Goal: Task Accomplishment & Management: Use online tool/utility

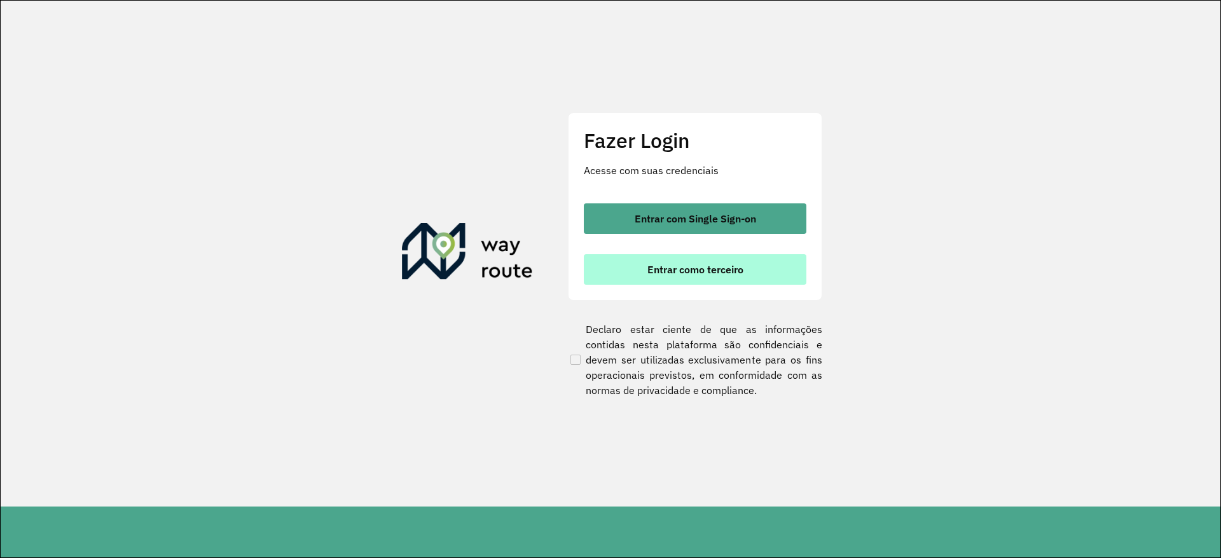
click at [693, 278] on button "Entrar como terceiro" at bounding box center [695, 269] width 223 height 31
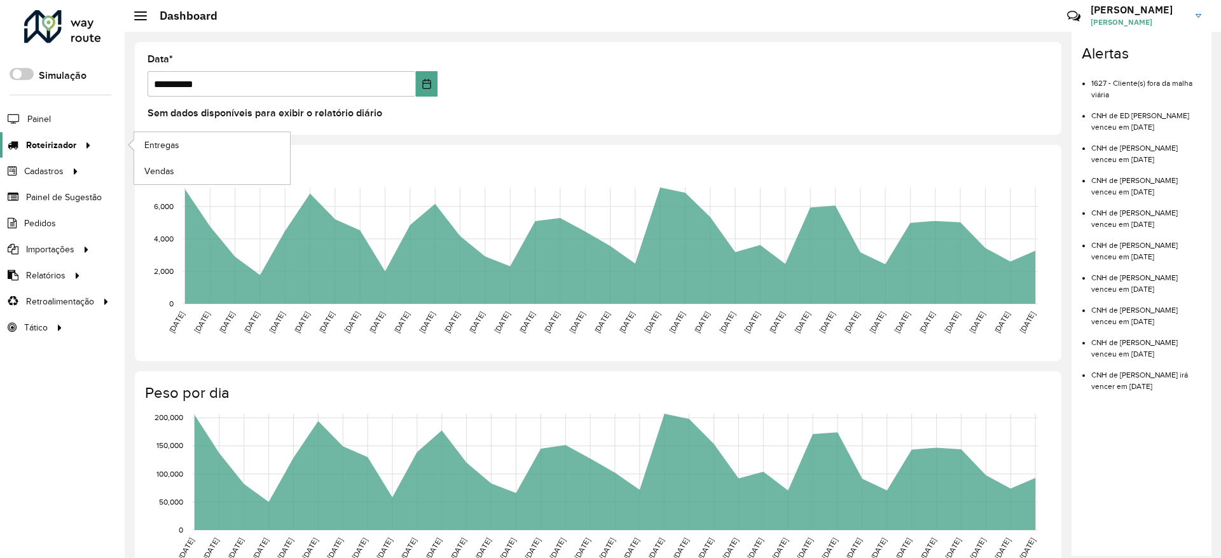
click at [65, 139] on span "Roteirizador" at bounding box center [51, 145] width 50 height 13
click at [175, 139] on span "Entregas" at bounding box center [162, 145] width 36 height 13
click at [150, 139] on span "Entregas" at bounding box center [162, 145] width 36 height 13
click at [136, 144] on link "Entregas" at bounding box center [212, 144] width 156 height 25
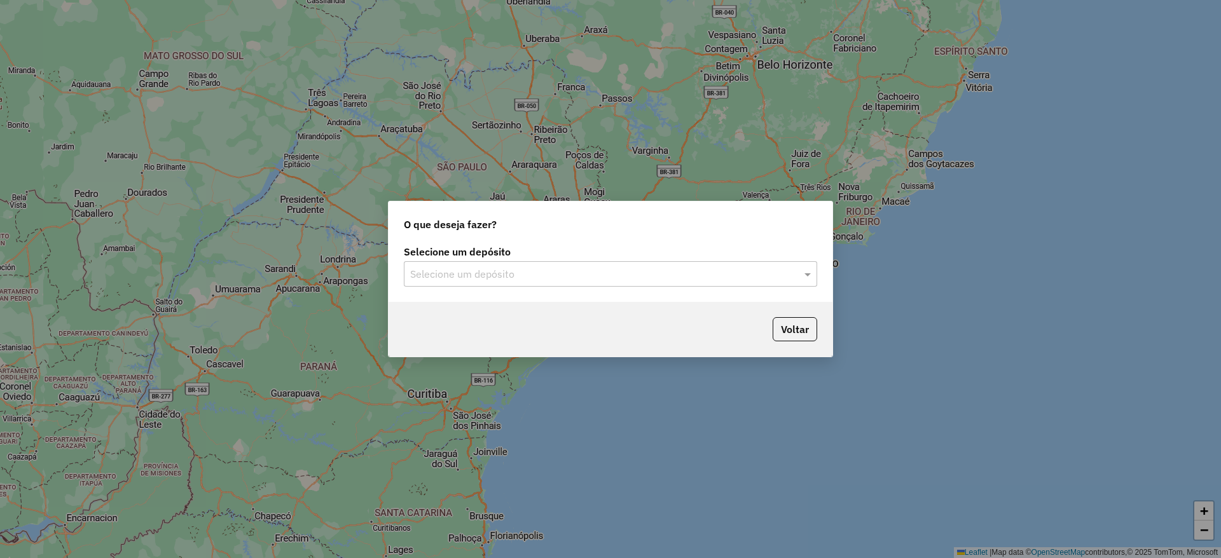
click at [482, 280] on input "text" at bounding box center [597, 274] width 375 height 15
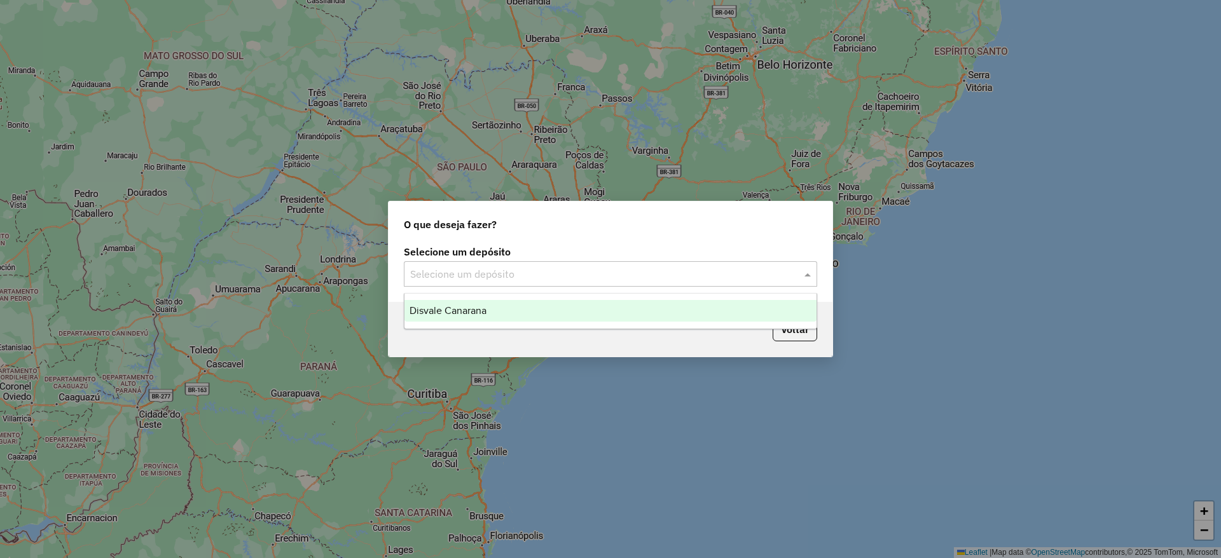
drag, startPoint x: 492, startPoint y: 313, endPoint x: 507, endPoint y: 306, distance: 16.8
click at [492, 314] on div "Disvale Canarana" at bounding box center [610, 311] width 412 height 22
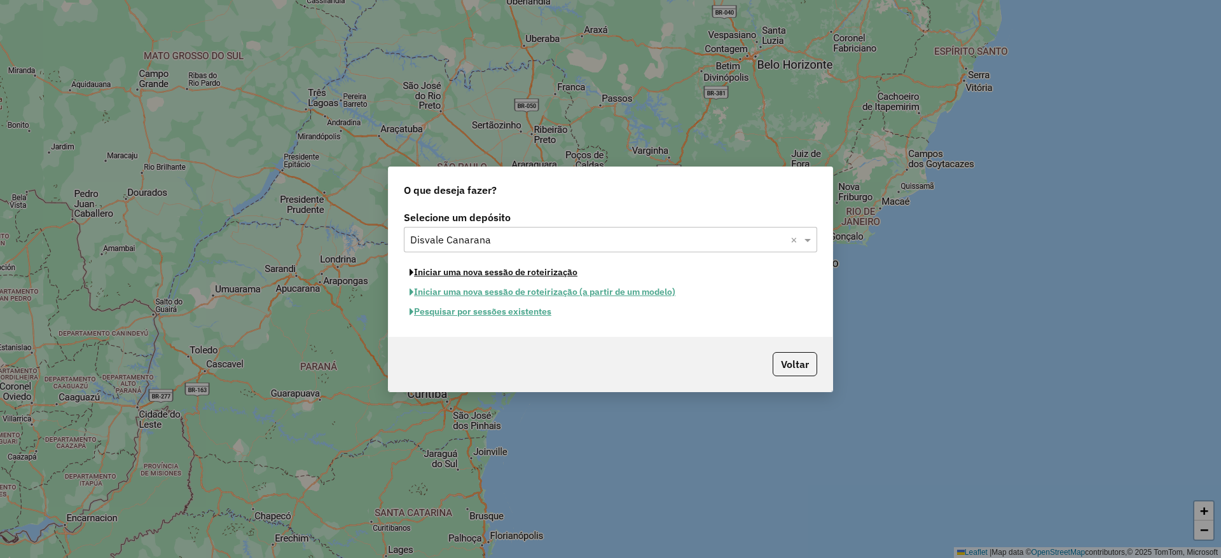
click at [547, 274] on button "Iniciar uma nova sessão de roteirização" at bounding box center [493, 273] width 179 height 20
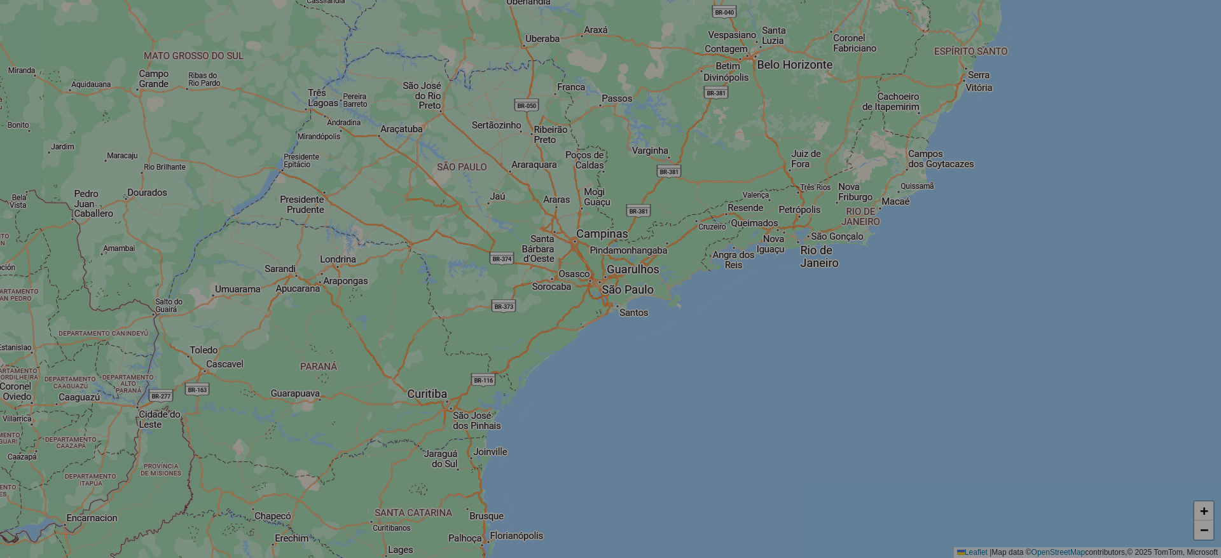
select select "*"
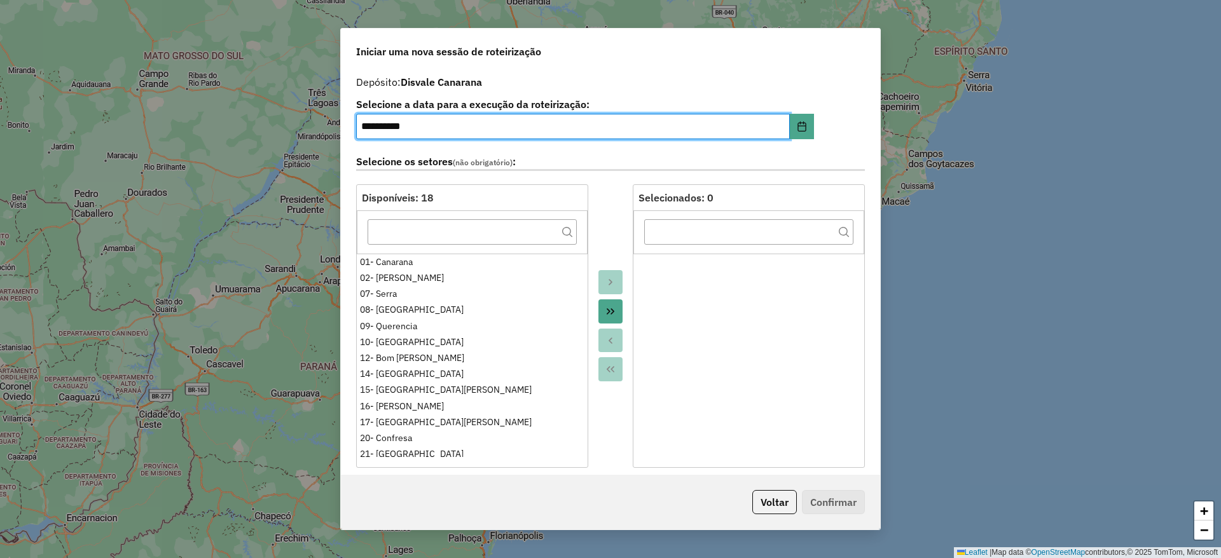
click at [607, 315] on icon "Move All to Target" at bounding box center [610, 311] width 10 height 10
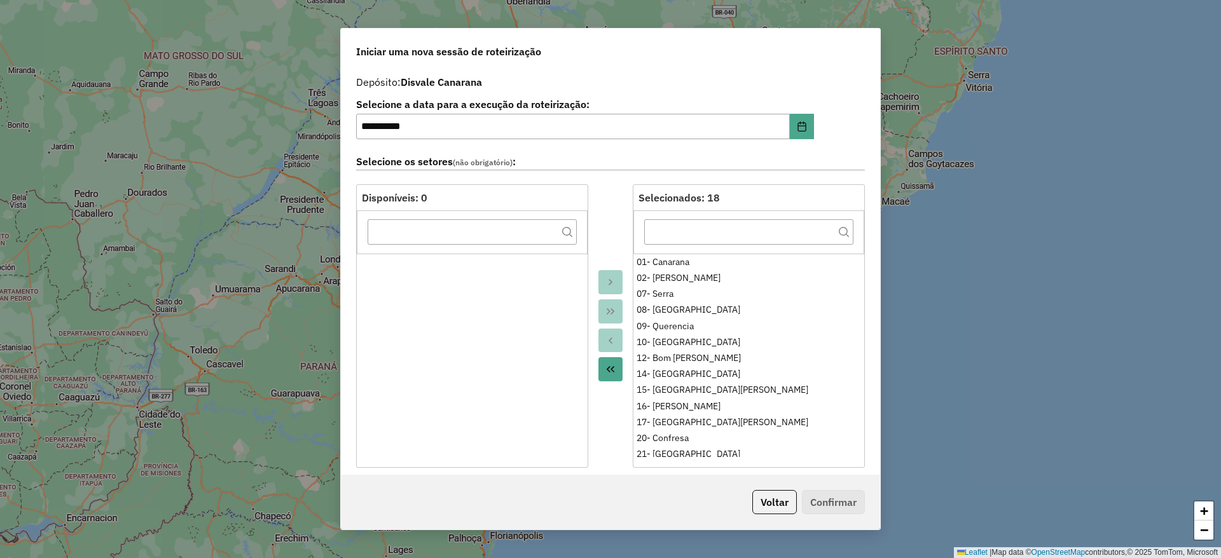
scroll to position [572, 0]
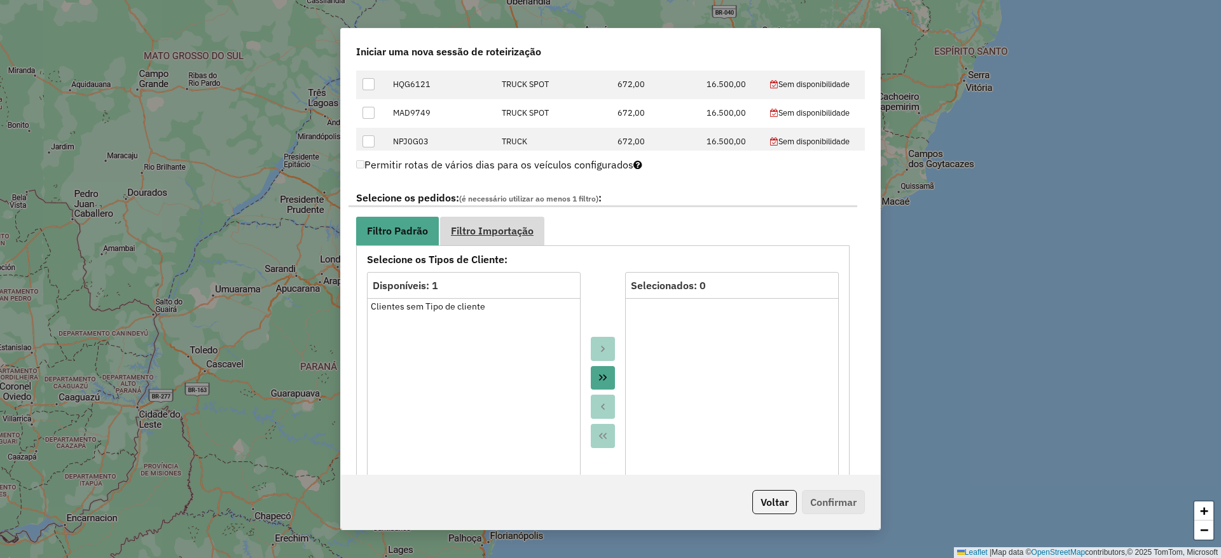
click at [526, 235] on span "Filtro Importação" at bounding box center [492, 231] width 83 height 10
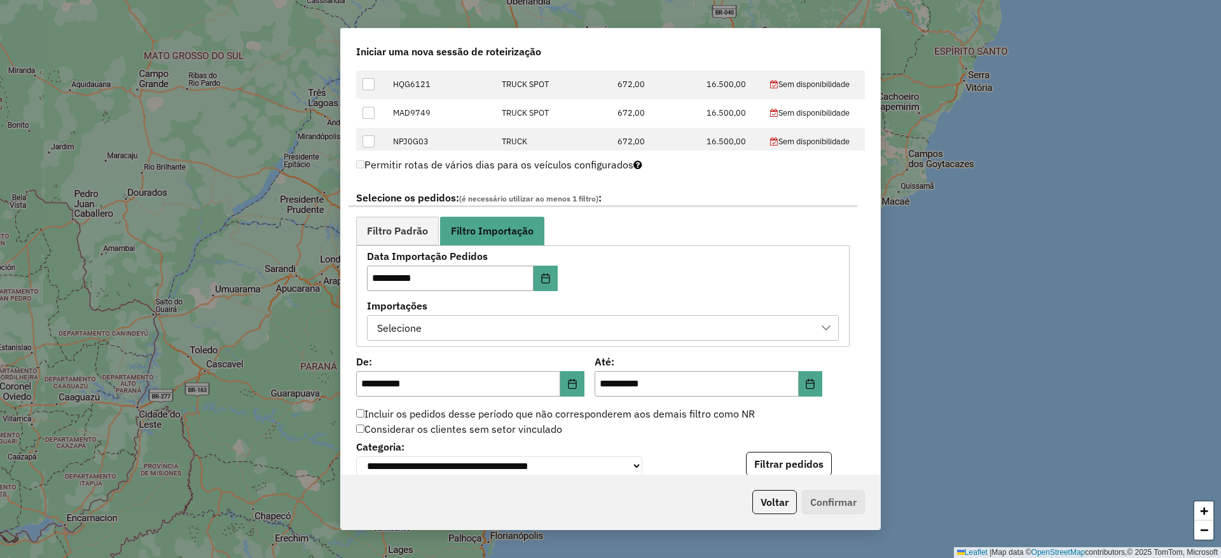
click at [493, 340] on div "Selecione" at bounding box center [603, 327] width 472 height 25
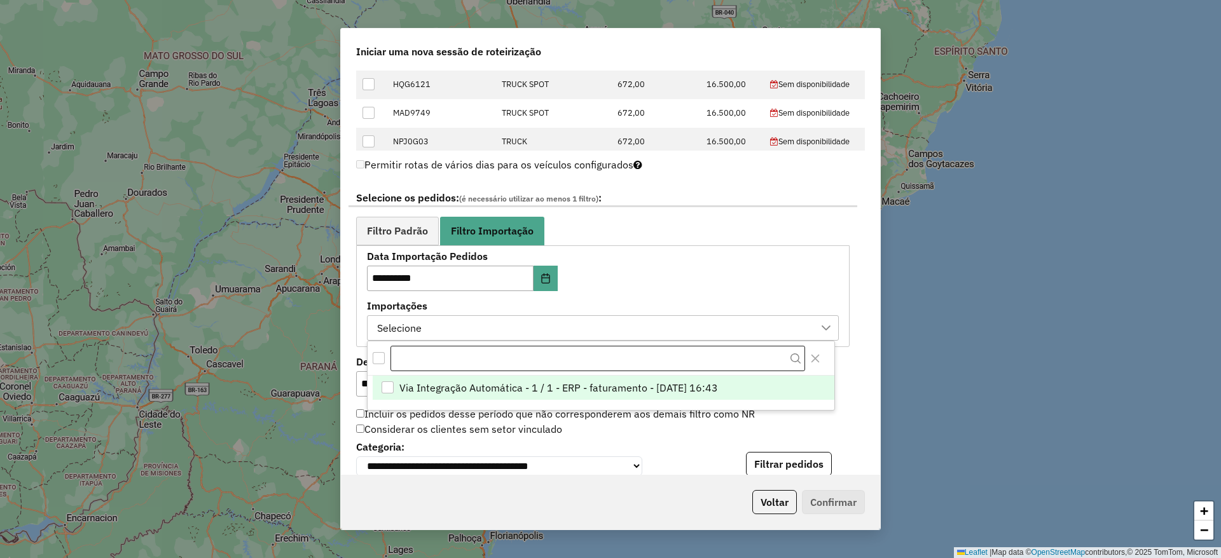
scroll to position [10, 58]
click at [481, 397] on li "Via Integração Automática - 1 / 1 - ERP - faturamento - [DATE] 16:43" at bounding box center [604, 388] width 462 height 24
click at [647, 278] on div "**********" at bounding box center [603, 296] width 472 height 88
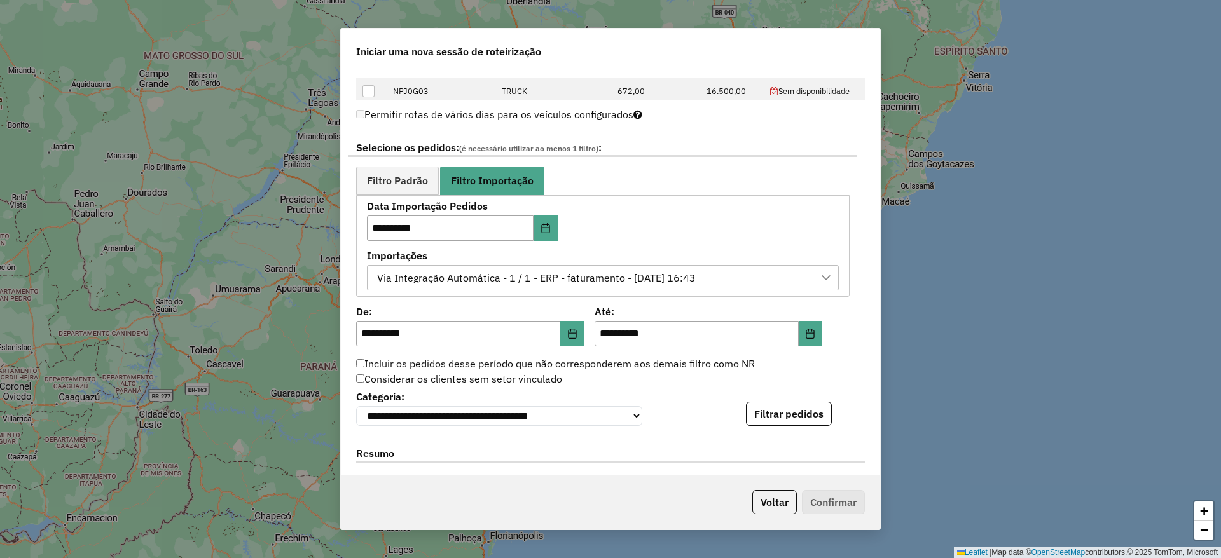
scroll to position [699, 0]
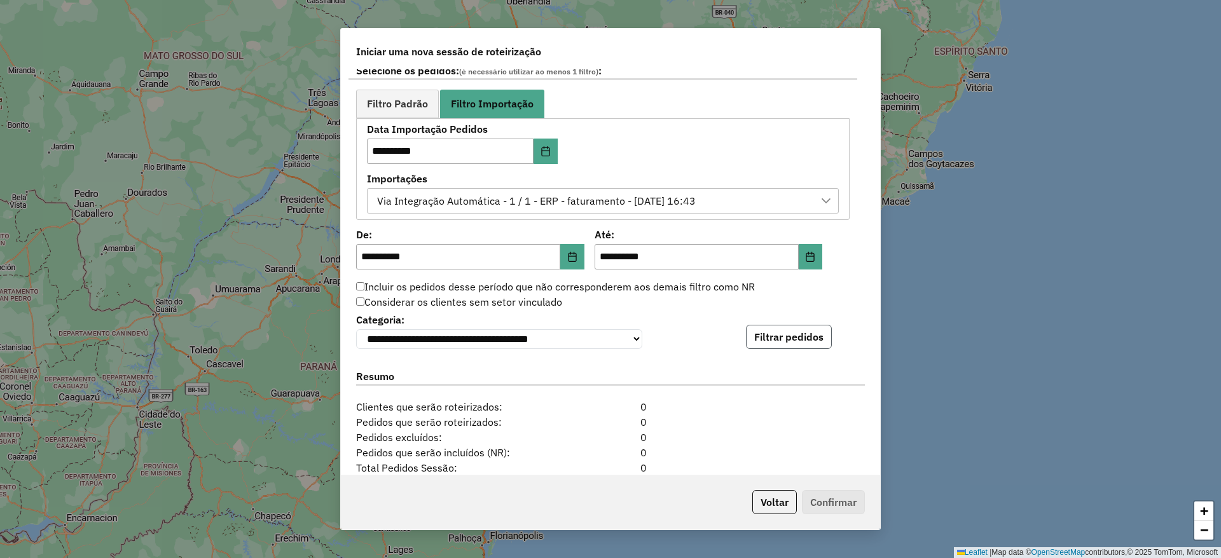
click at [761, 339] on button "Filtrar pedidos" at bounding box center [789, 337] width 86 height 24
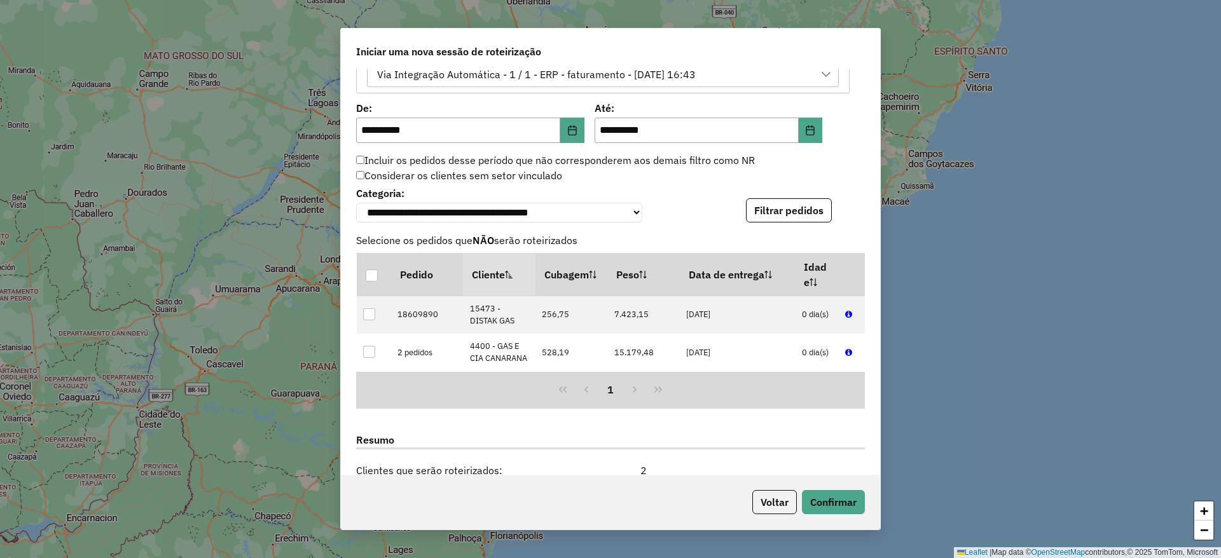
scroll to position [827, 0]
click at [835, 502] on button "Confirmar" at bounding box center [833, 502] width 63 height 24
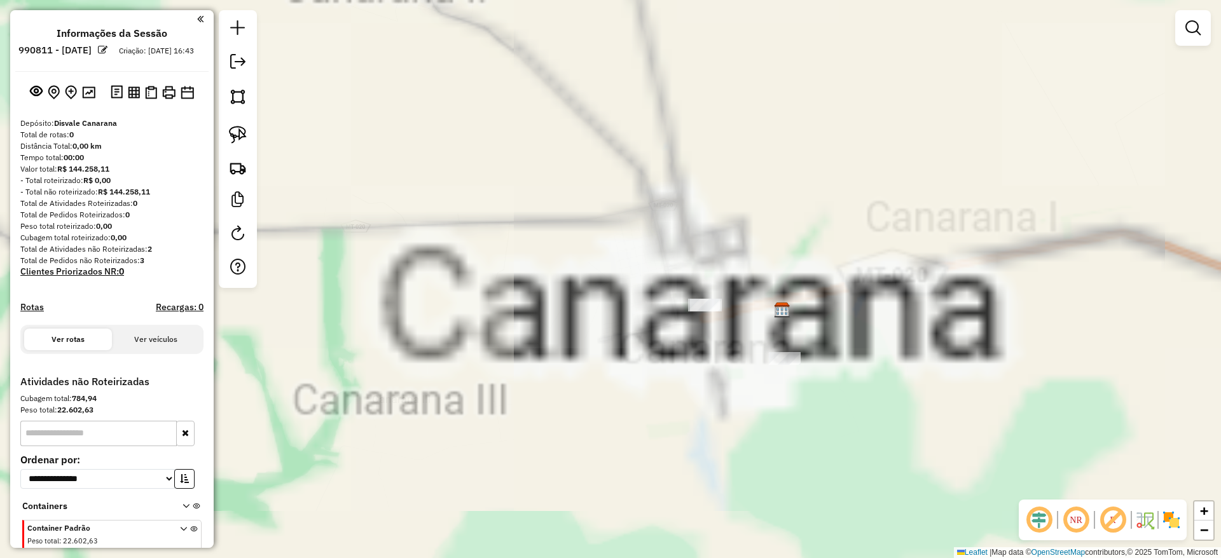
drag, startPoint x: 811, startPoint y: 289, endPoint x: 743, endPoint y: 251, distance: 78.0
click at [748, 252] on div "Janela de atendimento Grade de atendimento Capacidade Transportadoras Veículos …" at bounding box center [610, 279] width 1221 height 558
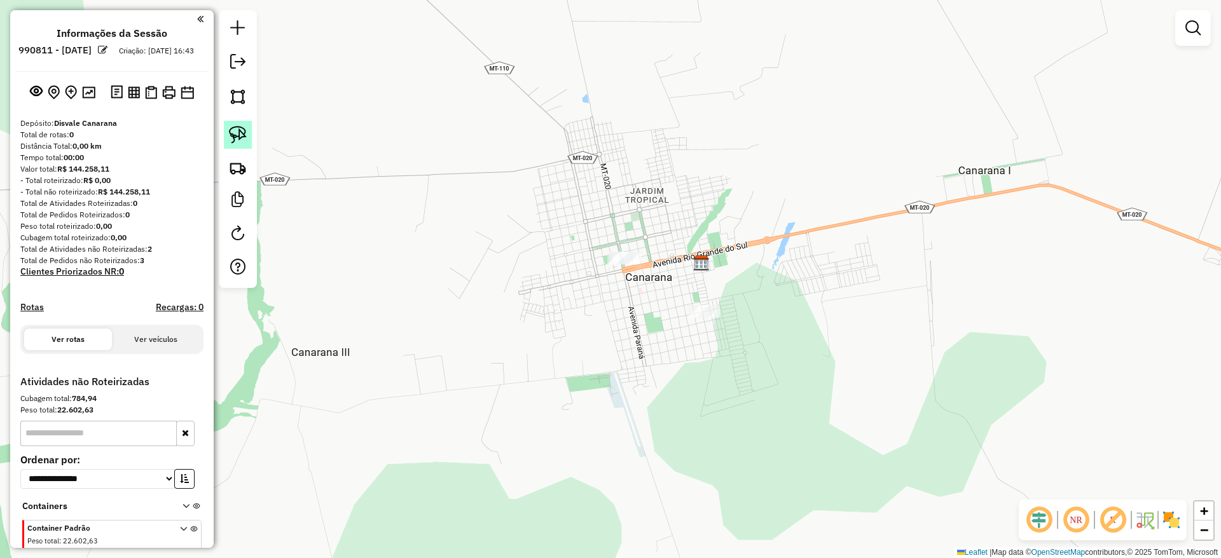
click at [243, 135] on img at bounding box center [238, 135] width 18 height 18
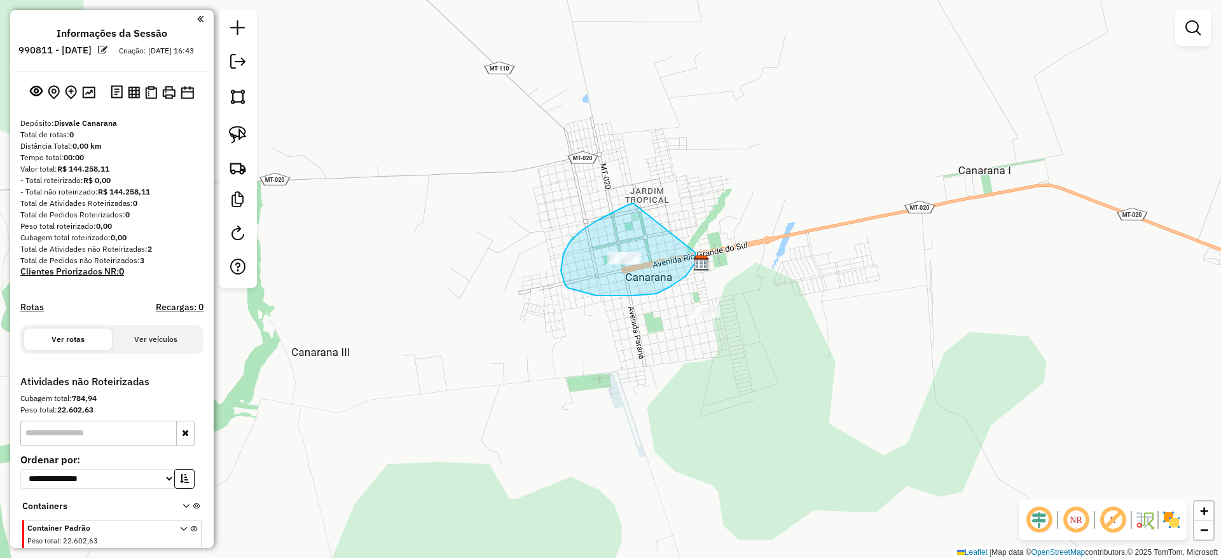
drag, startPoint x: 596, startPoint y: 221, endPoint x: 684, endPoint y: 241, distance: 89.9
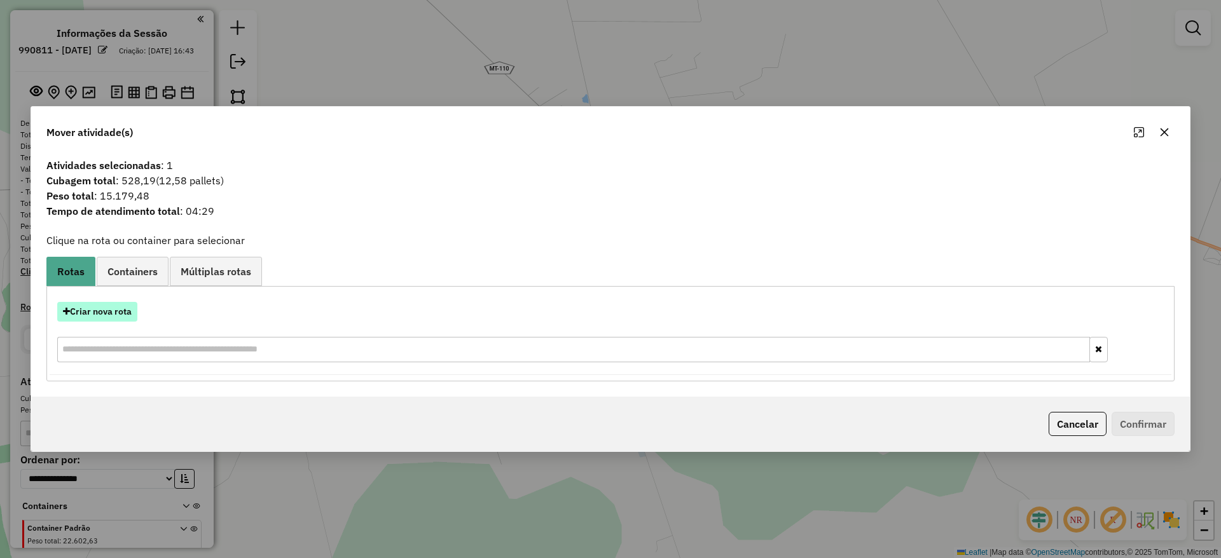
click at [116, 311] on button "Criar nova rota" at bounding box center [97, 312] width 80 height 20
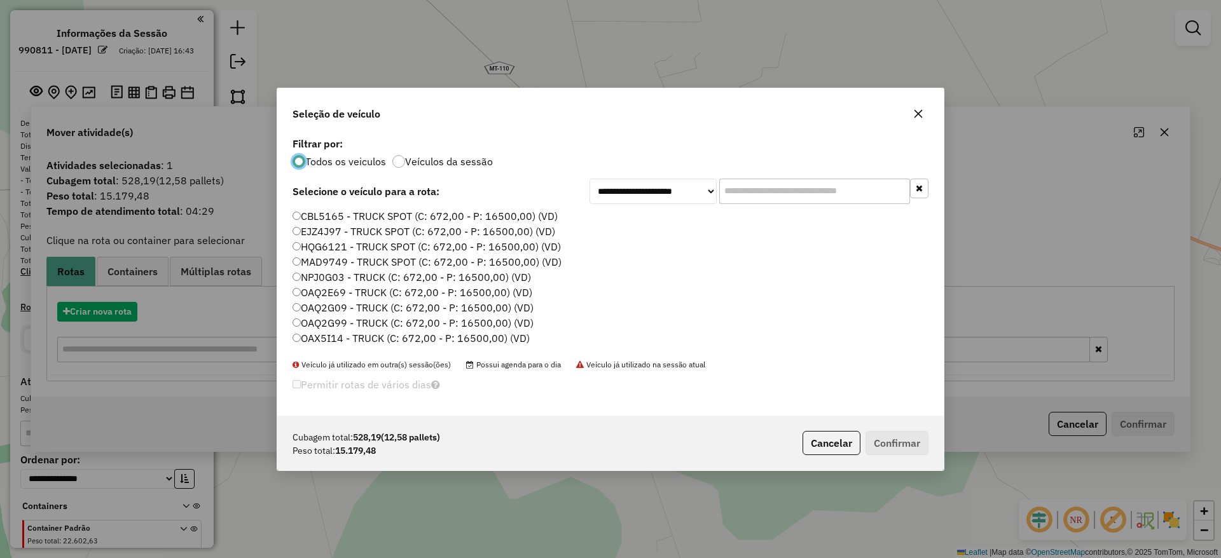
scroll to position [7, 4]
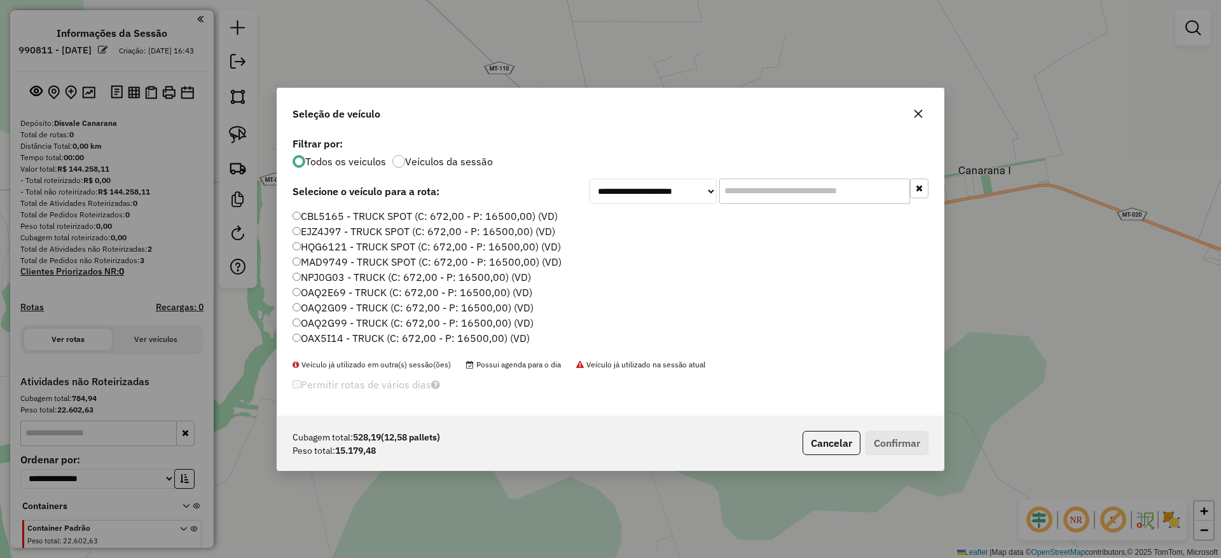
drag, startPoint x: 764, startPoint y: 200, endPoint x: 788, endPoint y: 201, distance: 24.2
click at [764, 200] on input "text" at bounding box center [814, 191] width 191 height 25
type input "***"
click at [495, 266] on label "XXX0003 - TRUCK (C: 672,00 - P: 16500,00) (VD)" at bounding box center [412, 261] width 239 height 15
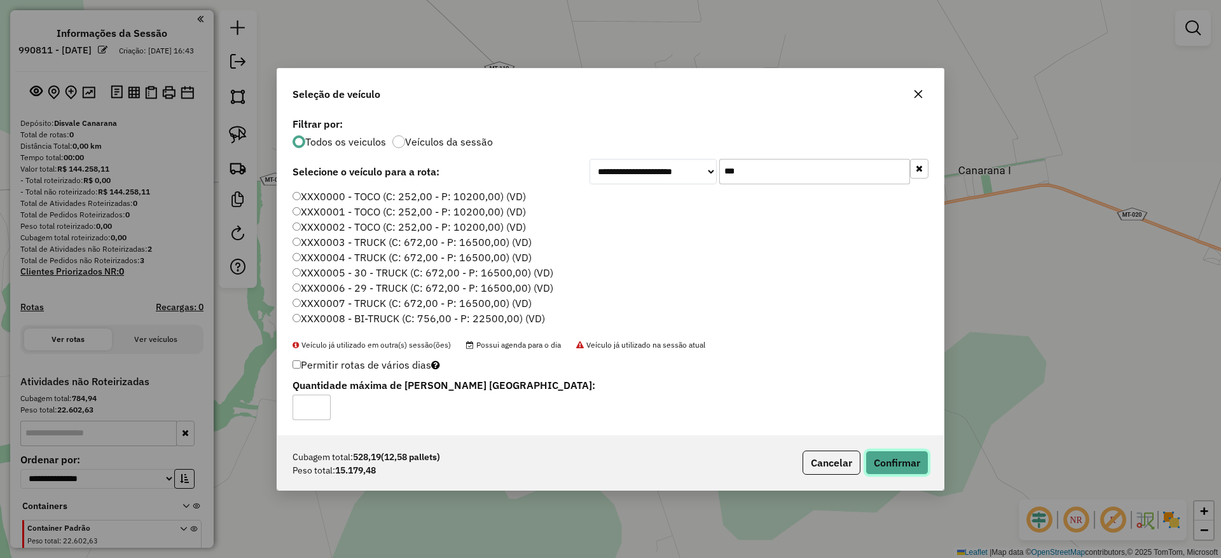
click at [905, 471] on button "Confirmar" at bounding box center [896, 463] width 63 height 24
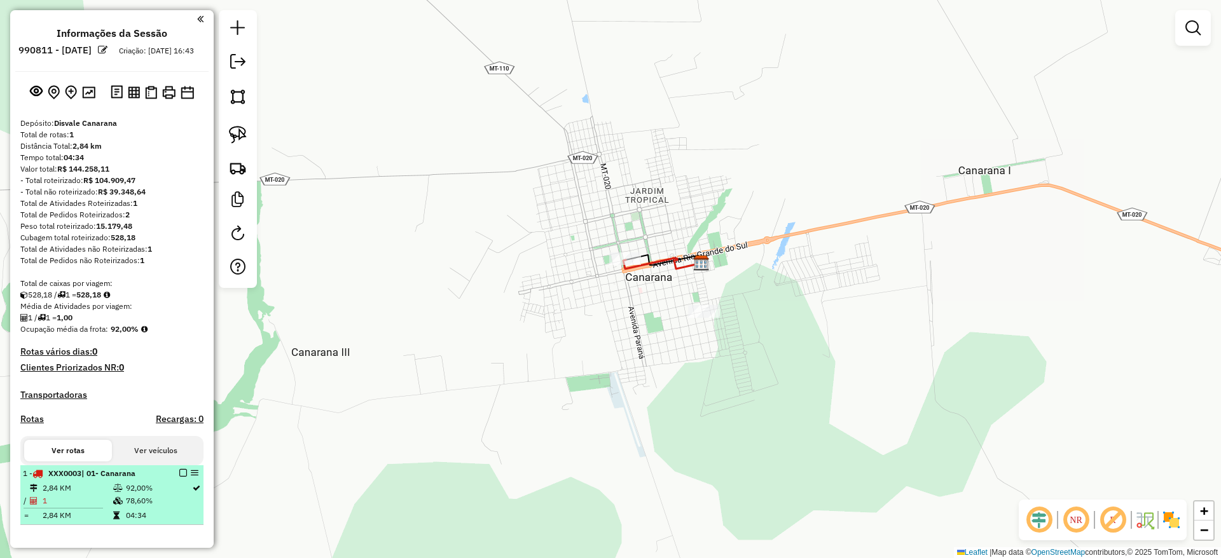
click at [179, 477] on em at bounding box center [183, 473] width 8 height 8
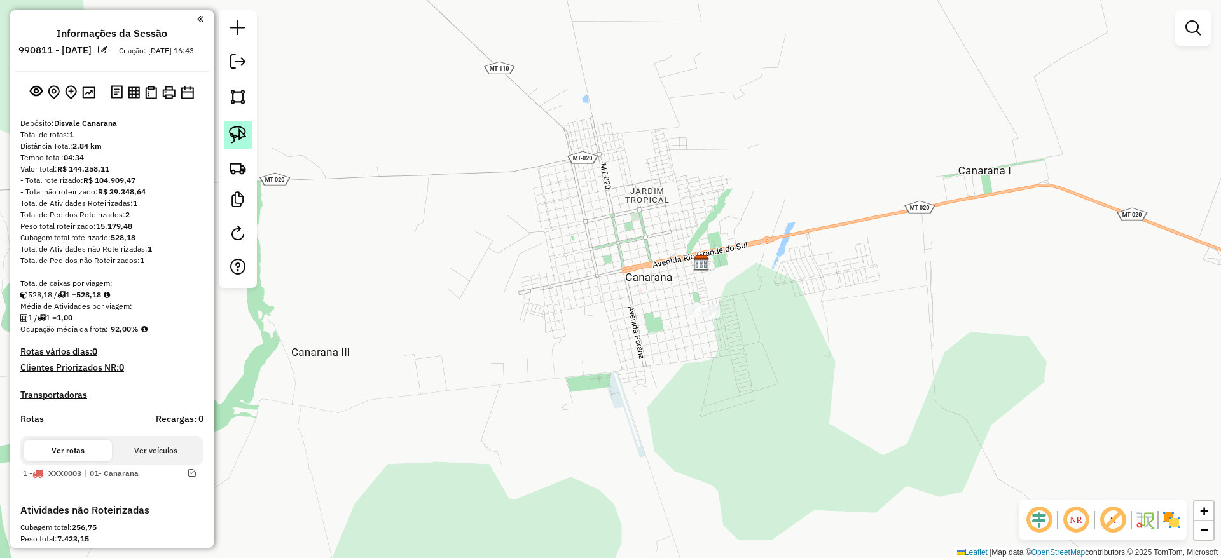
click at [240, 135] on img at bounding box center [238, 135] width 18 height 18
drag, startPoint x: 666, startPoint y: 233, endPoint x: 764, endPoint y: 301, distance: 118.7
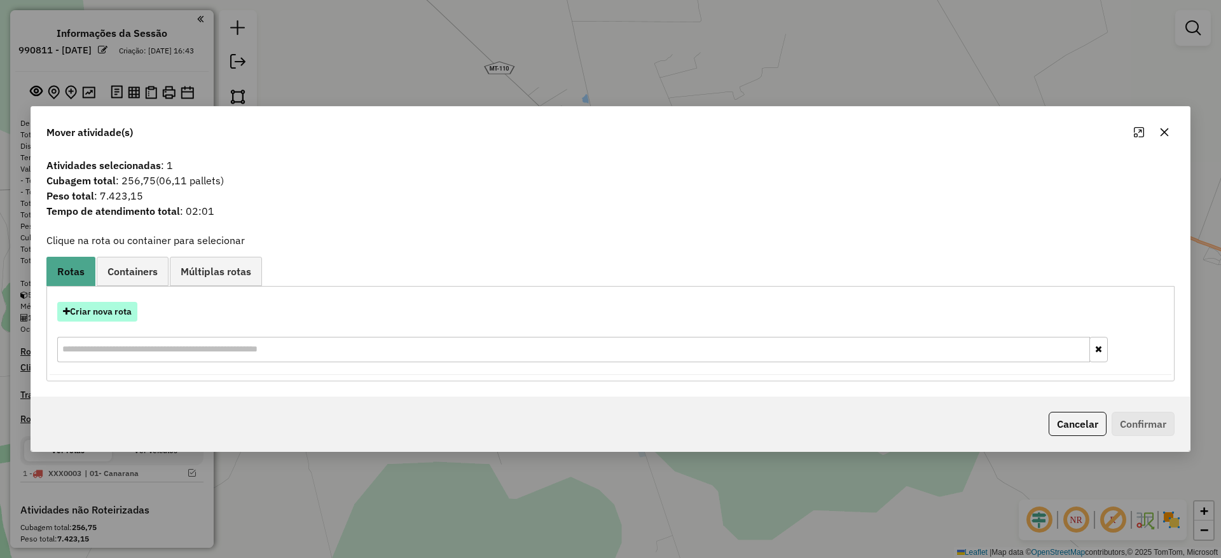
click at [106, 312] on button "Criar nova rota" at bounding box center [97, 312] width 80 height 20
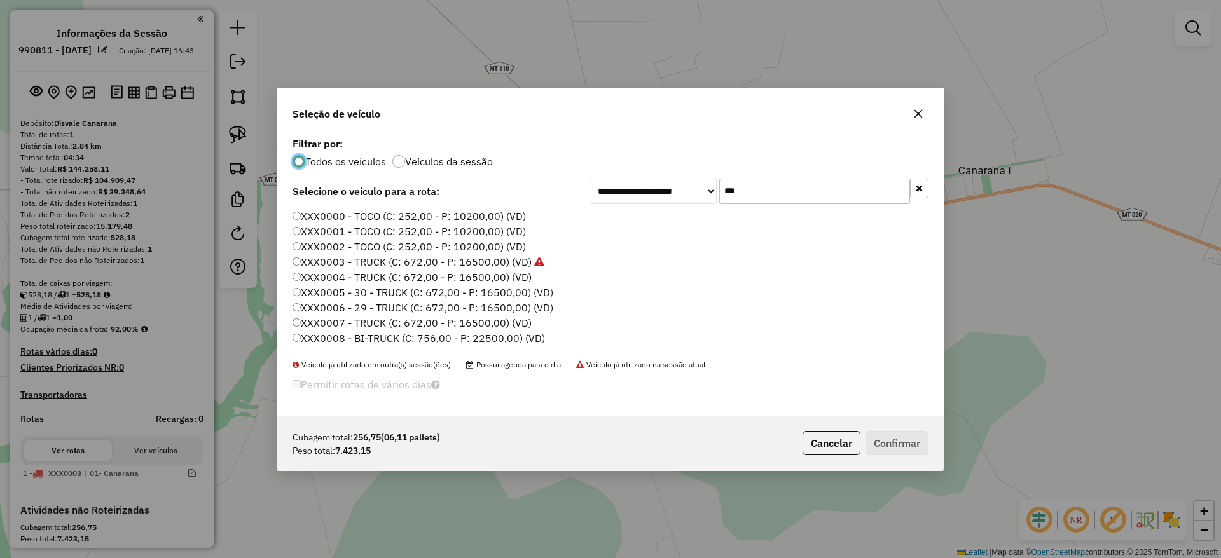
click at [488, 281] on label "XXX0004 - TRUCK (C: 672,00 - P: 16500,00) (VD)" at bounding box center [412, 277] width 239 height 15
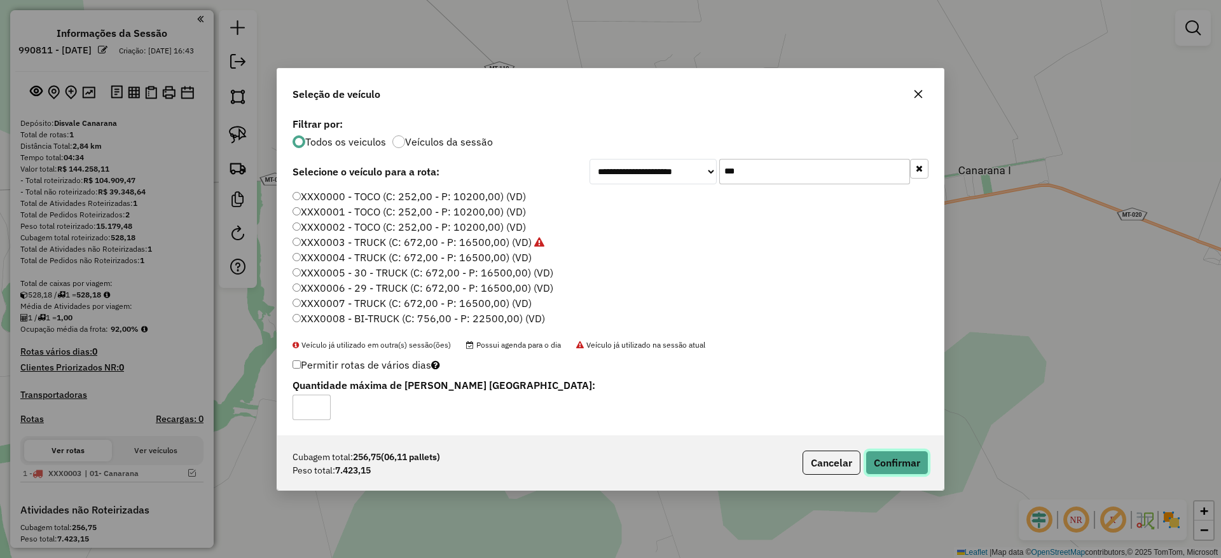
click at [907, 460] on button "Confirmar" at bounding box center [896, 463] width 63 height 24
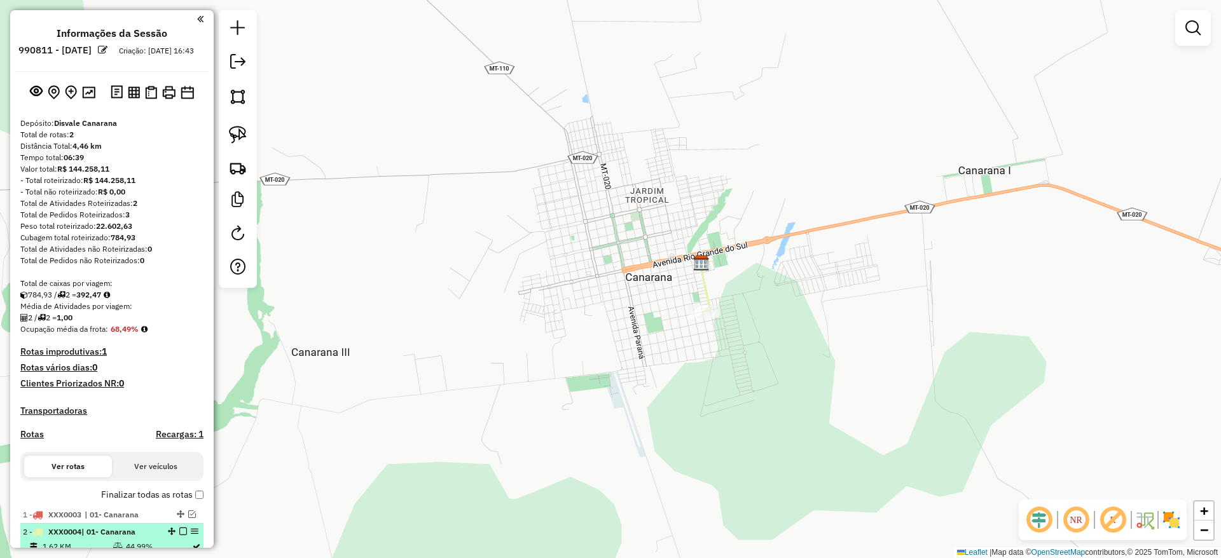
click at [181, 535] on em at bounding box center [183, 532] width 8 height 8
click at [231, 63] on em at bounding box center [237, 61] width 15 height 15
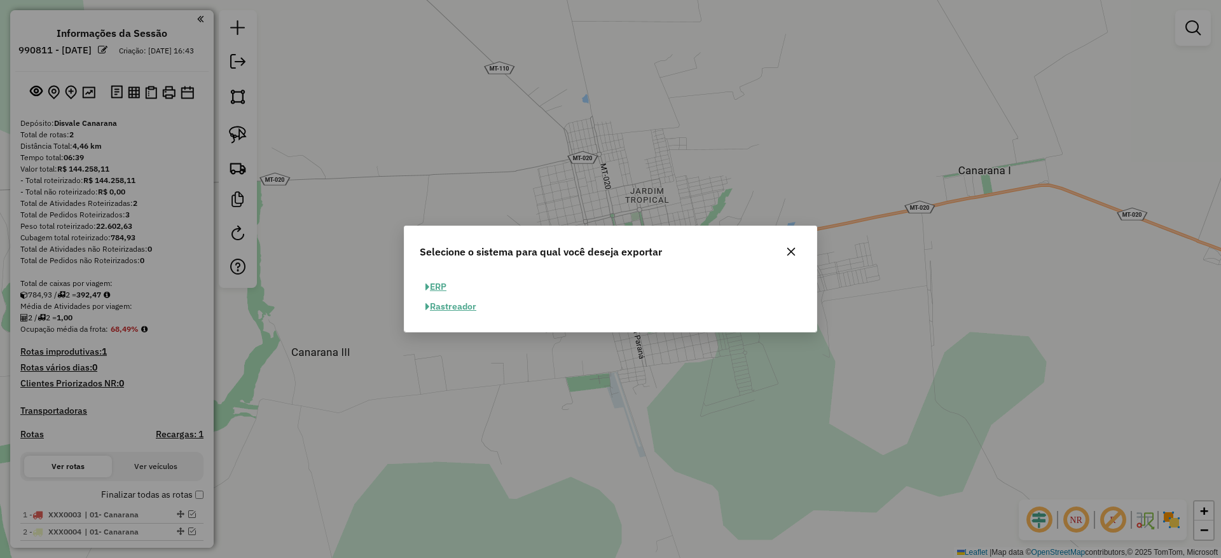
click at [437, 285] on button "ERP" at bounding box center [436, 287] width 32 height 20
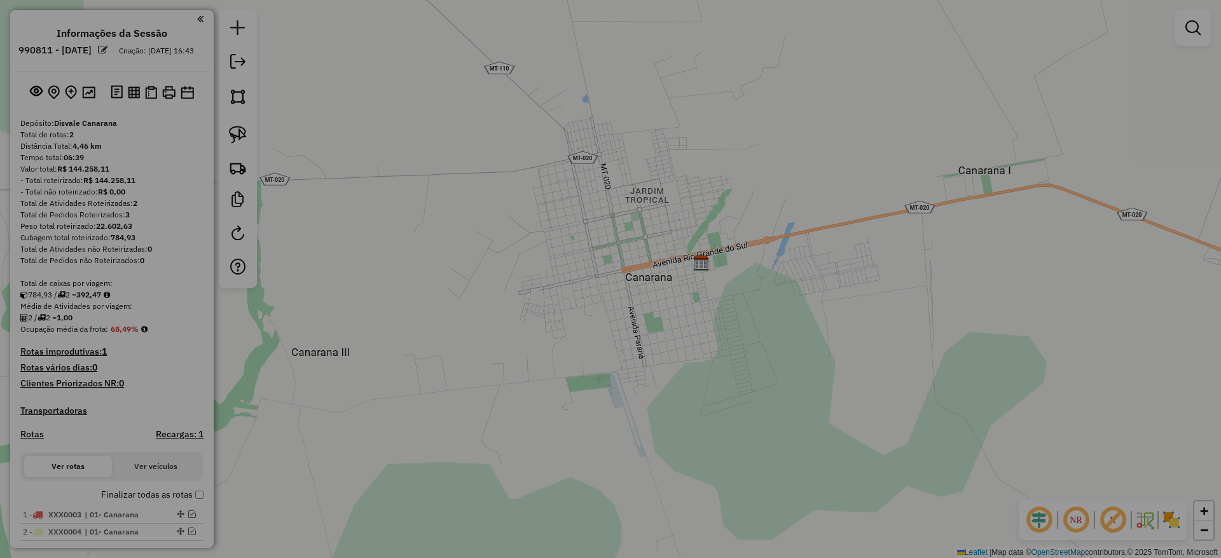
select select "**"
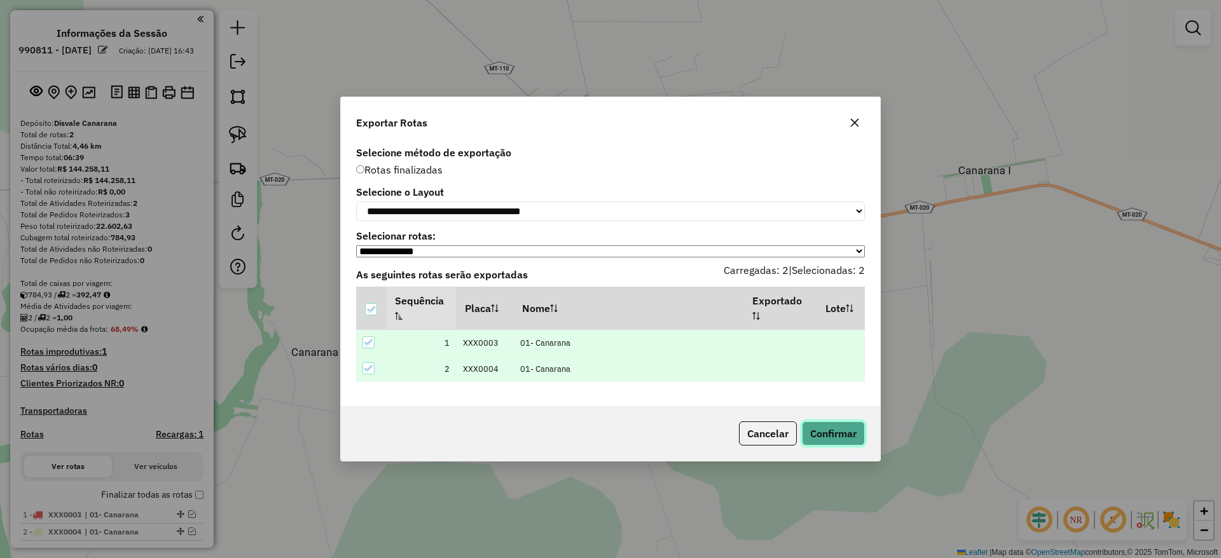
click at [833, 437] on button "Confirmar" at bounding box center [833, 434] width 63 height 24
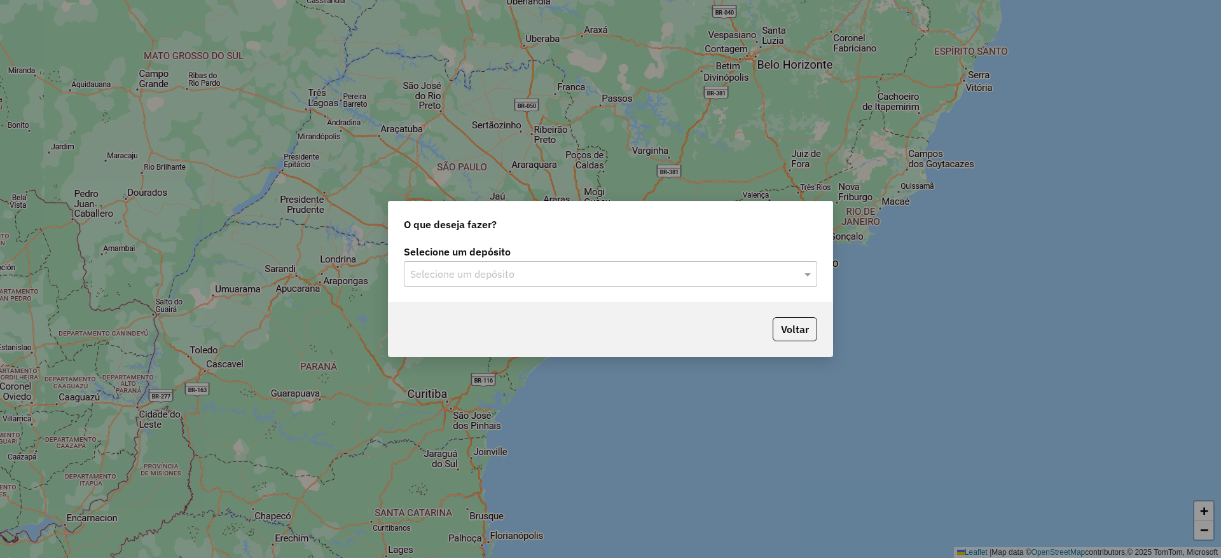
click at [524, 284] on div "Selecione um depósito" at bounding box center [610, 273] width 413 height 25
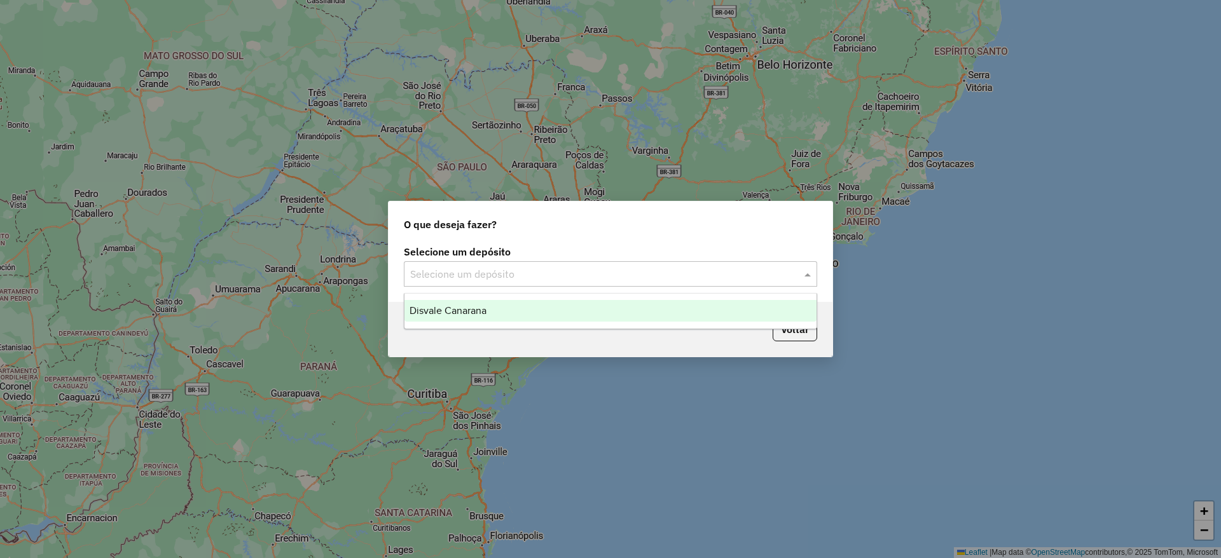
click at [464, 315] on span "Disvale Canarana" at bounding box center [448, 310] width 77 height 11
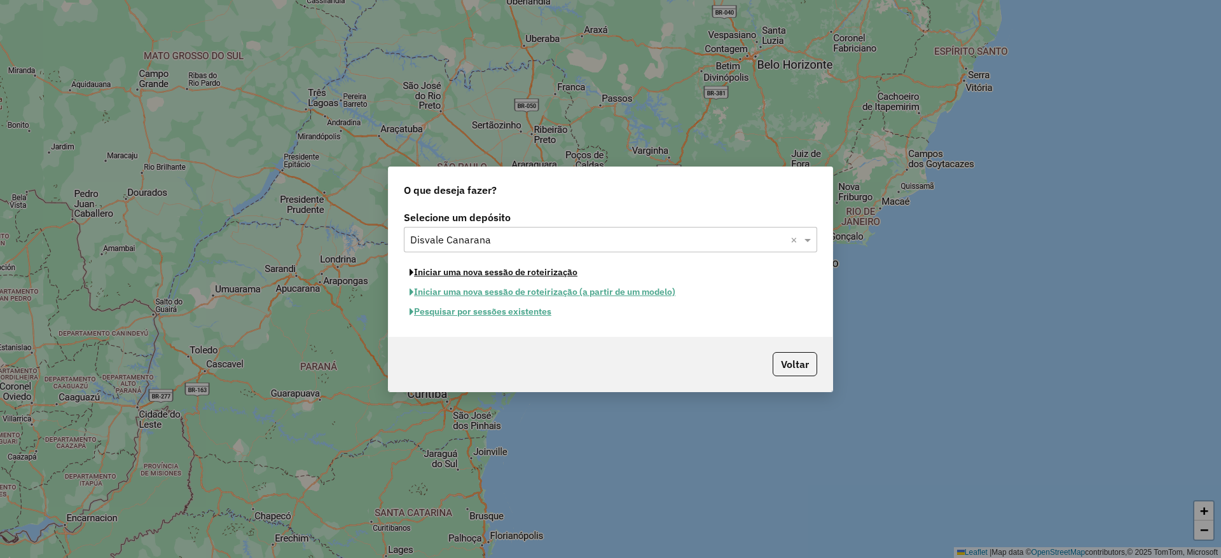
click at [513, 274] on button "Iniciar uma nova sessão de roteirização" at bounding box center [493, 273] width 179 height 20
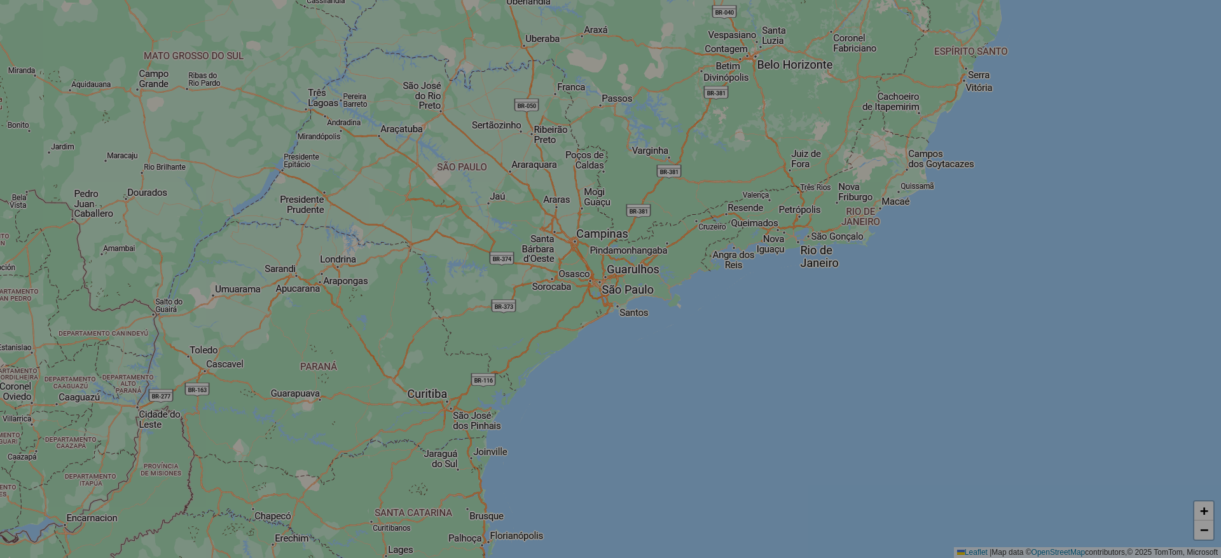
select select "*"
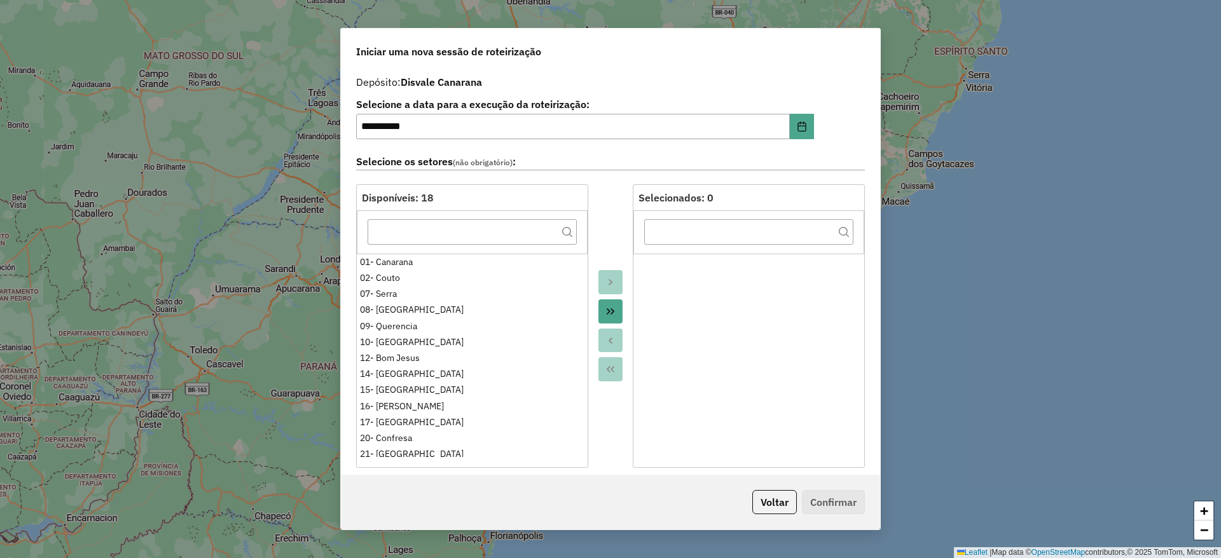
drag, startPoint x: 608, startPoint y: 312, endPoint x: 606, endPoint y: 237, distance: 75.1
click at [607, 312] on icon "Move All to Target" at bounding box center [610, 311] width 10 height 10
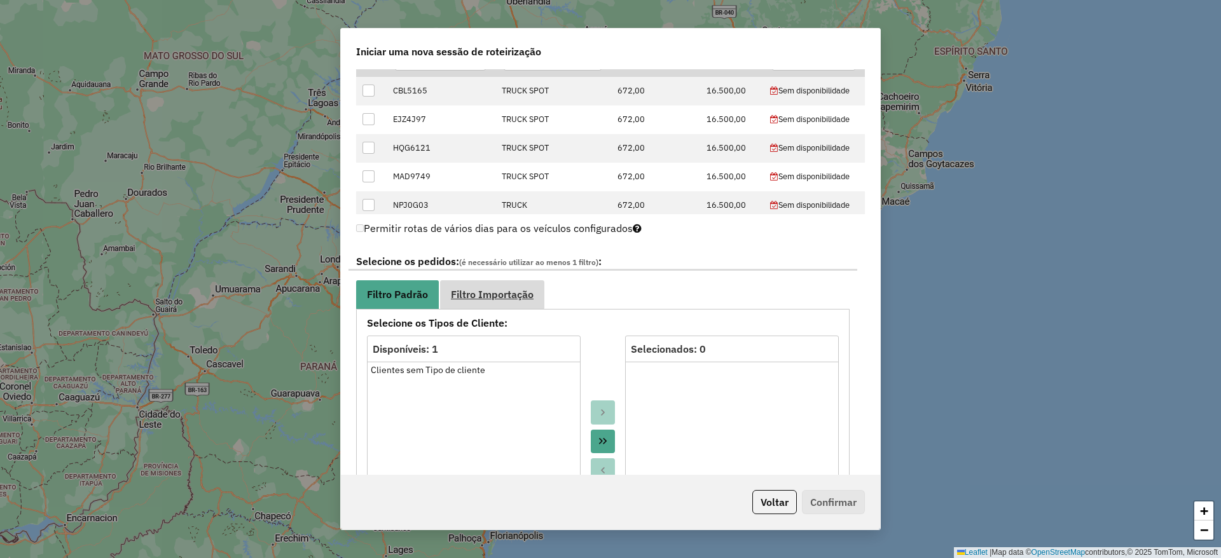
click at [509, 290] on span "Filtro Importação" at bounding box center [492, 294] width 83 height 10
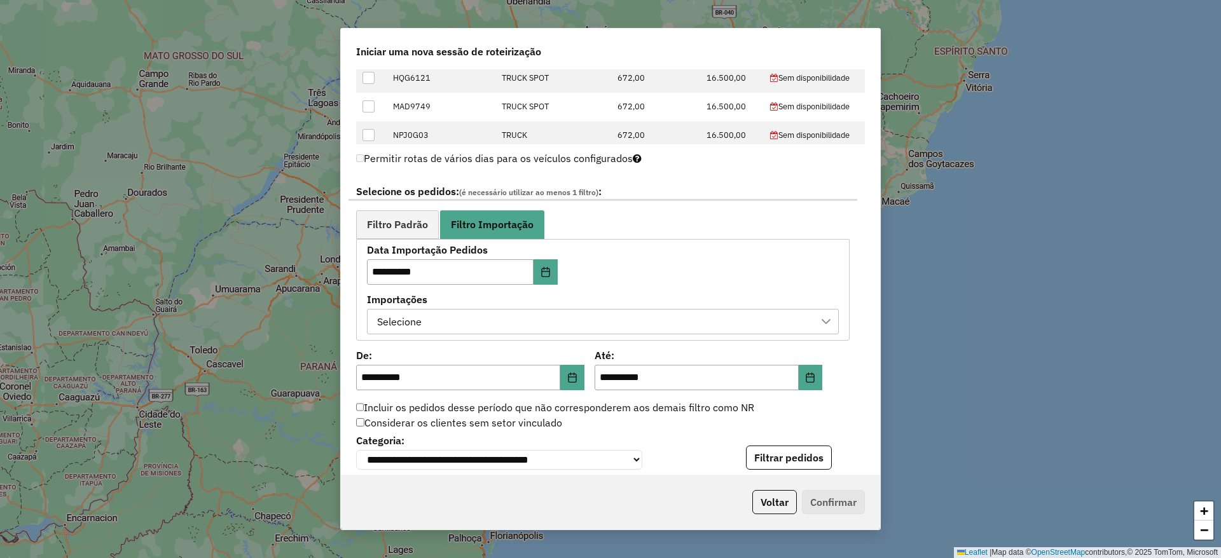
scroll to position [636, 0]
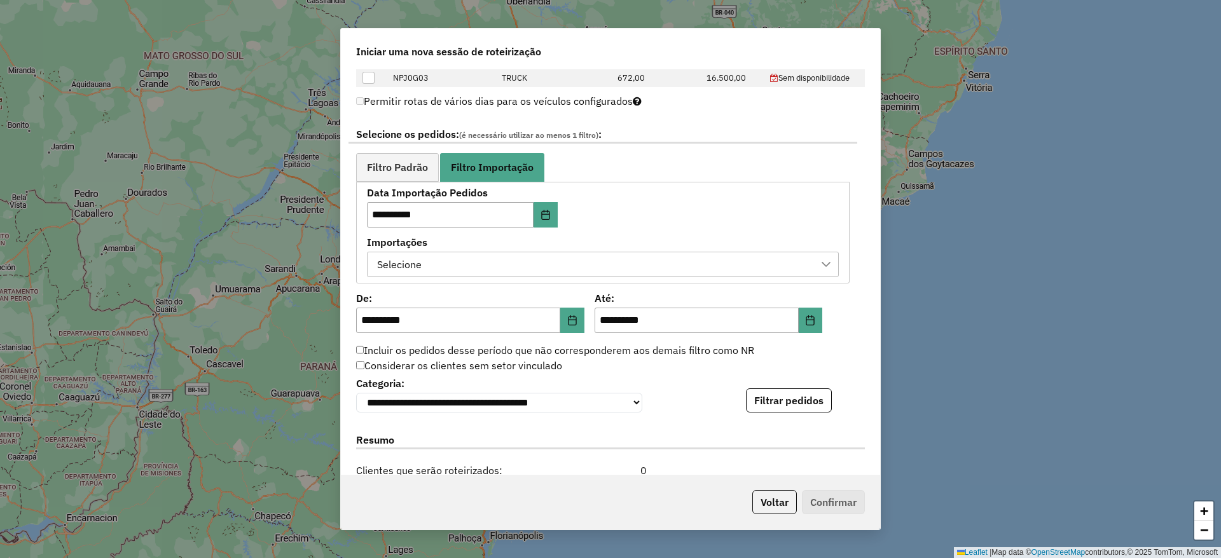
click at [492, 252] on div "Selecione" at bounding box center [603, 264] width 472 height 25
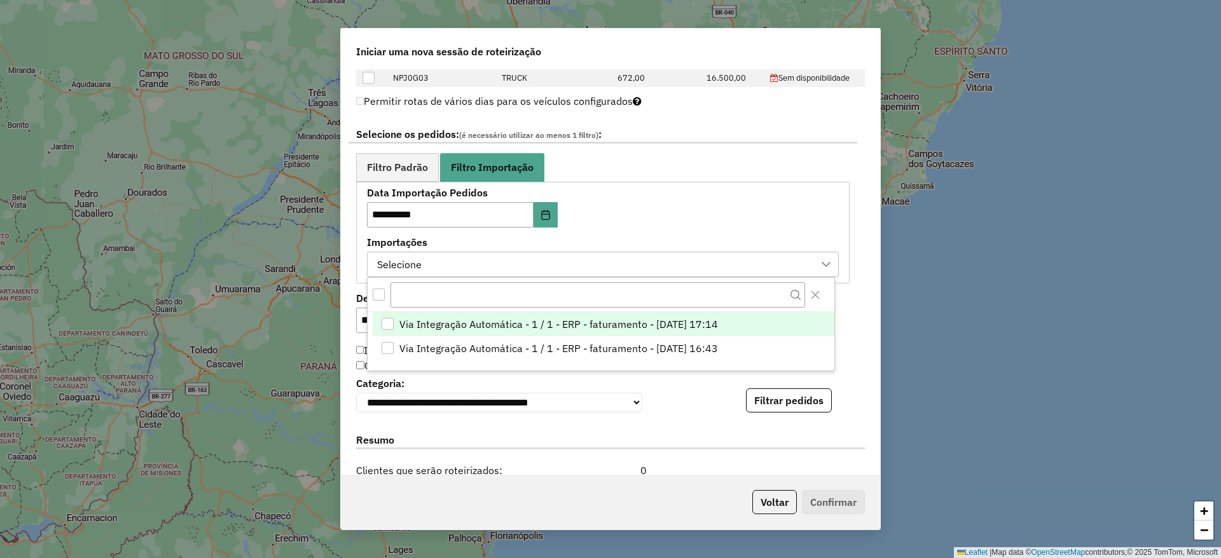
click at [497, 319] on span "Via Integração Automática - 1 / 1 - ERP - faturamento - [DATE] 17:14" at bounding box center [558, 324] width 319 height 15
click at [664, 244] on label "Importações" at bounding box center [603, 242] width 472 height 15
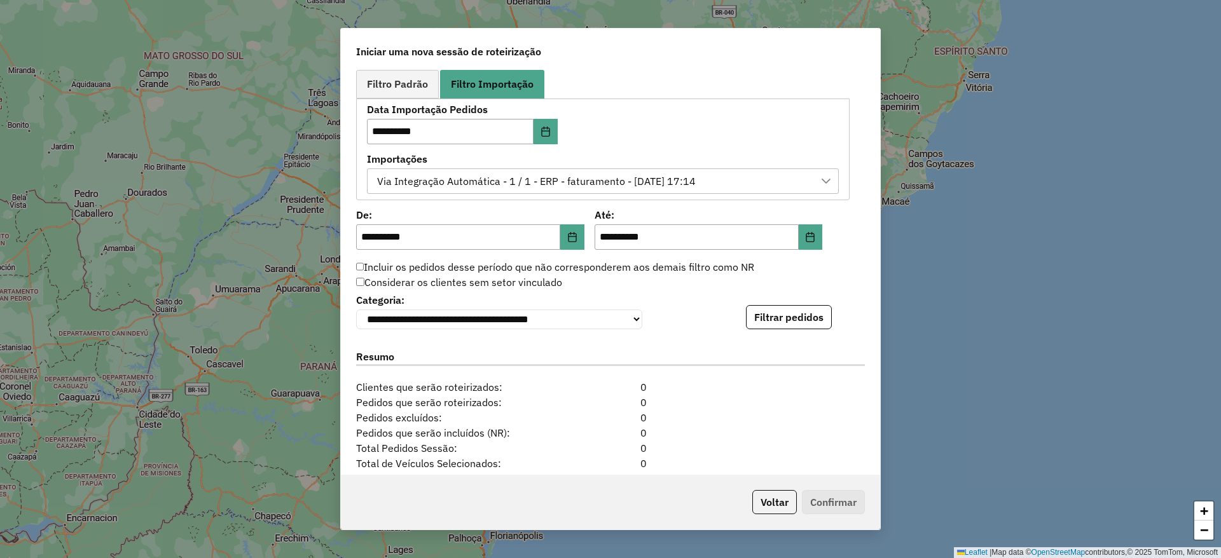
scroll to position [827, 0]
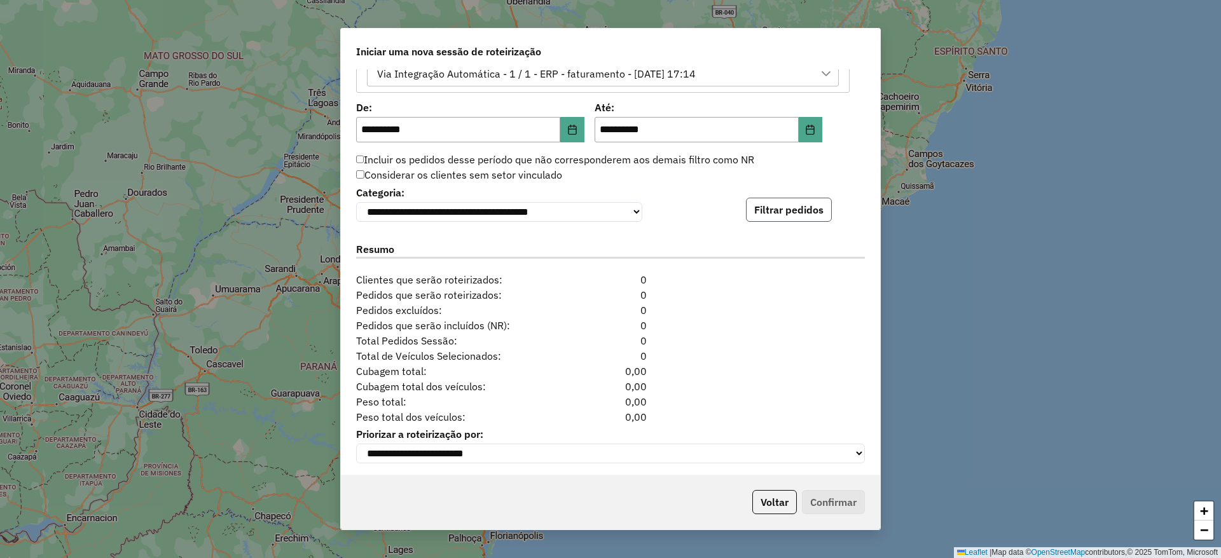
click at [781, 209] on button "Filtrar pedidos" at bounding box center [789, 210] width 86 height 24
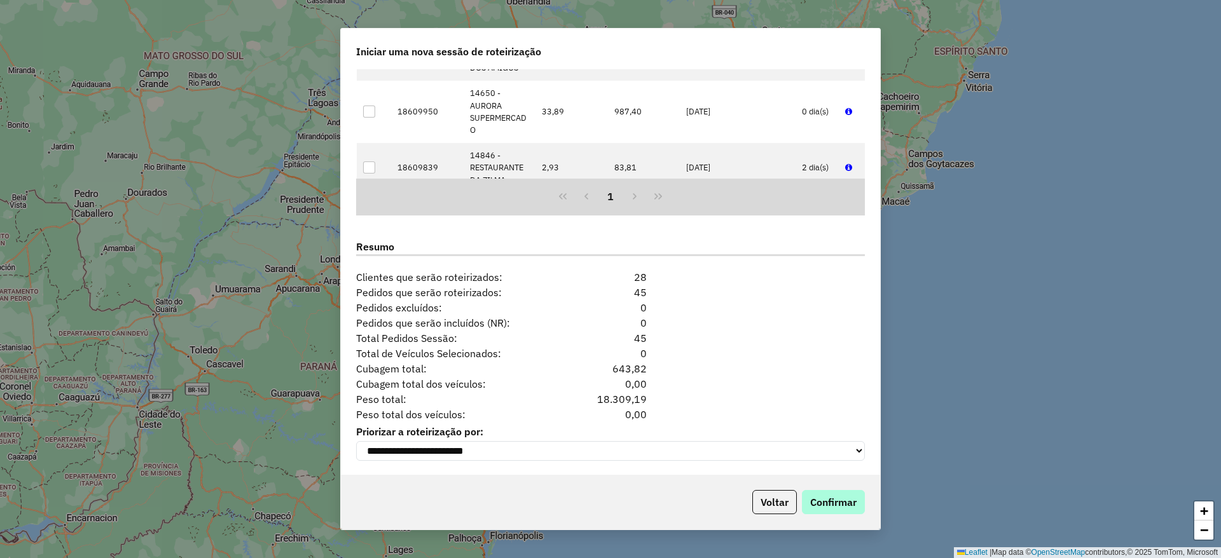
scroll to position [1099, 0]
click at [835, 513] on p-footer "Voltar Confirmar" at bounding box center [806, 502] width 118 height 24
click at [821, 495] on button "Confirmar" at bounding box center [833, 502] width 63 height 24
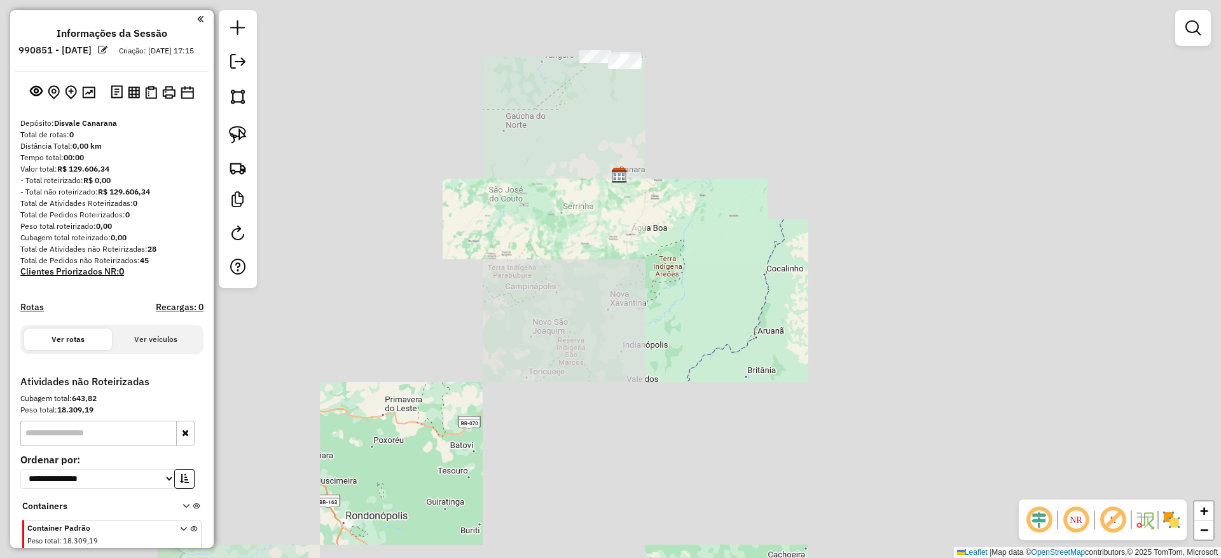
drag, startPoint x: 654, startPoint y: 86, endPoint x: 662, endPoint y: 176, distance: 90.7
click at [662, 175] on div "Janela de atendimento Grade de atendimento Capacidade Transportadoras Veículos …" at bounding box center [610, 279] width 1221 height 558
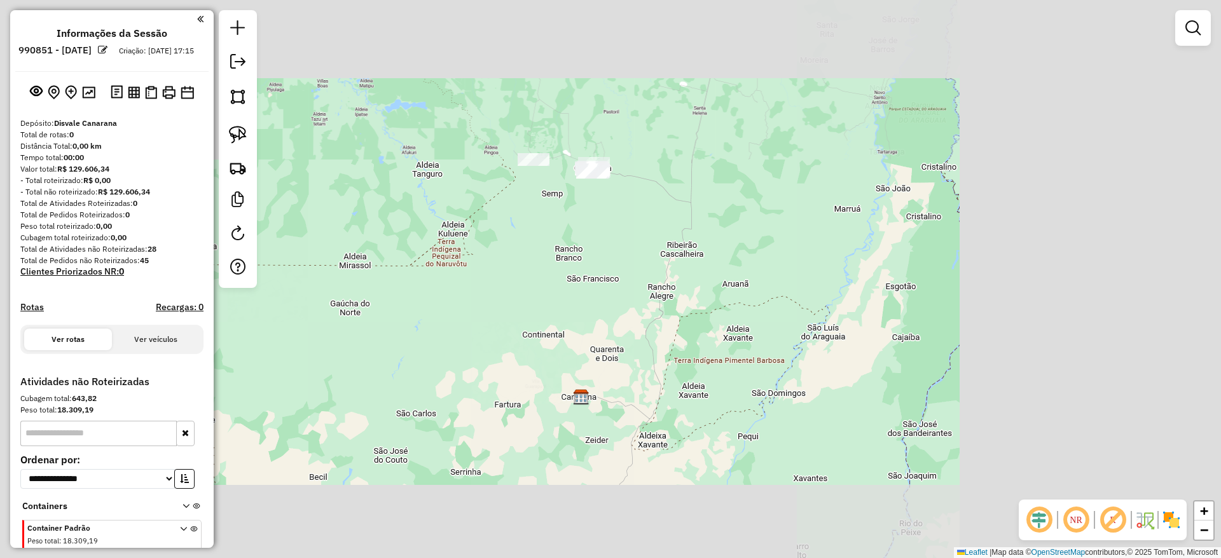
drag, startPoint x: 610, startPoint y: 84, endPoint x: 611, endPoint y: 136, distance: 52.2
click at [611, 134] on div "Janela de atendimento Grade de atendimento Capacidade Transportadoras Veículos …" at bounding box center [610, 279] width 1221 height 558
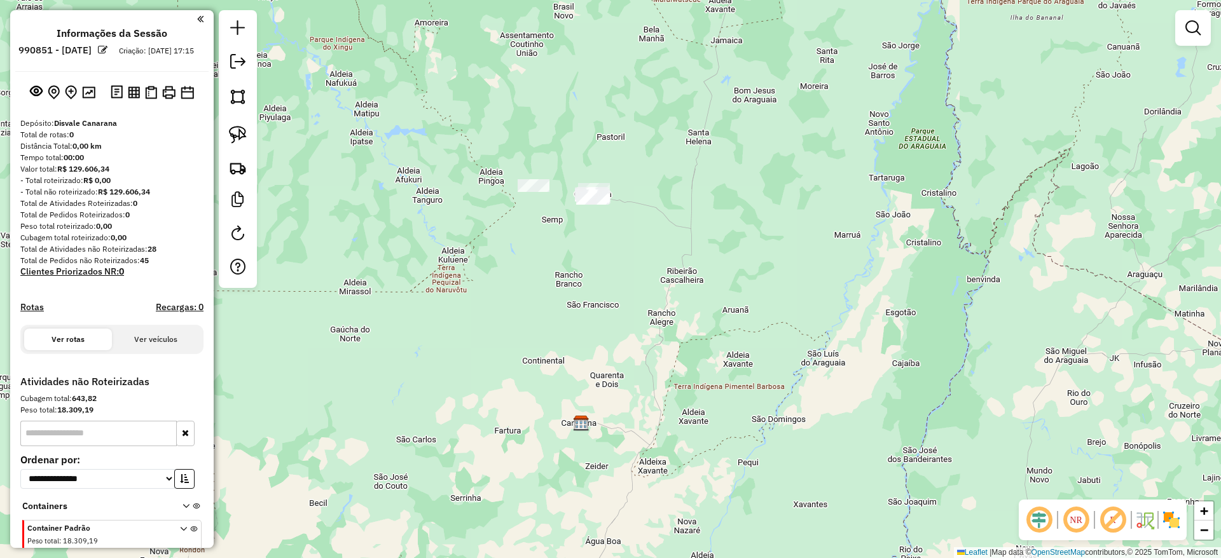
drag, startPoint x: 233, startPoint y: 142, endPoint x: 256, endPoint y: 143, distance: 22.9
click at [233, 142] on img at bounding box center [238, 135] width 18 height 18
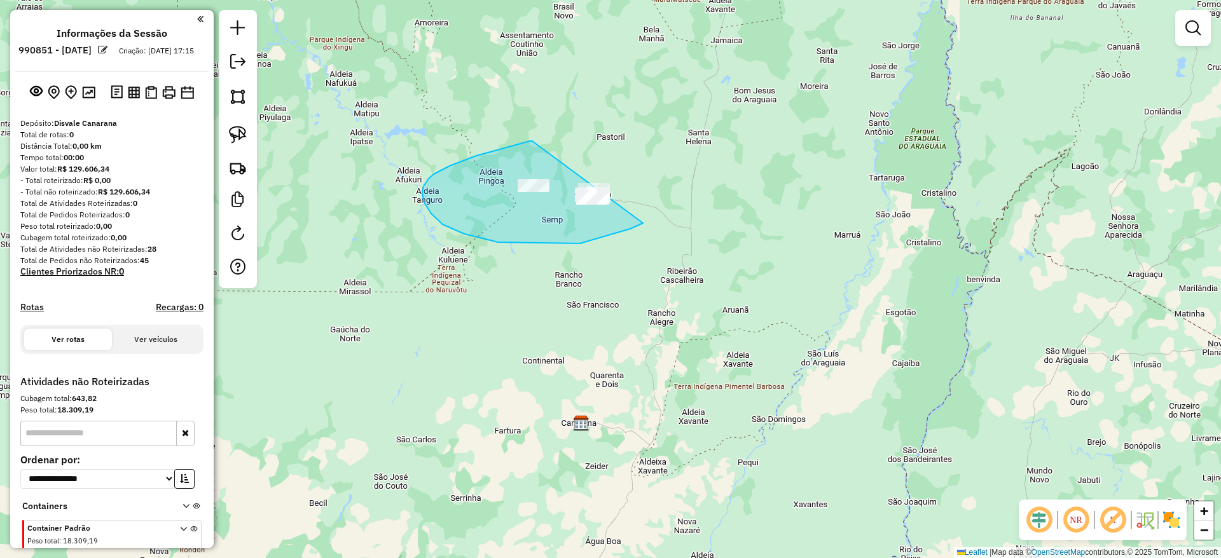
drag, startPoint x: 532, startPoint y: 141, endPoint x: 666, endPoint y: 174, distance: 138.2
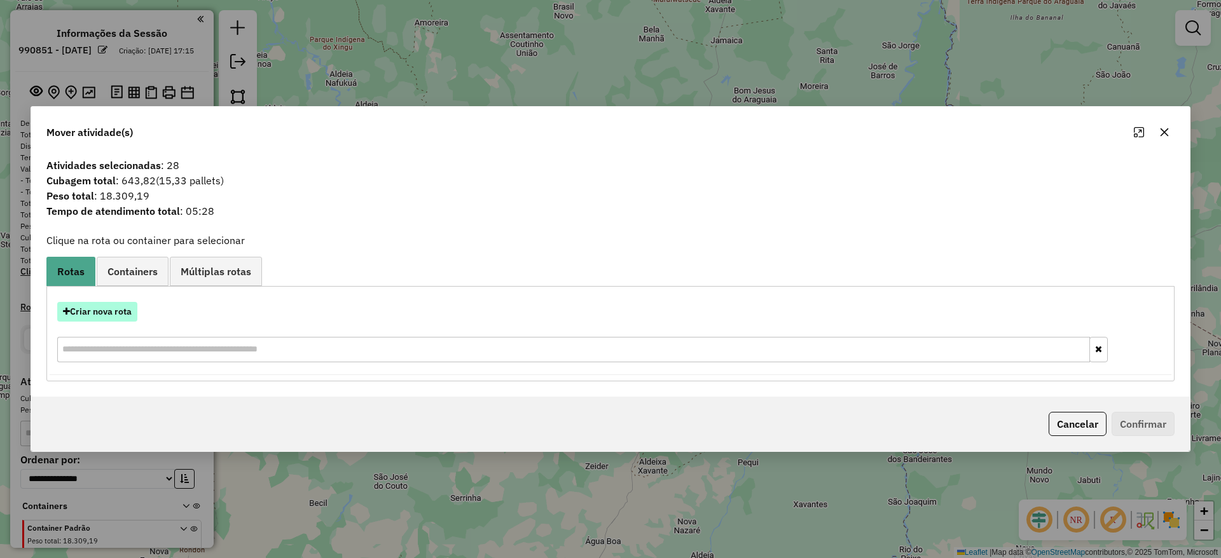
click at [101, 314] on button "Criar nova rota" at bounding box center [97, 312] width 80 height 20
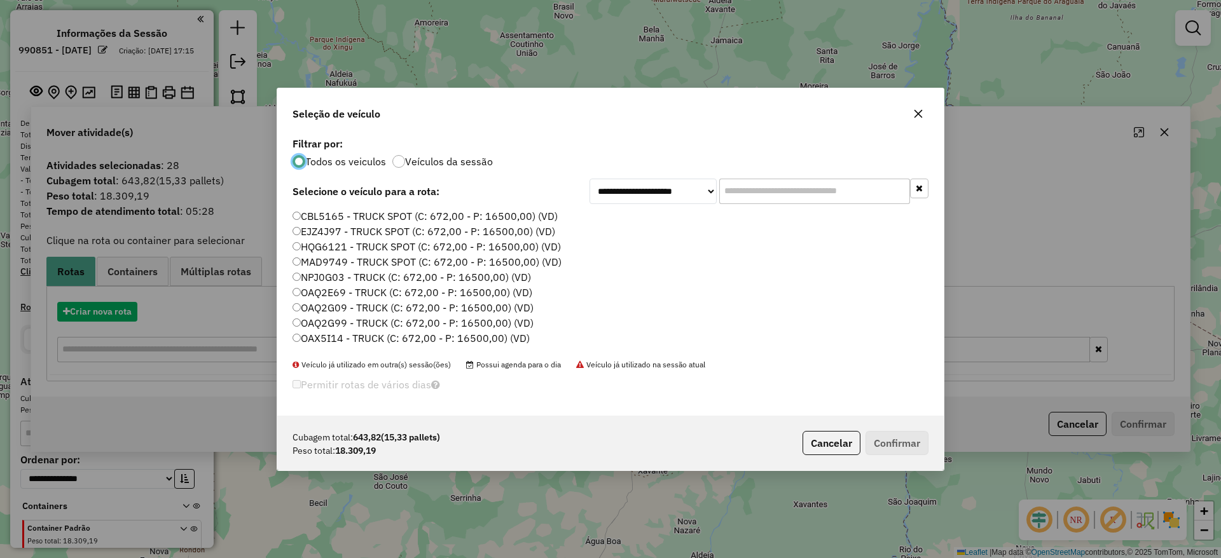
scroll to position [7, 4]
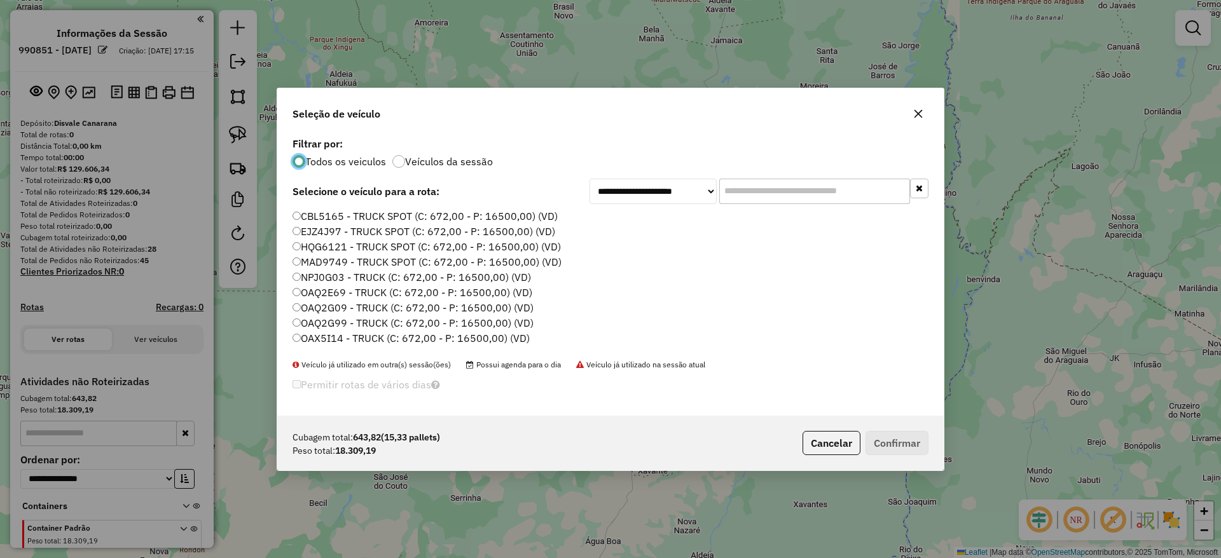
click at [777, 198] on input "text" at bounding box center [814, 191] width 191 height 25
click at [807, 169] on div "**********" at bounding box center [610, 275] width 666 height 282
click at [805, 183] on input "text" at bounding box center [814, 191] width 191 height 25
paste input "*******"
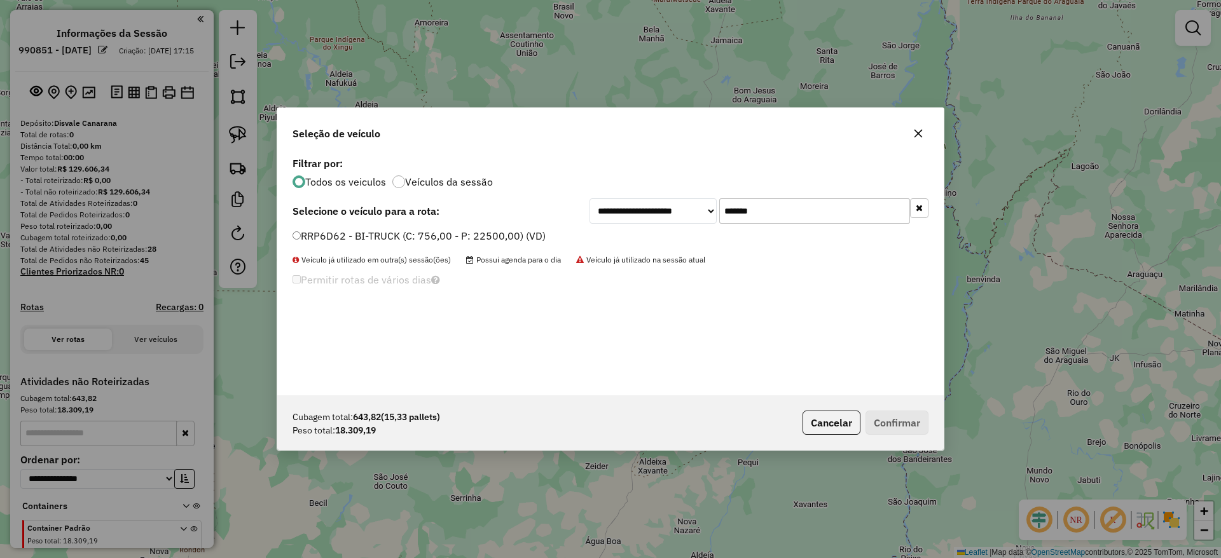
type input "*******"
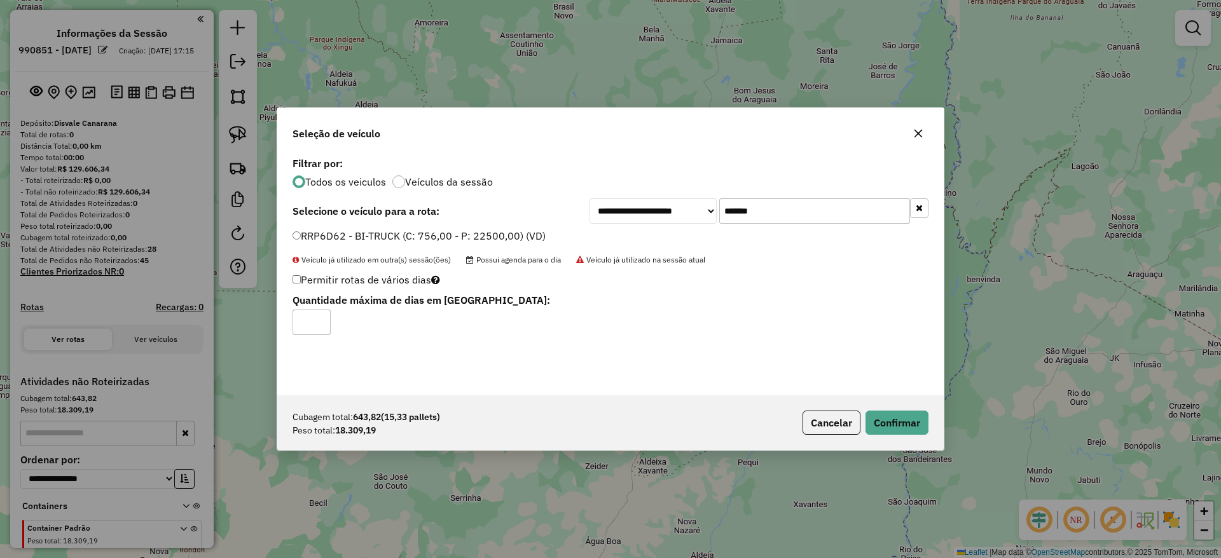
click at [293, 275] on div "Permitir rotas de vários dias Quantidade máxima de dias em rota:" at bounding box center [502, 303] width 434 height 64
type input "*"
click at [300, 327] on input "*" at bounding box center [312, 322] width 38 height 25
click at [888, 426] on button "Confirmar" at bounding box center [896, 423] width 63 height 24
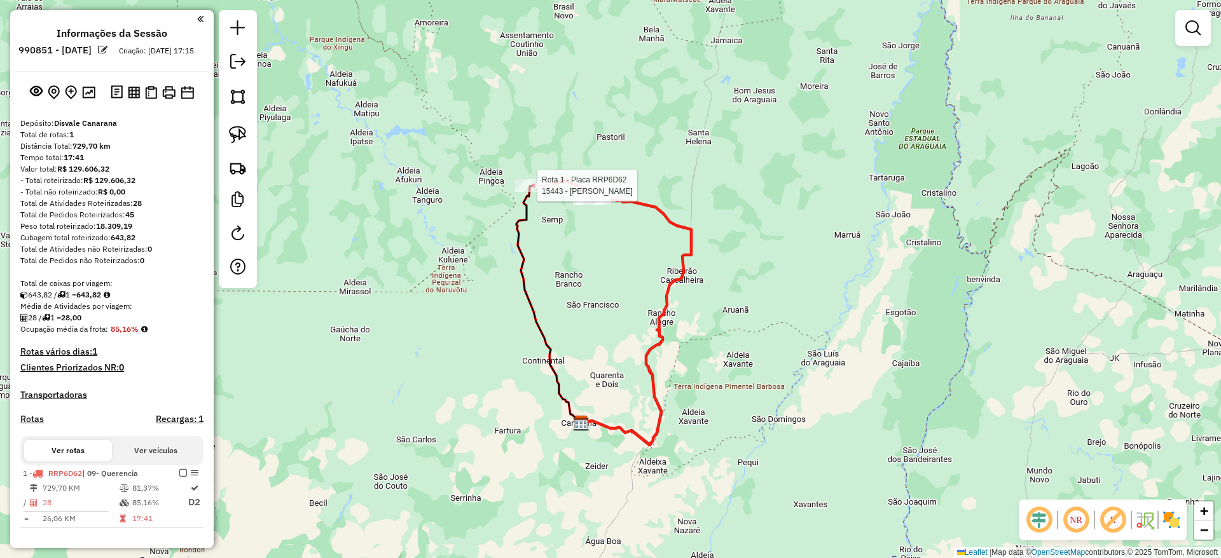
select select "**********"
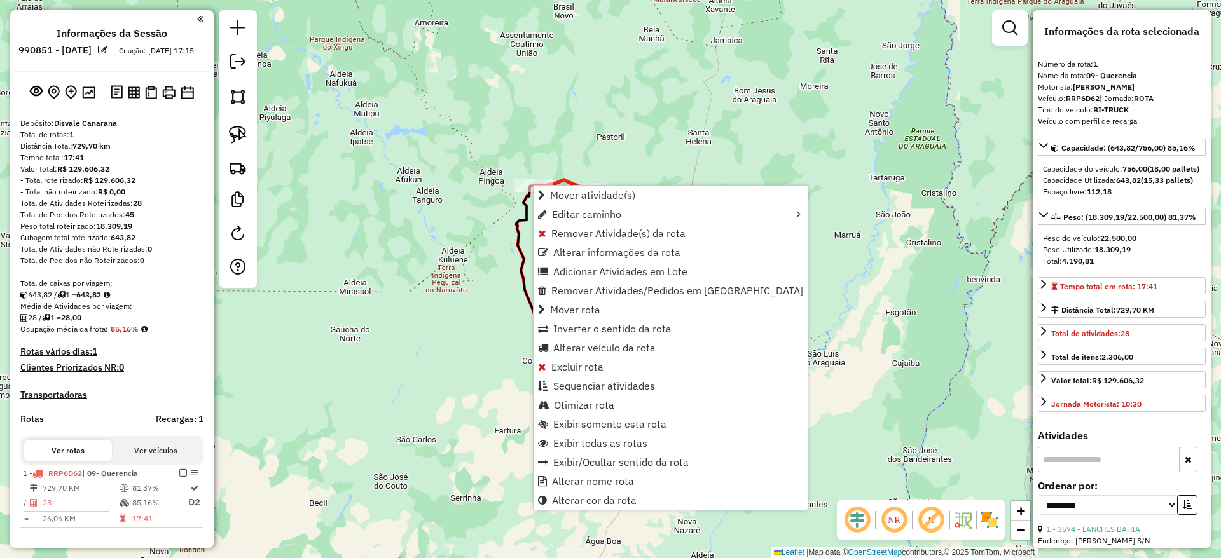
scroll to position [42, 0]
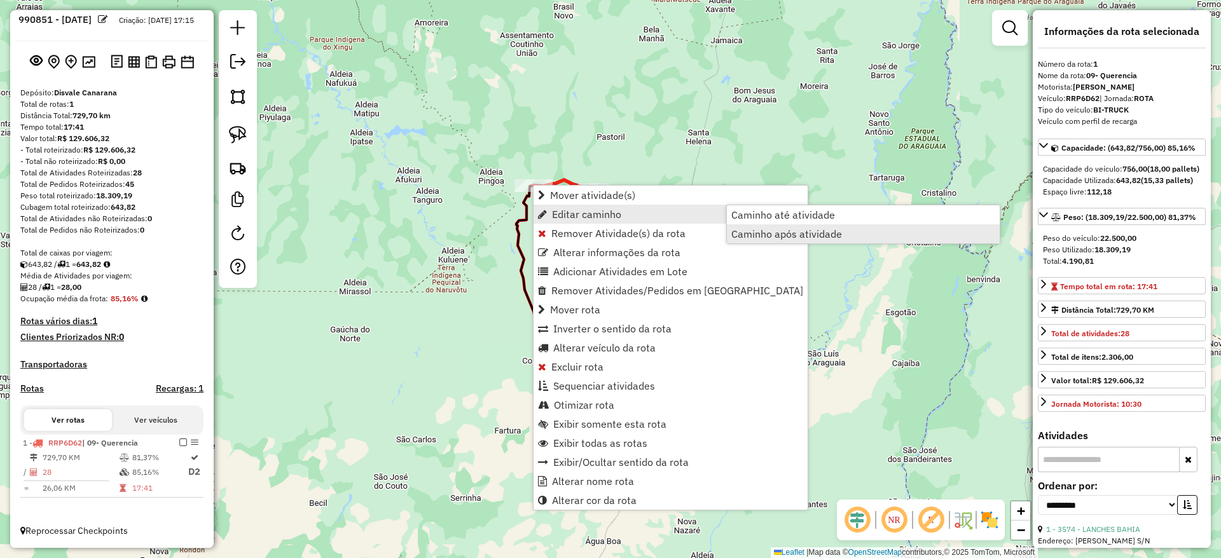
click at [803, 233] on span "Caminho após atividade" at bounding box center [786, 234] width 111 height 10
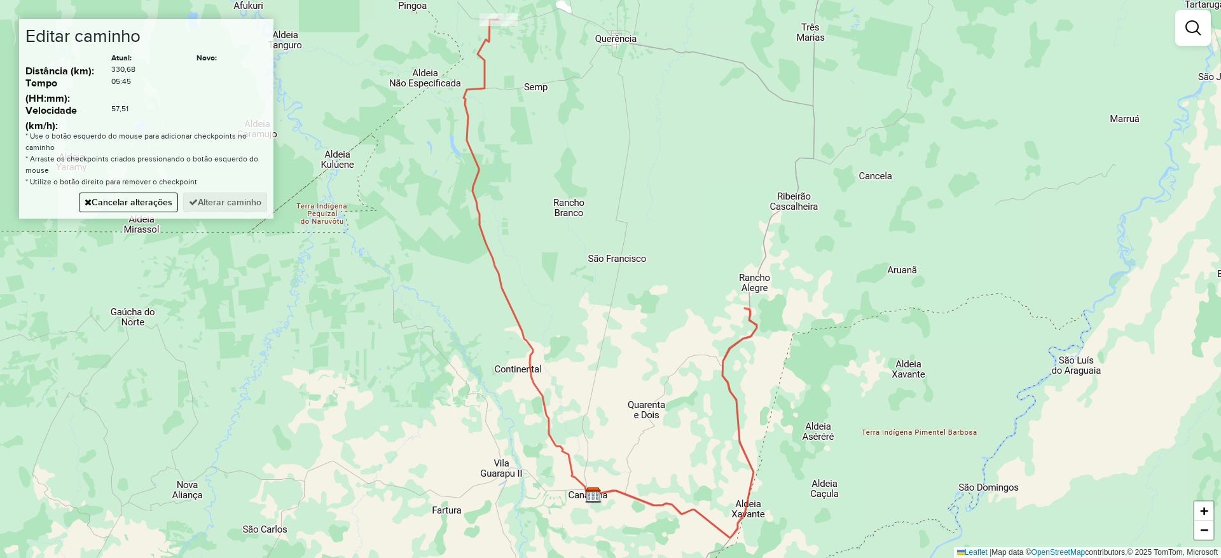
click at [794, 203] on div "Janela de atendimento Grade de atendimento Capacidade Transportadoras Veículos …" at bounding box center [610, 279] width 1221 height 558
click at [214, 202] on button "Alterar caminho" at bounding box center [225, 203] width 84 height 20
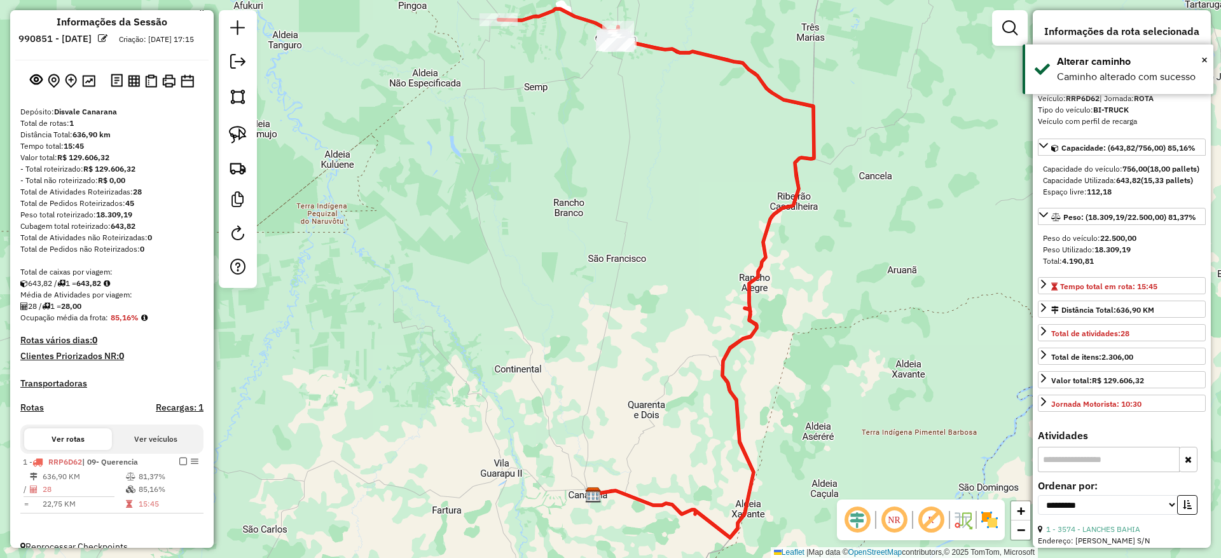
scroll to position [0, 0]
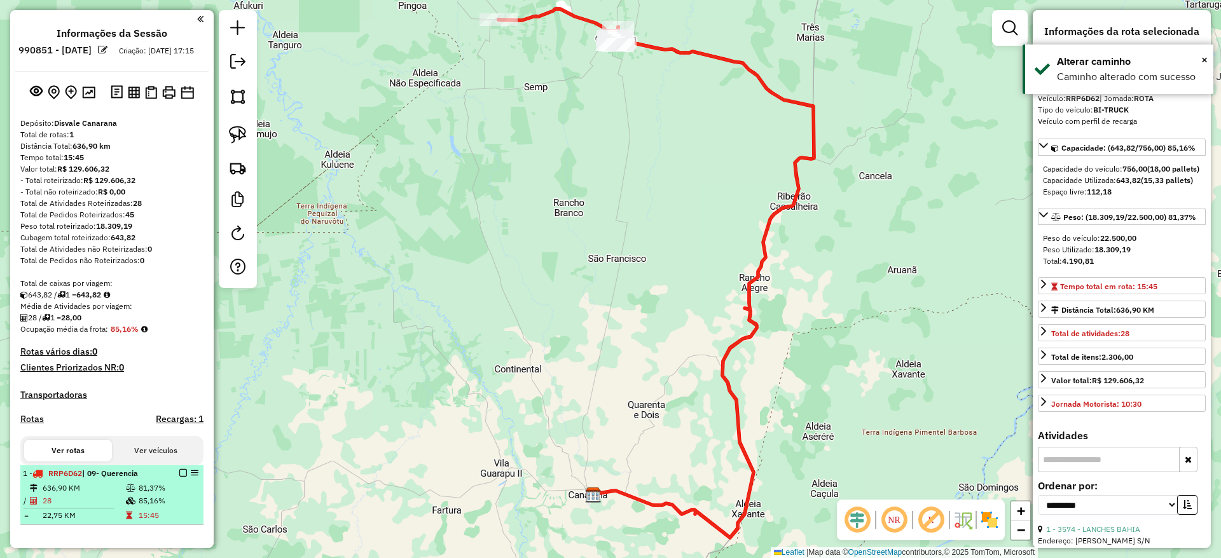
click at [179, 477] on em at bounding box center [183, 473] width 8 height 8
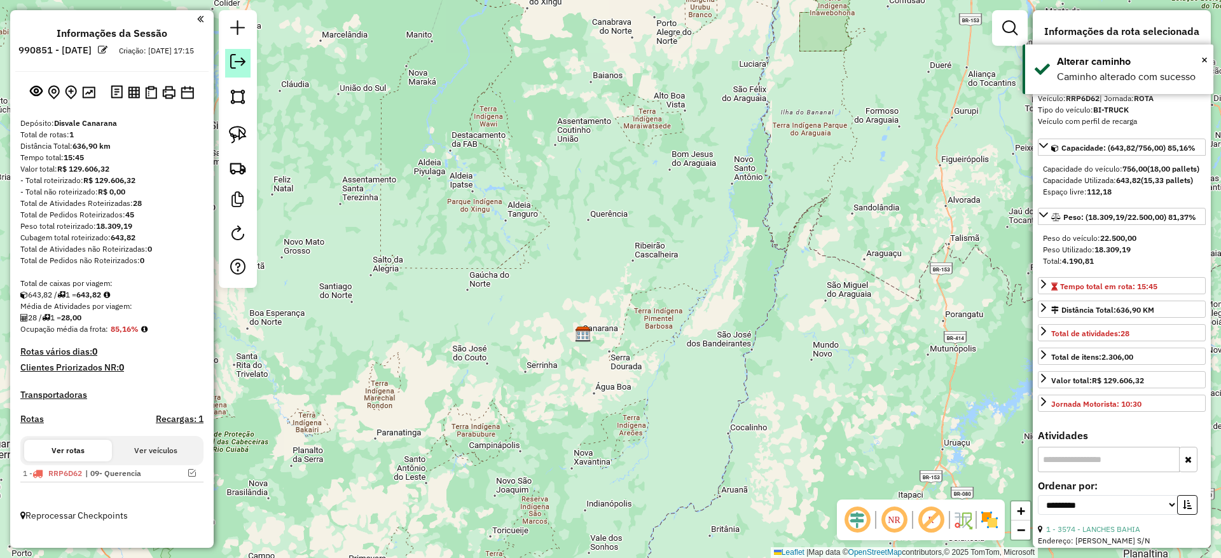
click at [248, 74] on link at bounding box center [237, 63] width 25 height 29
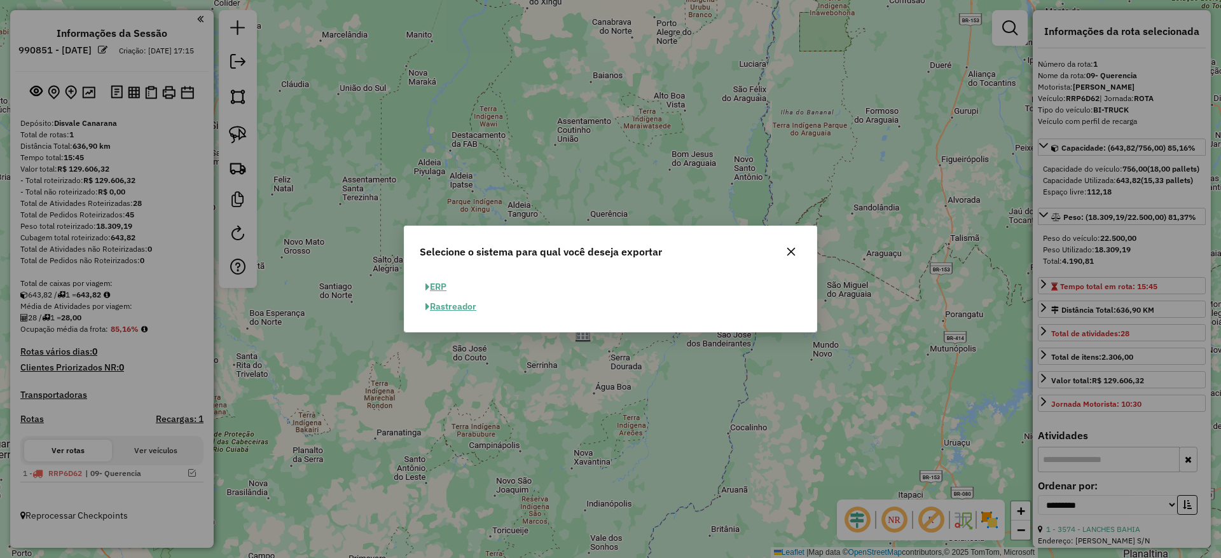
click at [425, 288] on span "button" at bounding box center [427, 287] width 4 height 9
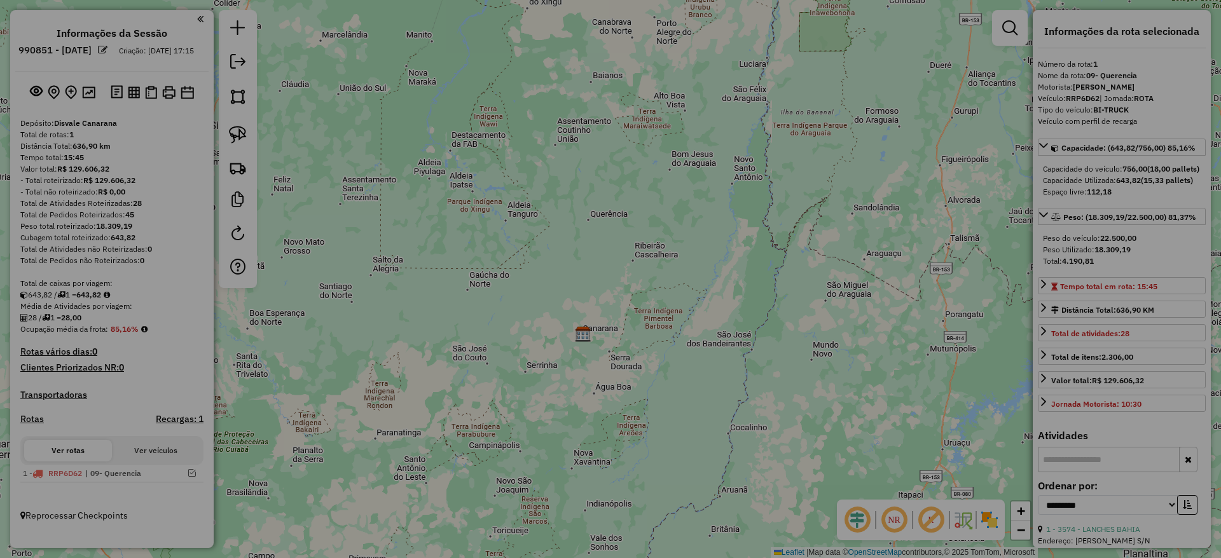
select select "**"
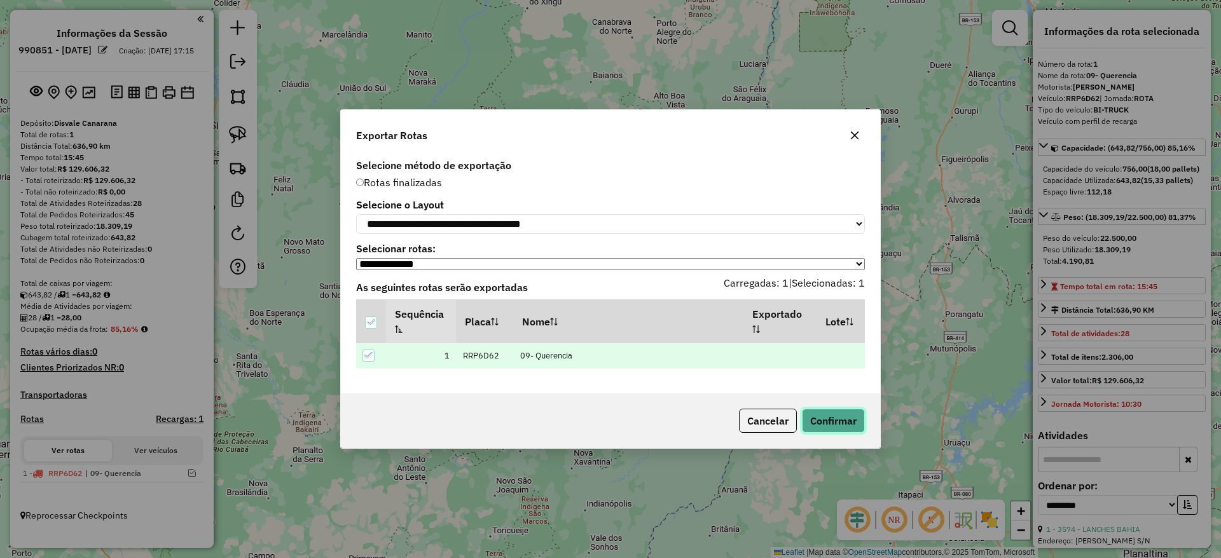
click at [822, 416] on button "Confirmar" at bounding box center [833, 421] width 63 height 24
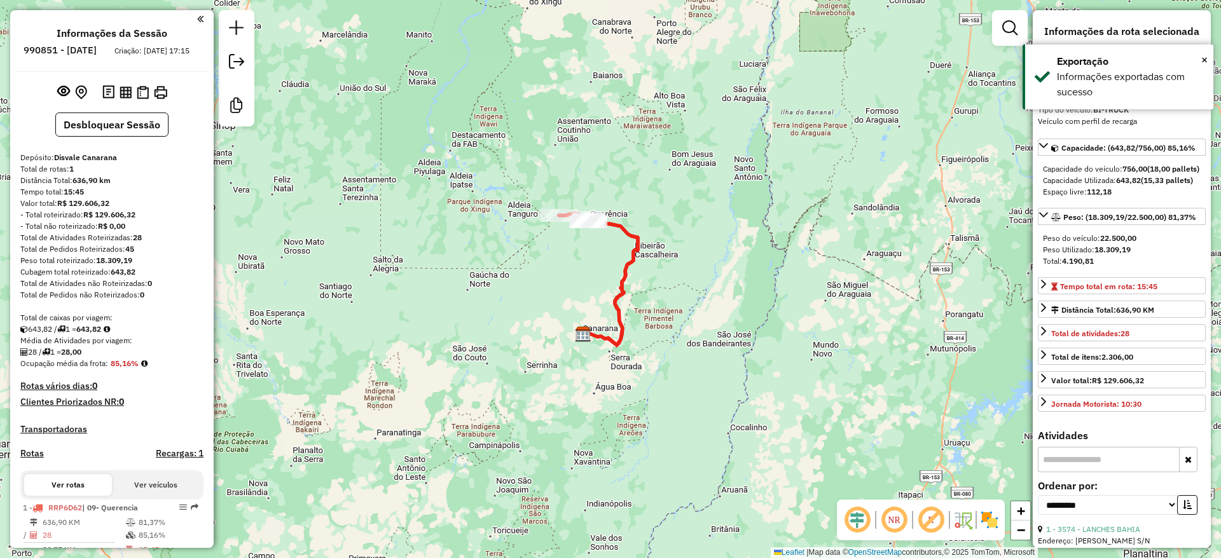
scroll to position [45, 0]
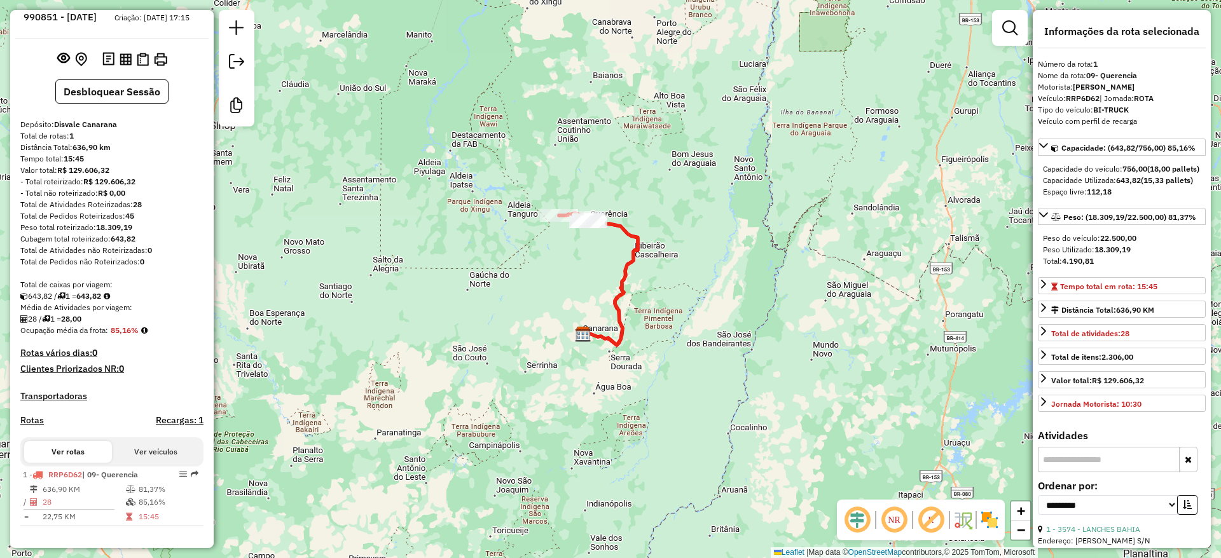
click at [1009, 172] on div "Janela de atendimento Grade de atendimento Capacidade Transportadoras Veículos …" at bounding box center [610, 279] width 1221 height 558
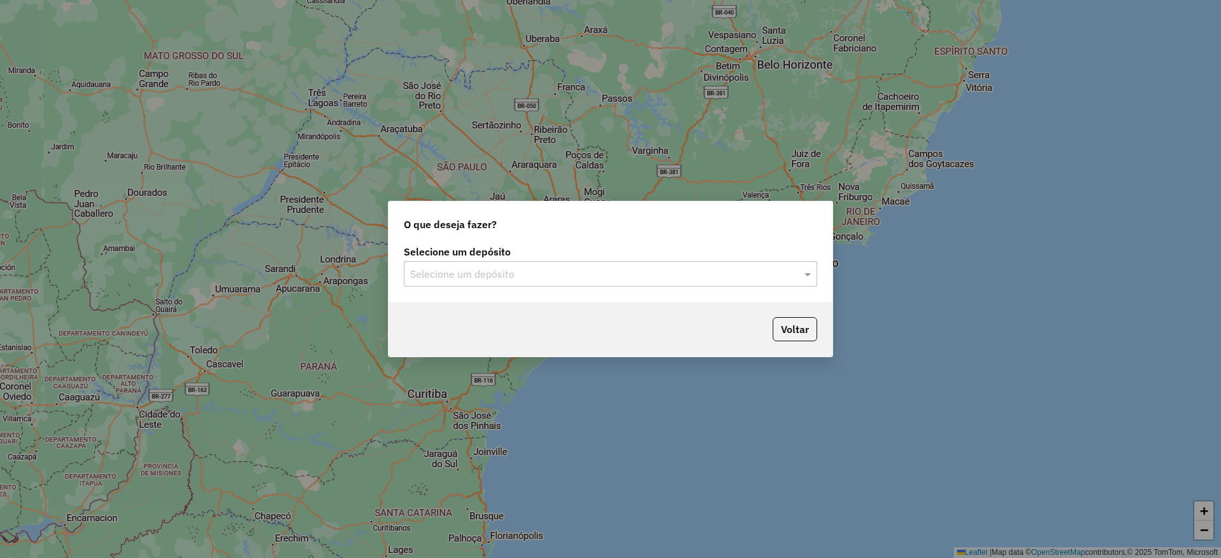
click at [444, 275] on input "text" at bounding box center [597, 274] width 375 height 15
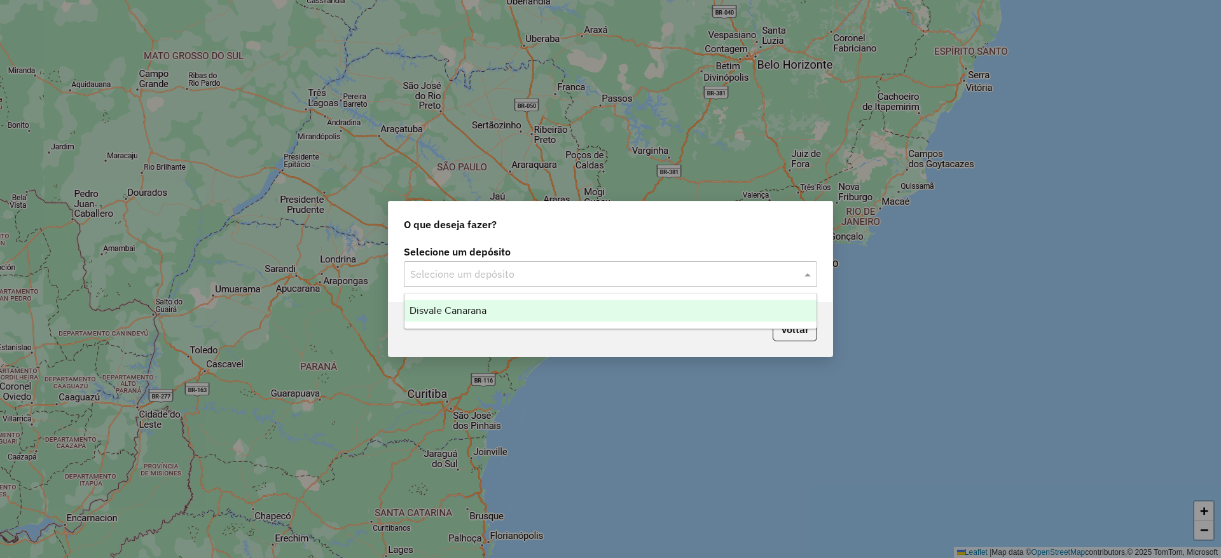
drag, startPoint x: 483, startPoint y: 316, endPoint x: 488, endPoint y: 312, distance: 6.9
click at [482, 315] on div "Disvale Canarana" at bounding box center [610, 311] width 412 height 22
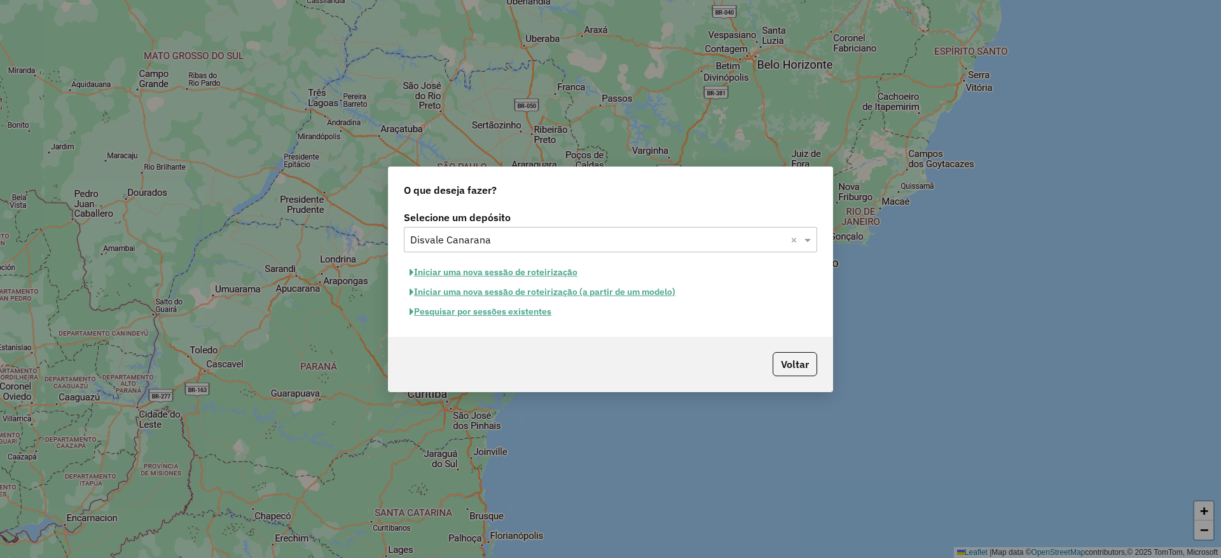
click at [523, 274] on button "Iniciar uma nova sessão de roteirização" at bounding box center [493, 273] width 179 height 20
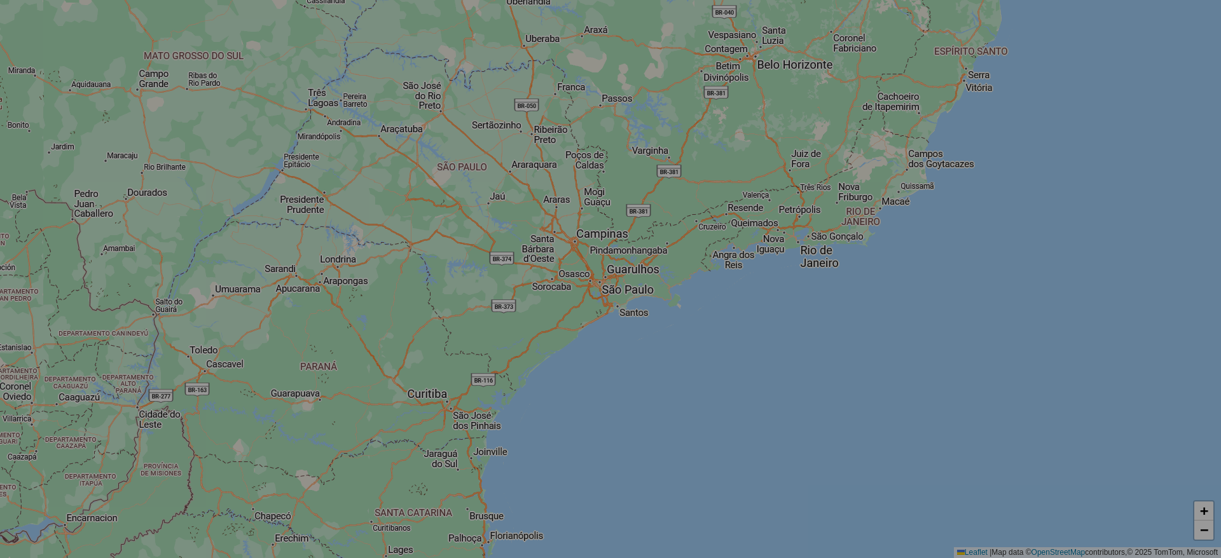
select select "*"
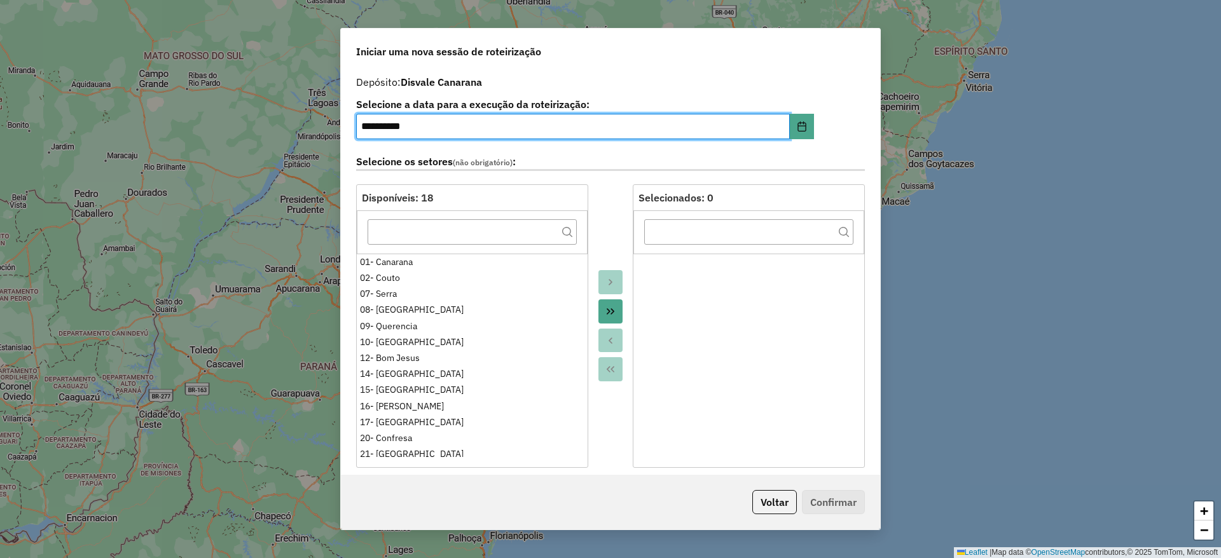
click at [605, 310] on icon "Move All to Target" at bounding box center [610, 311] width 10 height 10
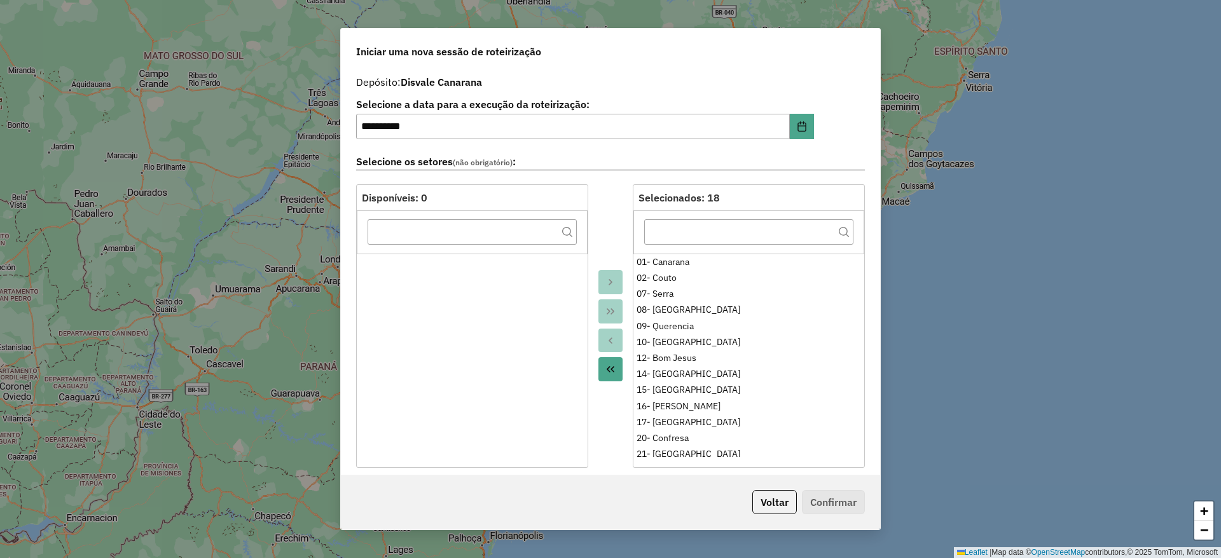
scroll to position [382, 0]
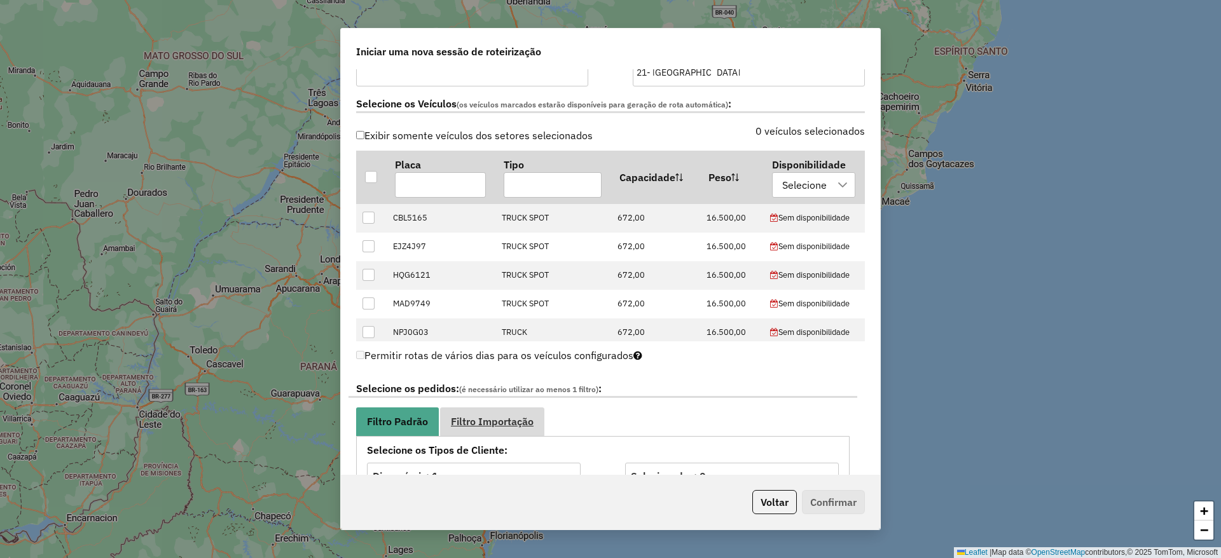
drag, startPoint x: 483, startPoint y: 438, endPoint x: 481, endPoint y: 429, distance: 9.6
click at [482, 428] on link "Filtro Importação" at bounding box center [492, 422] width 104 height 29
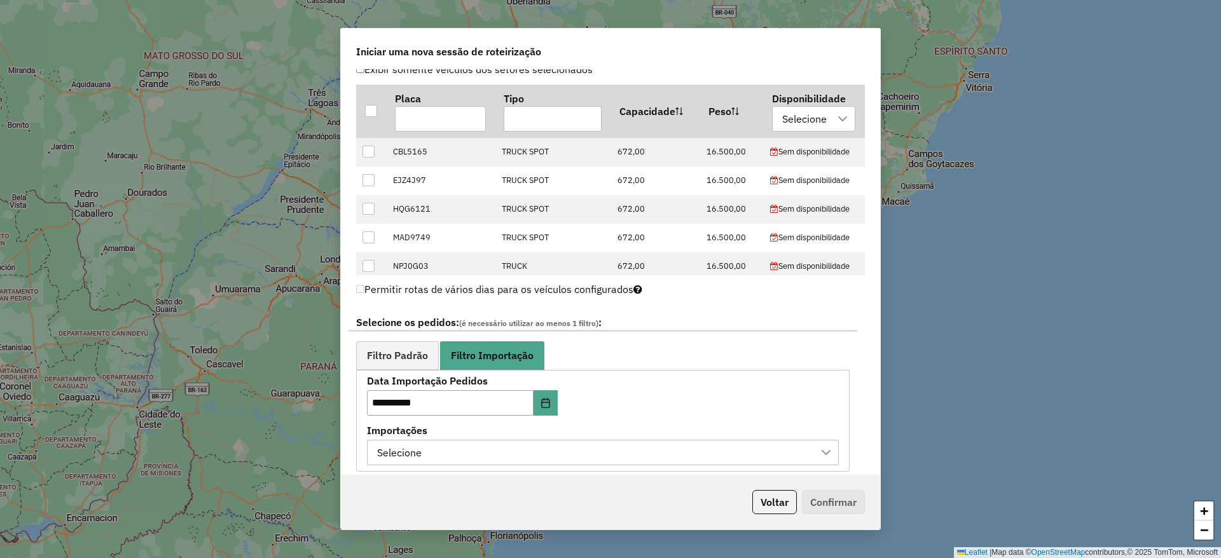
scroll to position [509, 0]
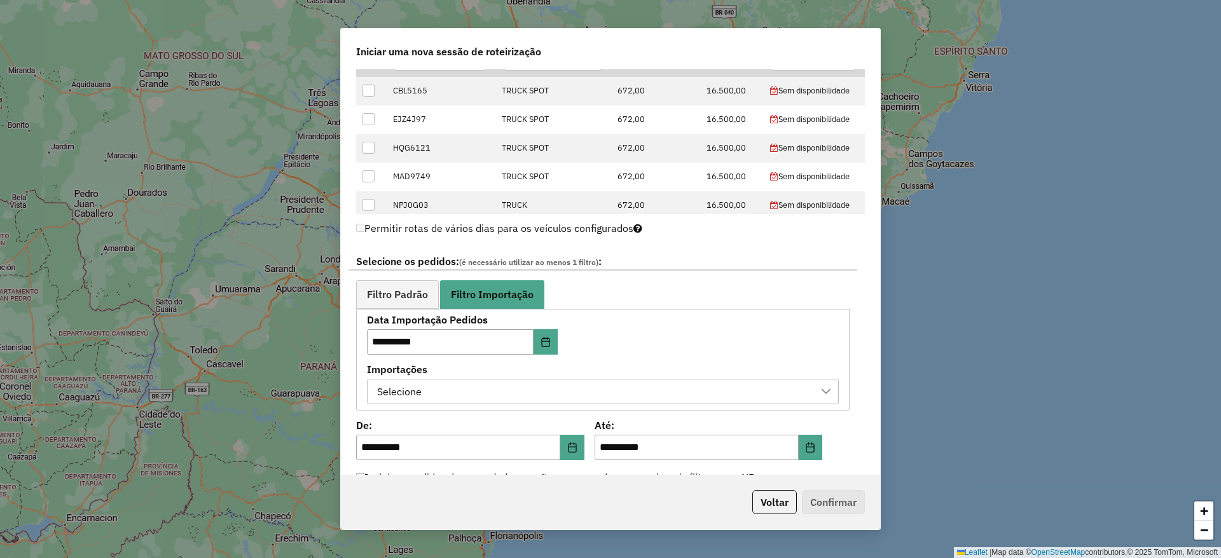
click at [451, 380] on div "Importações Selecione" at bounding box center [603, 384] width 472 height 39
click at [476, 396] on div "Selecione" at bounding box center [593, 392] width 441 height 24
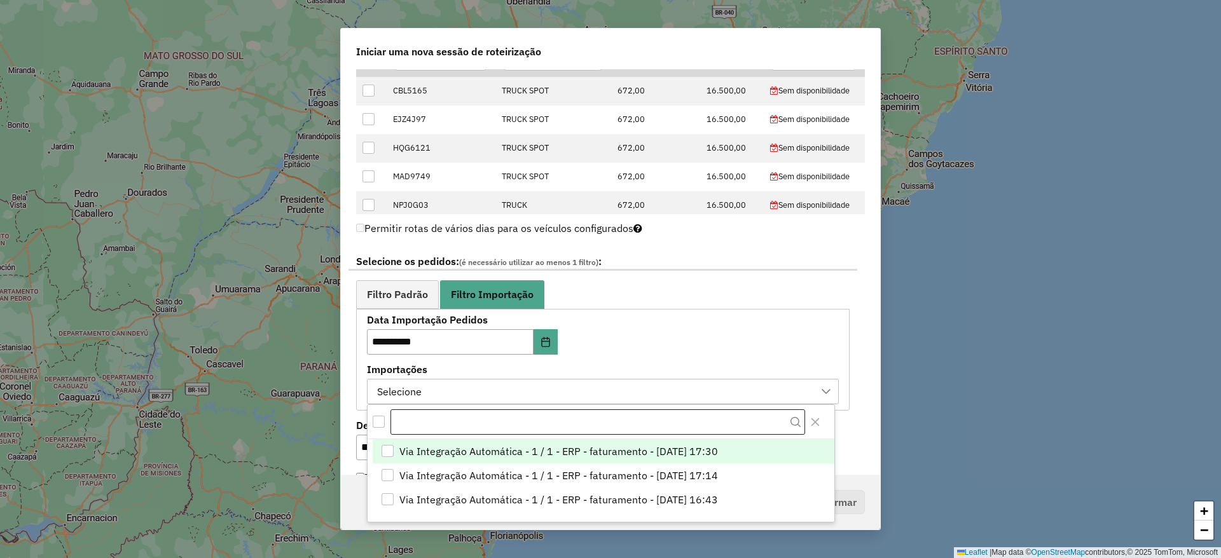
scroll to position [10, 58]
drag, startPoint x: 473, startPoint y: 430, endPoint x: 469, endPoint y: 444, distance: 15.1
click at [472, 431] on input "text" at bounding box center [597, 422] width 415 height 25
click at [469, 444] on span "Via Integração Automática - 1 / 1 - ERP - faturamento - [DATE] 17:30" at bounding box center [558, 451] width 319 height 15
click at [623, 349] on div "**********" at bounding box center [603, 359] width 472 height 88
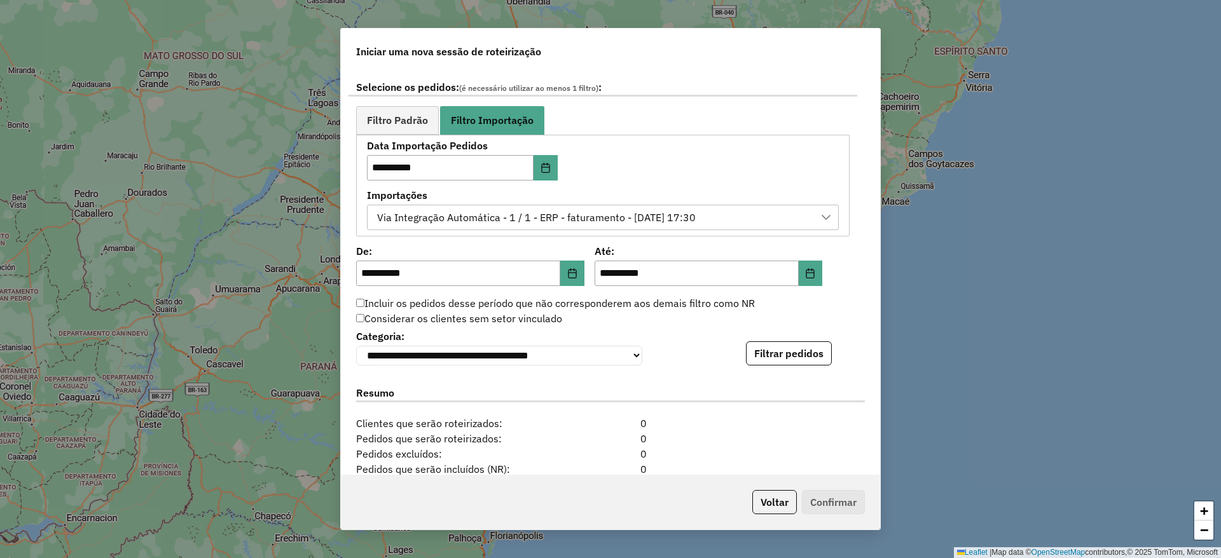
scroll to position [699, 0]
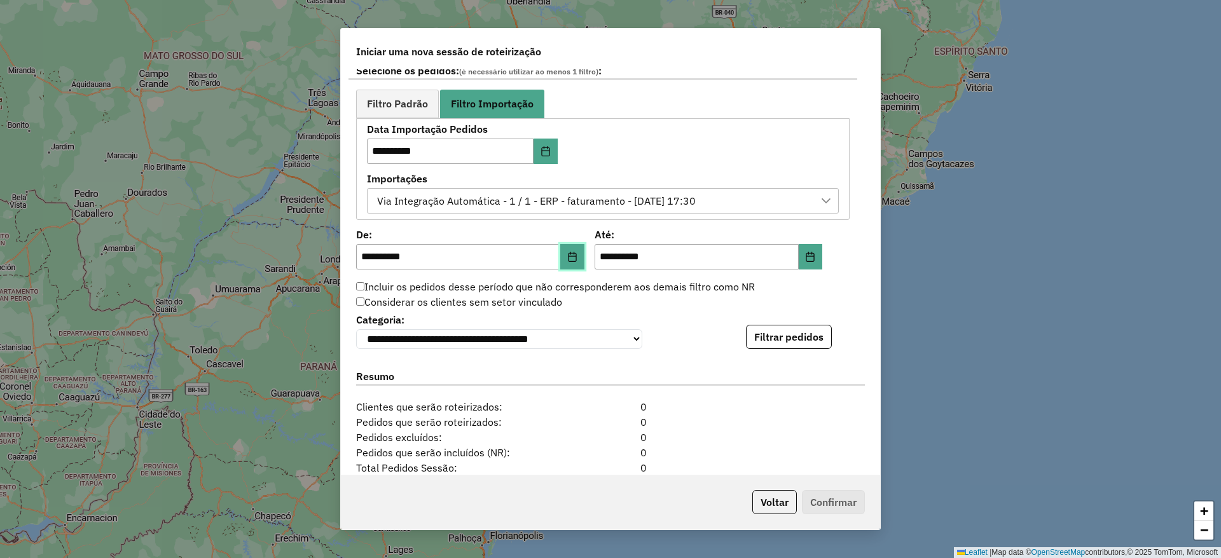
click at [575, 249] on button "Choose Date" at bounding box center [572, 256] width 24 height 25
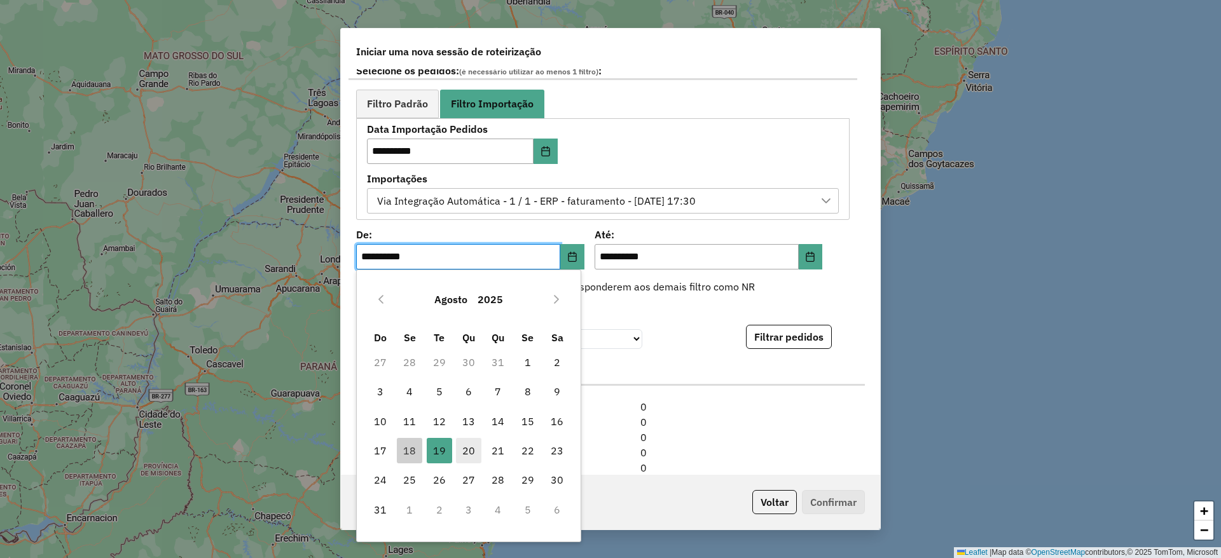
drag, startPoint x: 419, startPoint y: 455, endPoint x: 467, endPoint y: 446, distance: 48.5
click at [418, 455] on span "18" at bounding box center [409, 450] width 25 height 25
type input "**********"
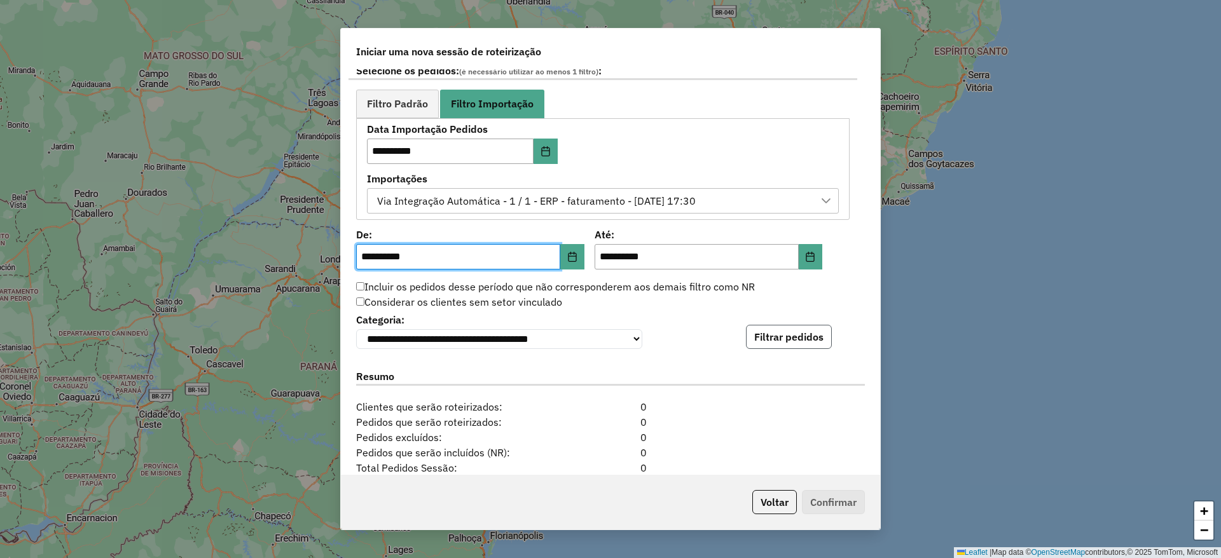
click at [811, 339] on button "Filtrar pedidos" at bounding box center [789, 337] width 86 height 24
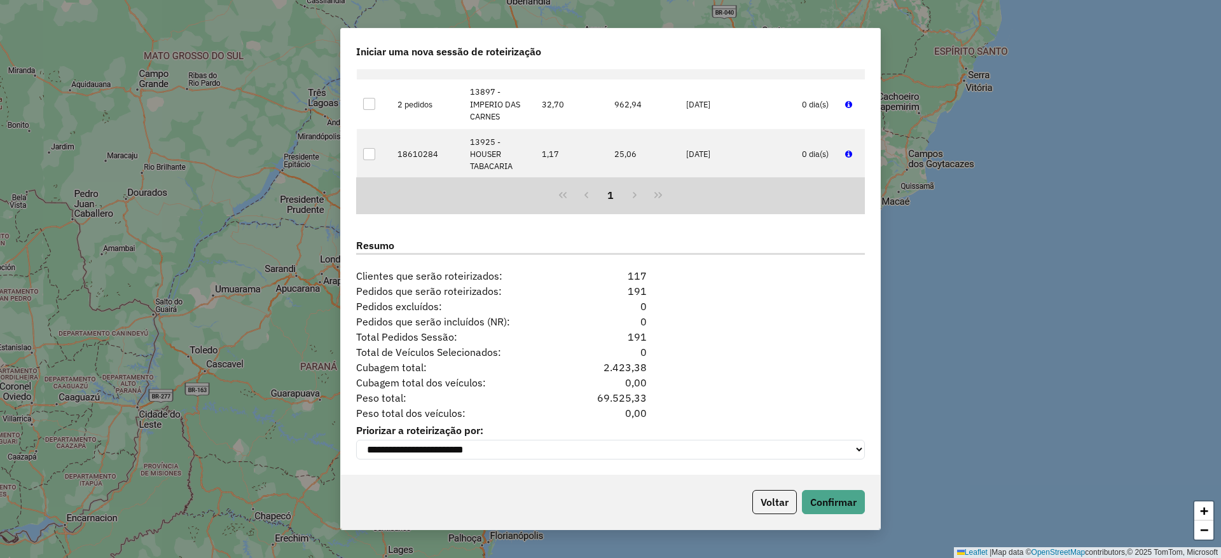
scroll to position [1099, 0]
drag, startPoint x: 848, startPoint y: 500, endPoint x: 729, endPoint y: 468, distance: 123.3
click at [848, 500] on button "Confirmar" at bounding box center [833, 502] width 63 height 24
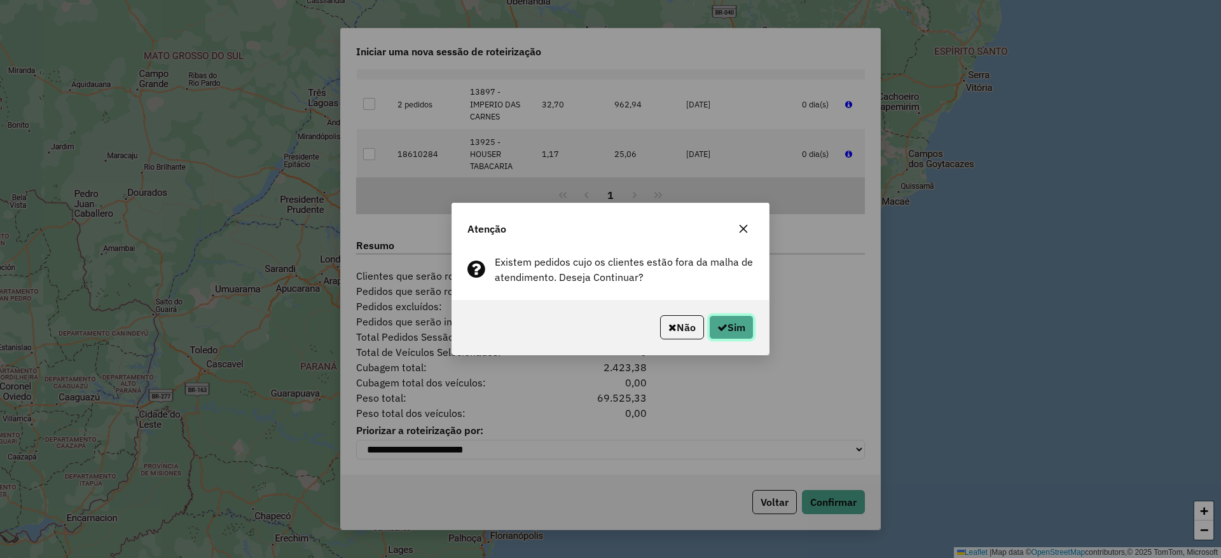
click at [747, 326] on button "Sim" at bounding box center [731, 327] width 45 height 24
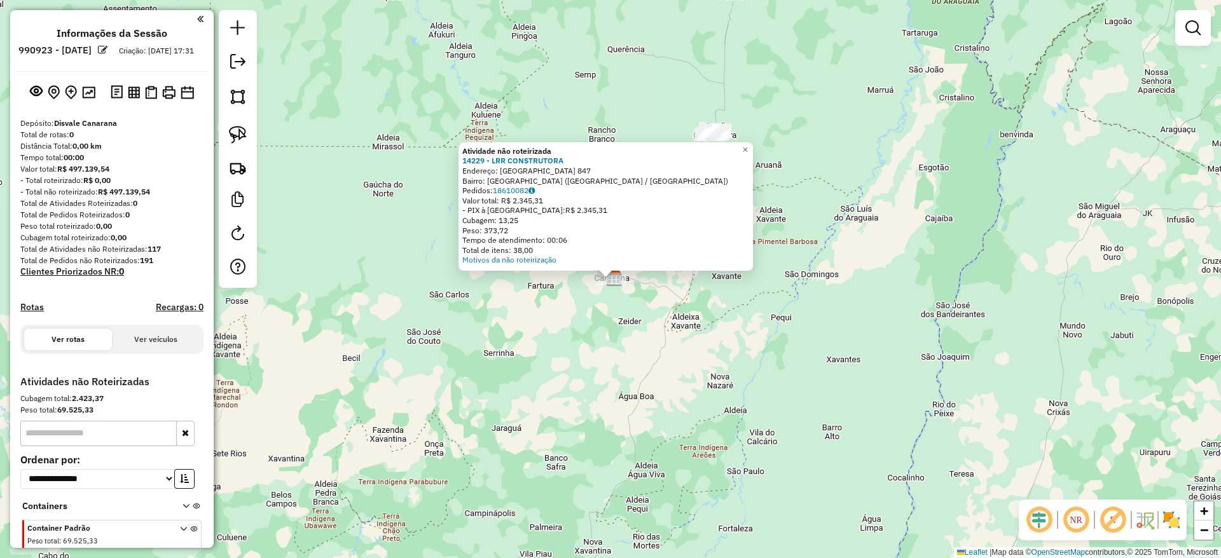
click at [813, 211] on div "Atividade não roteirizada 14229 - LRR CONSTRUTORA Endereço: [GEOGRAPHIC_DATA] 8…" at bounding box center [610, 279] width 1221 height 558
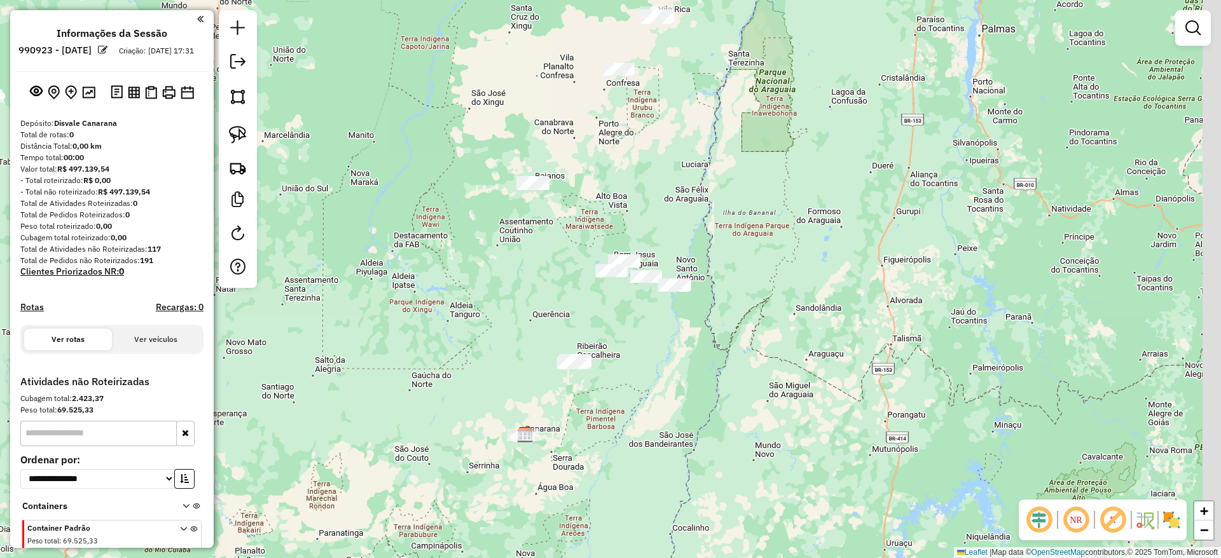
drag, startPoint x: 712, startPoint y: 292, endPoint x: 691, endPoint y: 309, distance: 27.1
click at [699, 309] on div "Janela de atendimento Grade de atendimento Capacidade Transportadoras Veículos …" at bounding box center [610, 279] width 1221 height 558
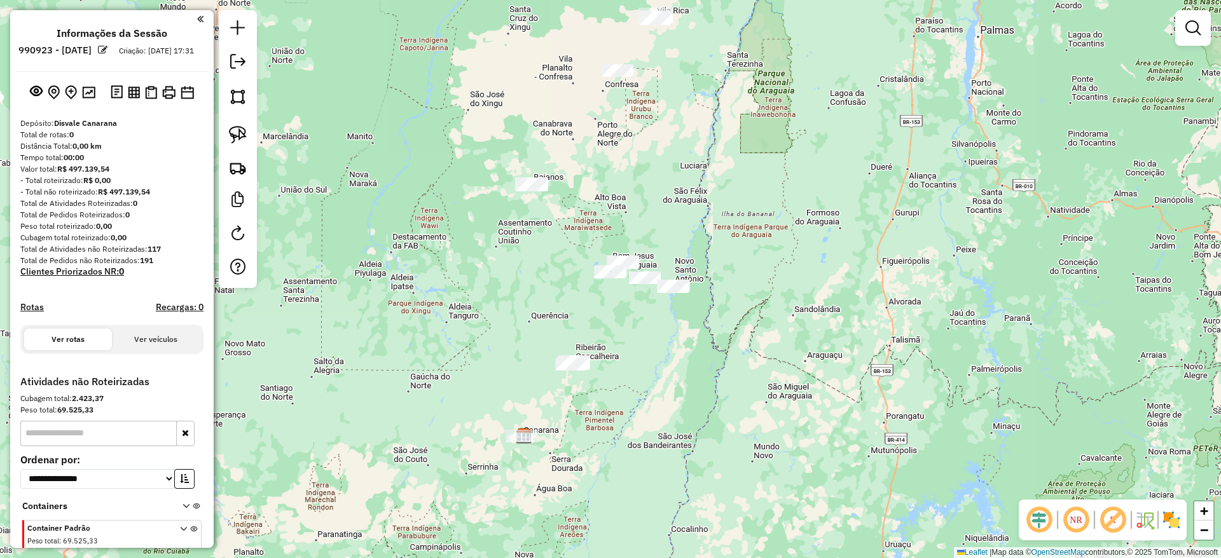
drag, startPoint x: 635, startPoint y: 184, endPoint x: 641, endPoint y: 254, distance: 70.8
click at [641, 254] on div "Janela de atendimento Grade de atendimento Capacidade Transportadoras Veículos …" at bounding box center [610, 279] width 1221 height 558
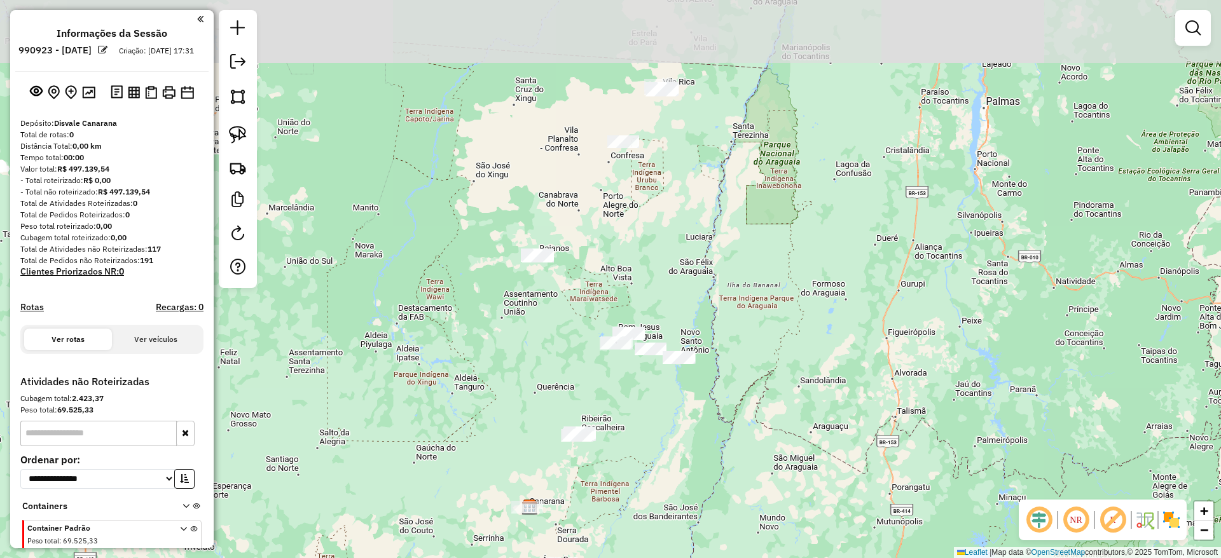
drag, startPoint x: 654, startPoint y: 228, endPoint x: 652, endPoint y: 299, distance: 70.6
click at [652, 298] on div "Janela de atendimento Grade de atendimento Capacidade Transportadoras Veículos …" at bounding box center [610, 279] width 1221 height 558
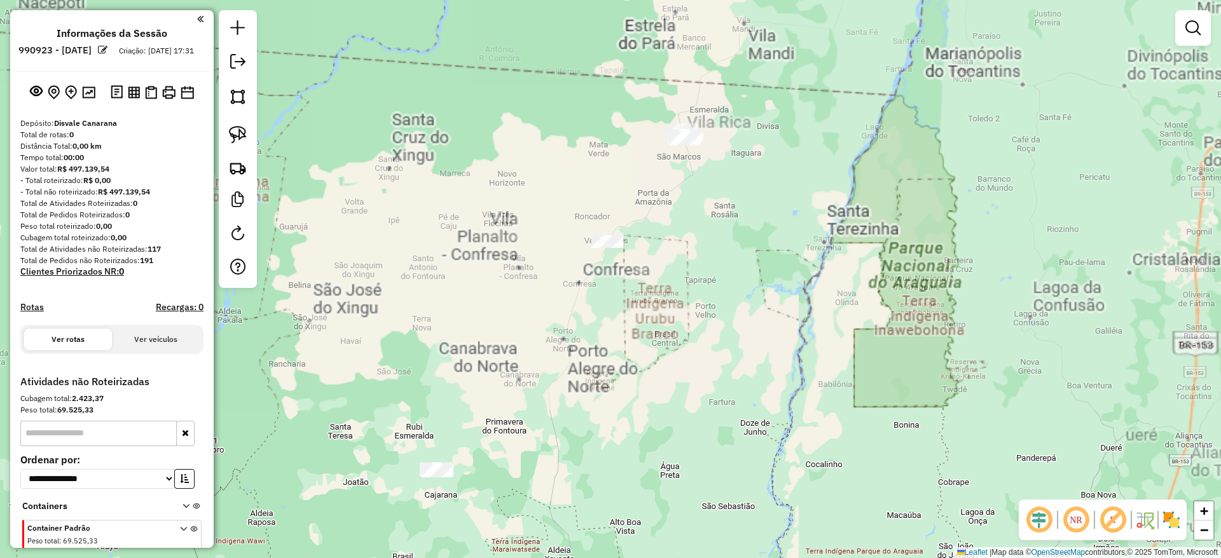
click at [642, 252] on div "Janela de atendimento Grade de atendimento Capacidade Transportadoras Veículos …" at bounding box center [610, 279] width 1221 height 558
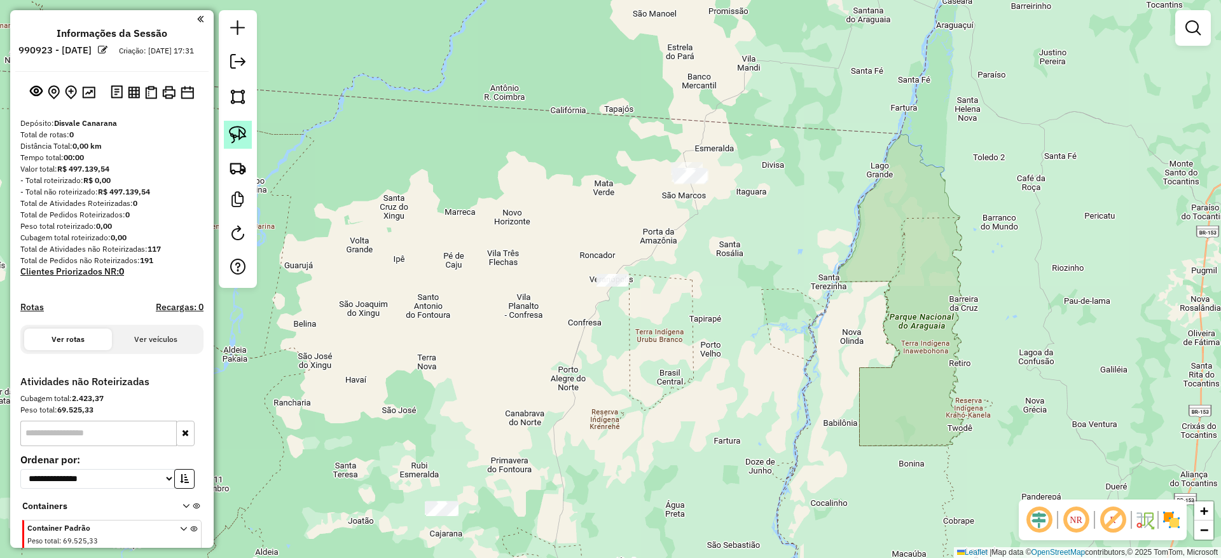
click at [233, 129] on img at bounding box center [238, 135] width 18 height 18
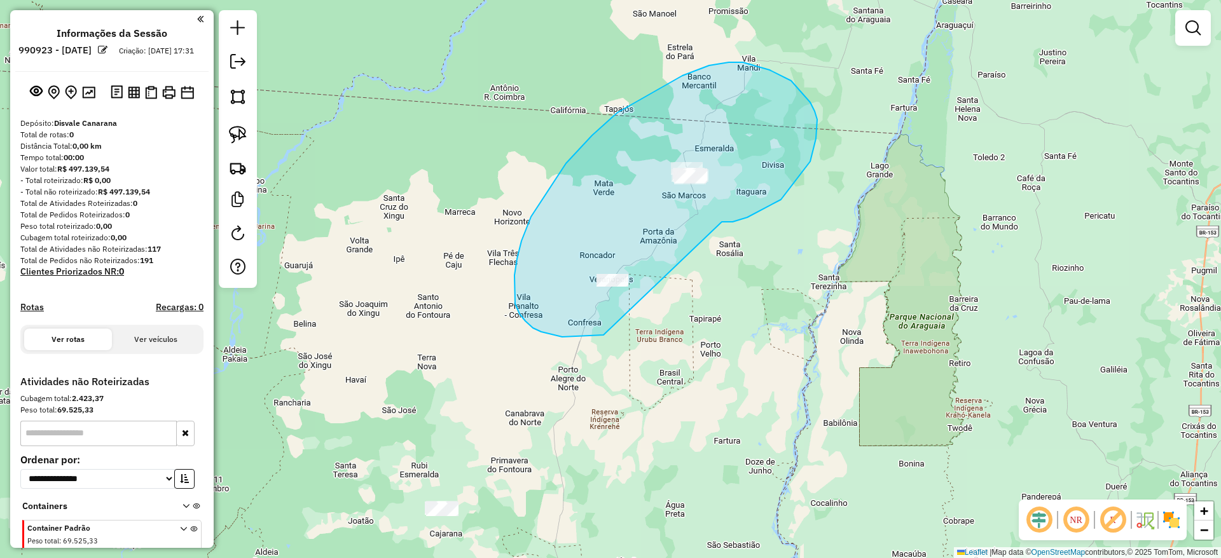
drag, startPoint x: 781, startPoint y: 200, endPoint x: 689, endPoint y: 300, distance: 135.5
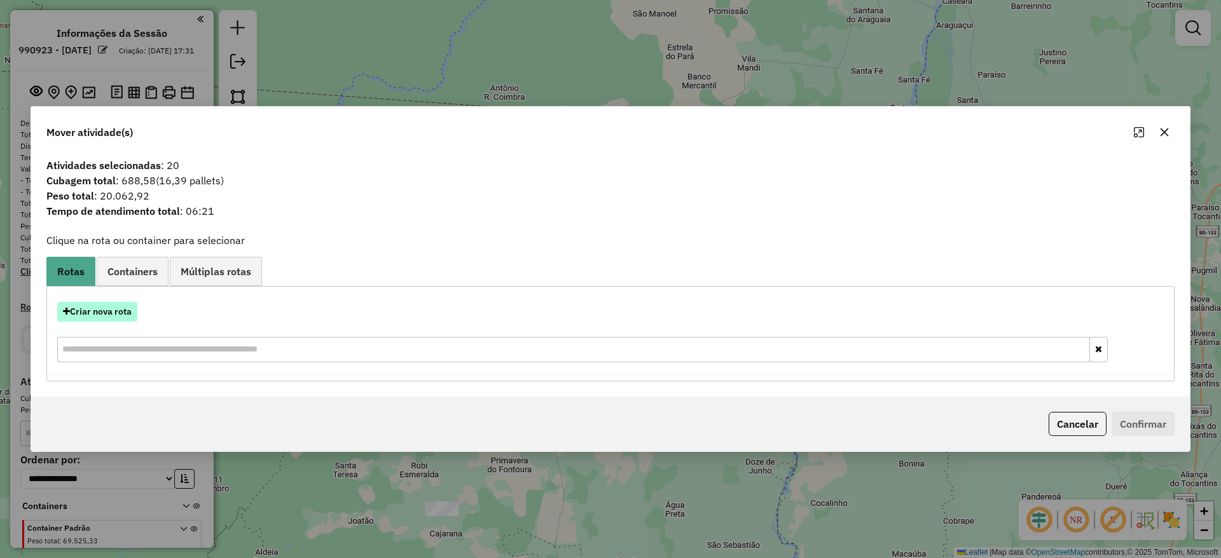
click at [122, 313] on button "Criar nova rota" at bounding box center [97, 312] width 80 height 20
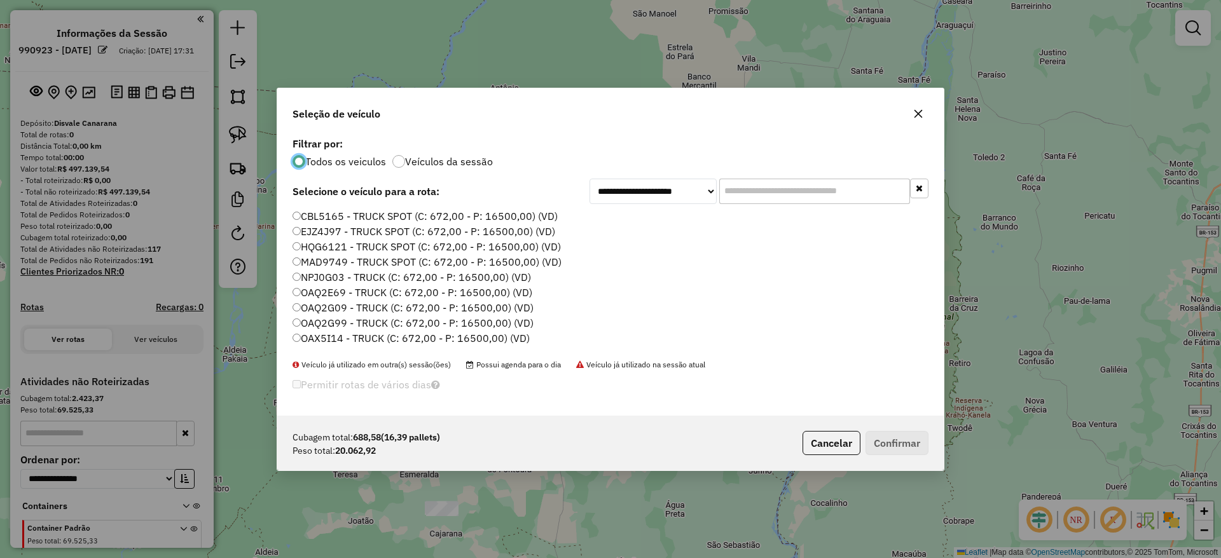
scroll to position [7, 4]
click at [734, 181] on input "text" at bounding box center [814, 191] width 191 height 25
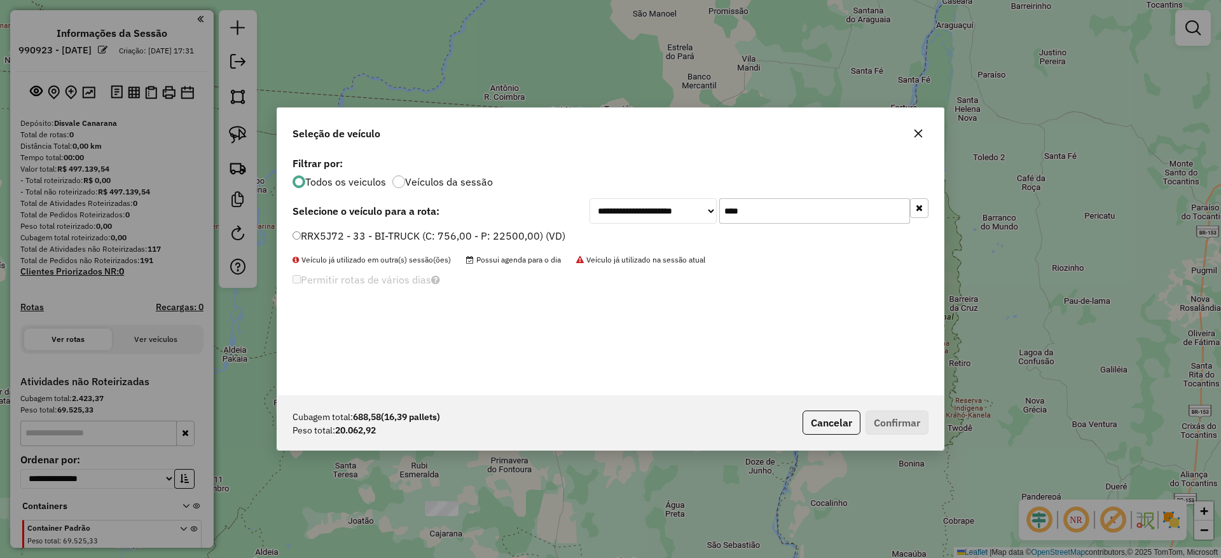
type input "****"
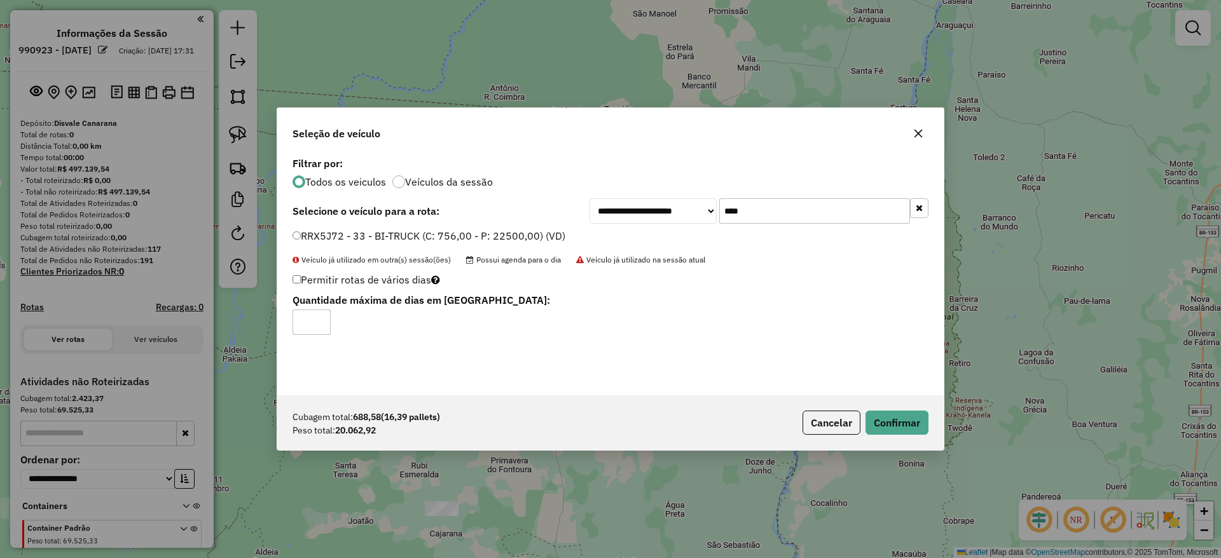
drag, startPoint x: 287, startPoint y: 333, endPoint x: 303, endPoint y: 369, distance: 39.3
click at [277, 336] on div "**********" at bounding box center [610, 275] width 666 height 242
type input "*"
click at [909, 417] on button "Confirmar" at bounding box center [896, 423] width 63 height 24
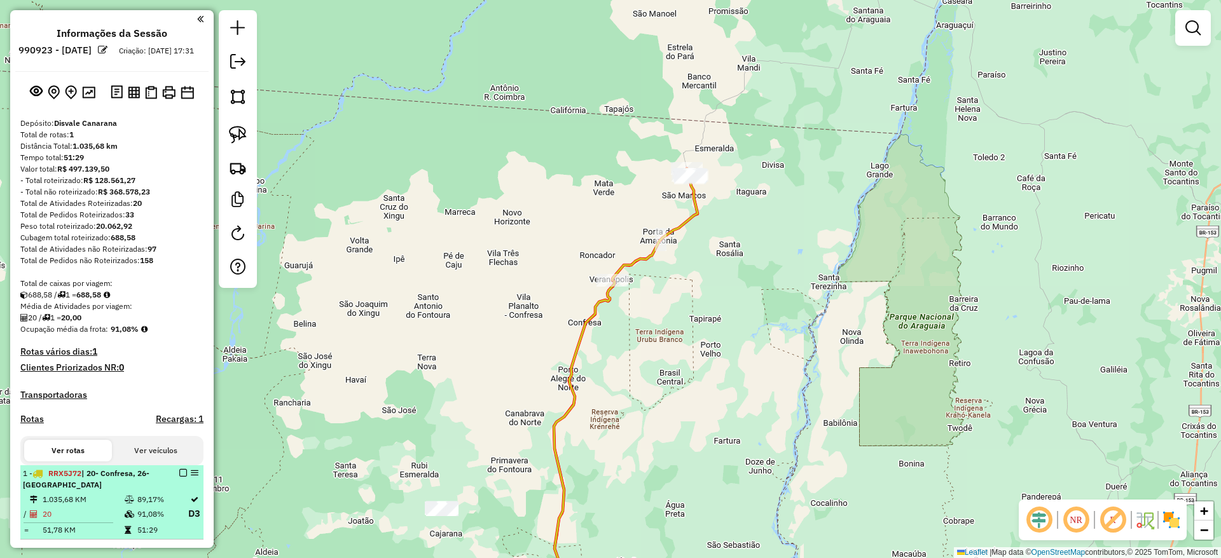
click at [179, 477] on em at bounding box center [183, 473] width 8 height 8
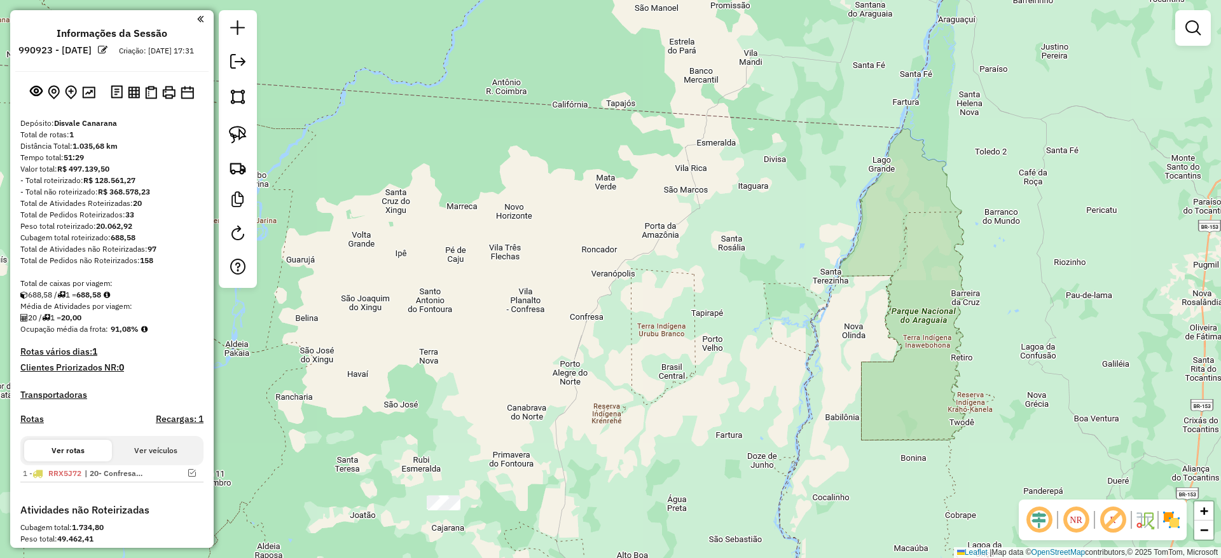
drag, startPoint x: 702, startPoint y: 409, endPoint x: 744, endPoint y: 222, distance: 191.6
click at [744, 223] on div "Janela de atendimento Grade de atendimento Capacidade Transportadoras Veículos …" at bounding box center [610, 279] width 1221 height 558
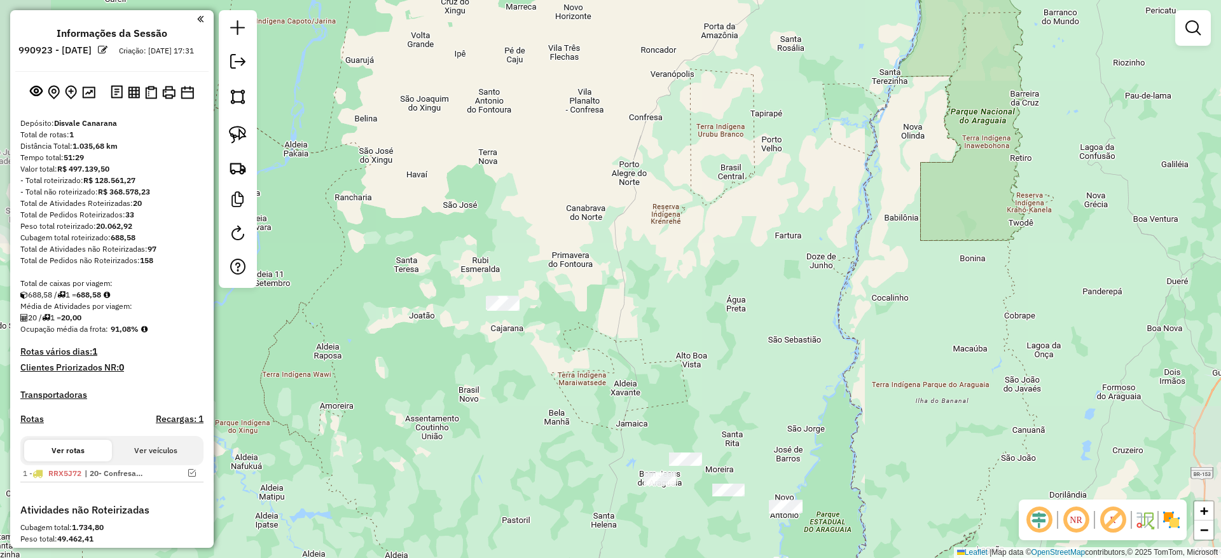
drag, startPoint x: 657, startPoint y: 312, endPoint x: 696, endPoint y: 270, distance: 56.7
click at [696, 270] on div "Janela de atendimento Grade de atendimento Capacidade Transportadoras Veículos …" at bounding box center [610, 279] width 1221 height 558
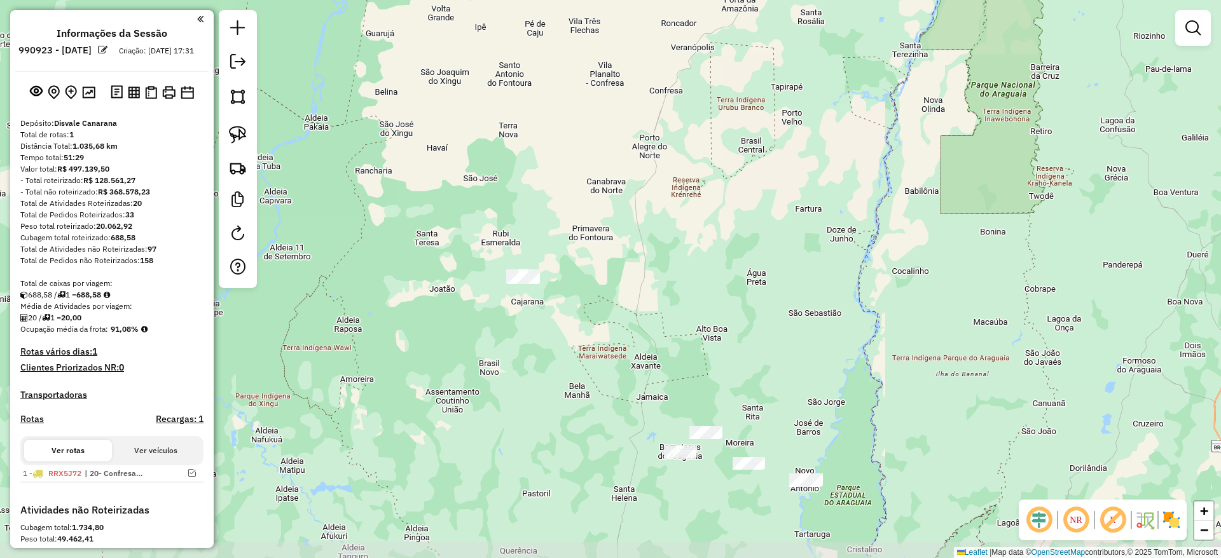
drag, startPoint x: 645, startPoint y: 300, endPoint x: 630, endPoint y: 237, distance: 64.8
click at [630, 238] on div "Janela de atendimento Grade de atendimento Capacidade Transportadoras Veículos …" at bounding box center [610, 279] width 1221 height 558
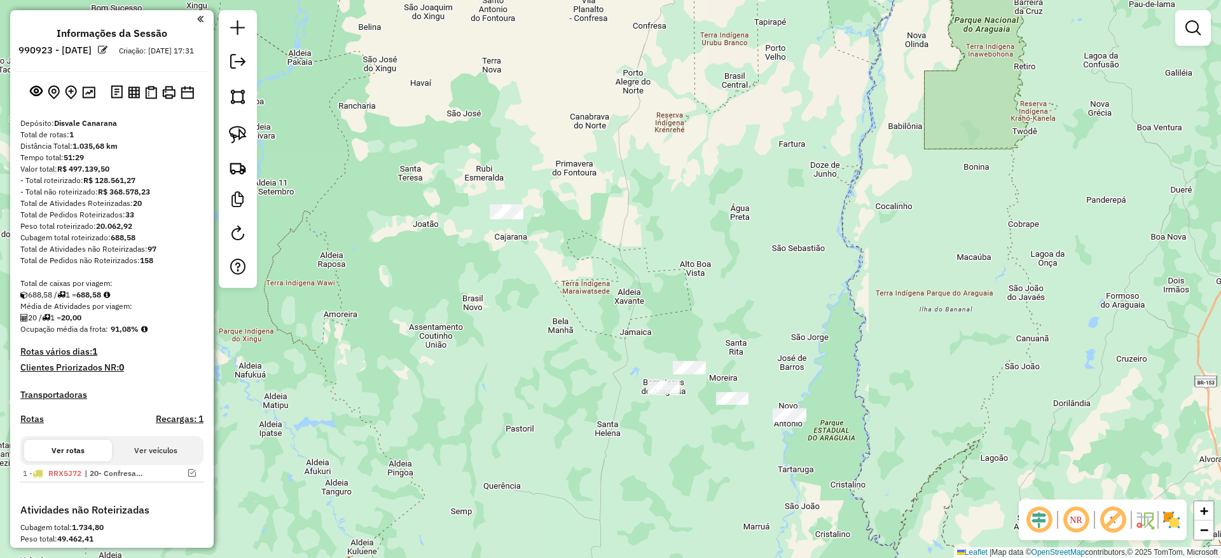
drag, startPoint x: 582, startPoint y: 249, endPoint x: 537, endPoint y: 204, distance: 63.4
click at [537, 205] on div "Janela de atendimento Grade de atendimento Capacidade Transportadoras Veículos …" at bounding box center [610, 279] width 1221 height 558
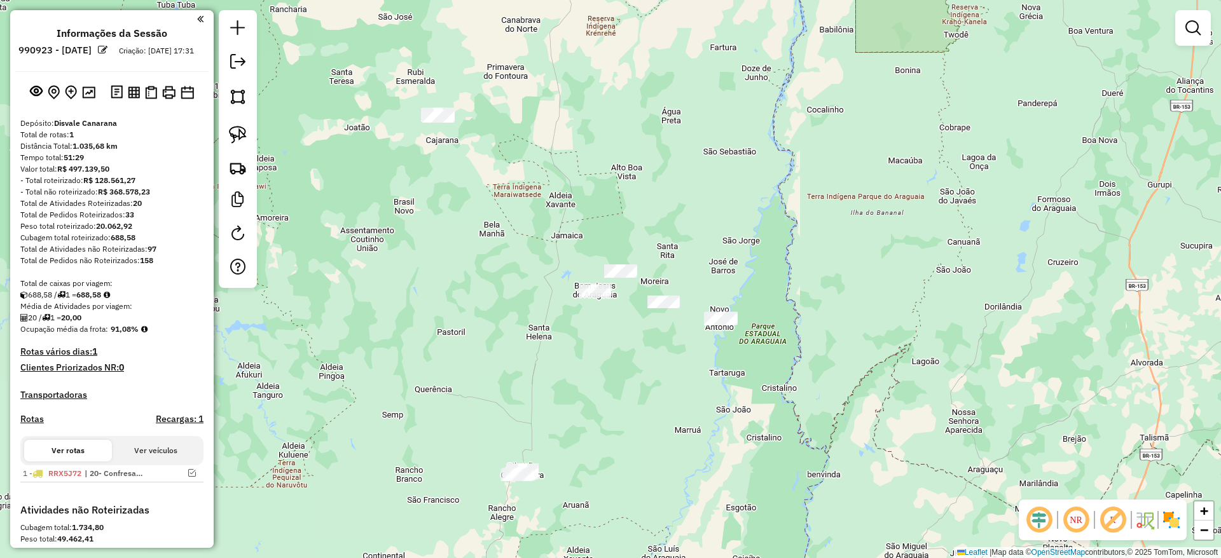
click at [577, 230] on div "Janela de atendimento Grade de atendimento Capacidade Transportadoras Veículos …" at bounding box center [610, 279] width 1221 height 558
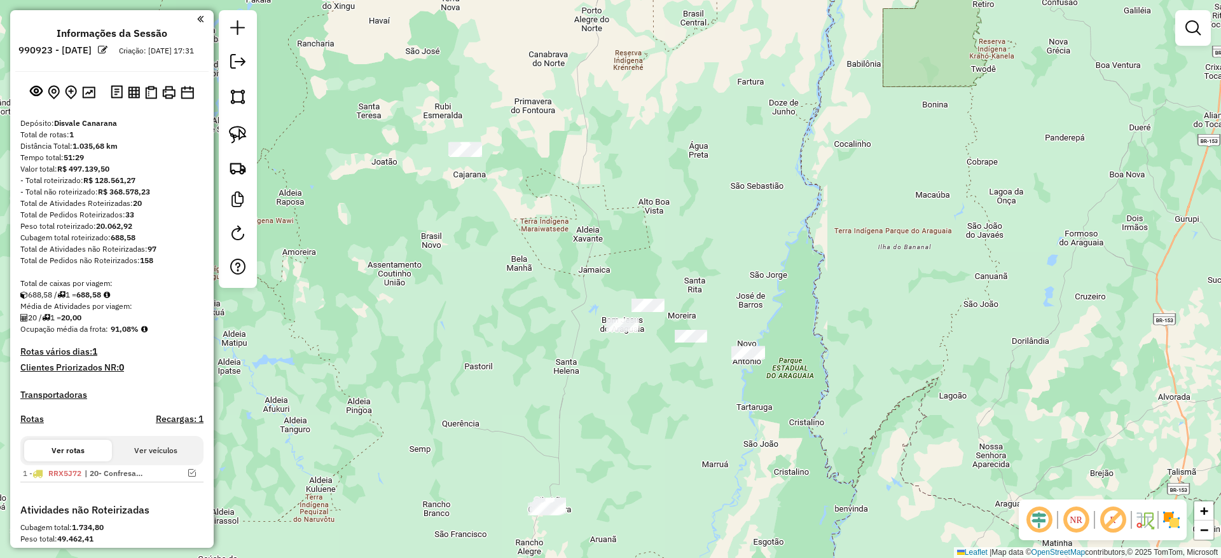
drag, startPoint x: 601, startPoint y: 265, endPoint x: 534, endPoint y: 242, distance: 70.6
click at [572, 251] on div "Janela de atendimento Grade de atendimento Capacidade Transportadoras Veículos …" at bounding box center [610, 279] width 1221 height 558
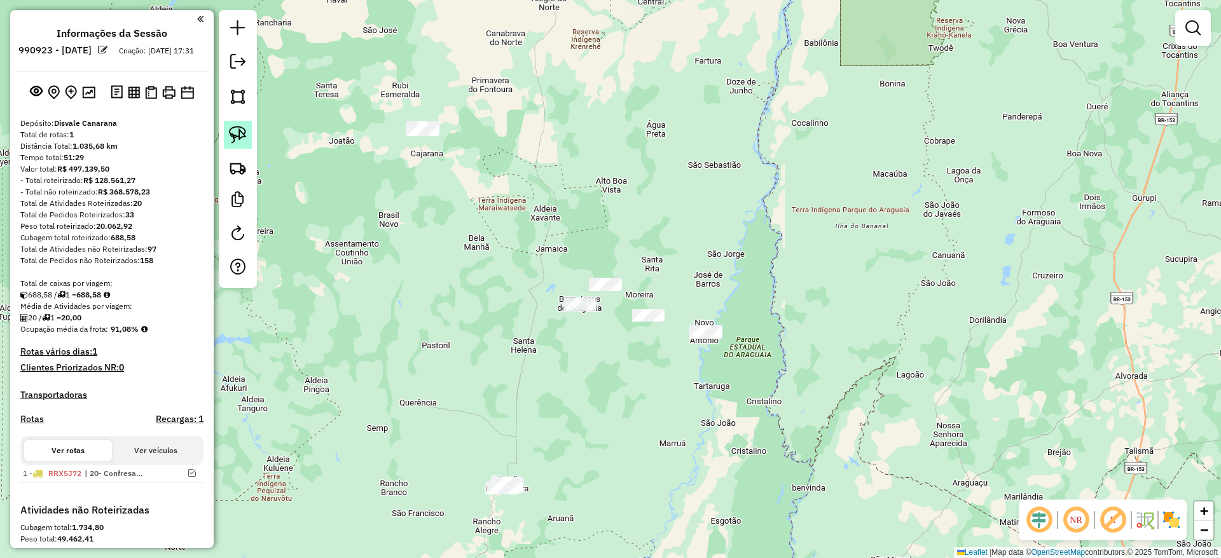
click at [239, 139] on img at bounding box center [238, 135] width 18 height 18
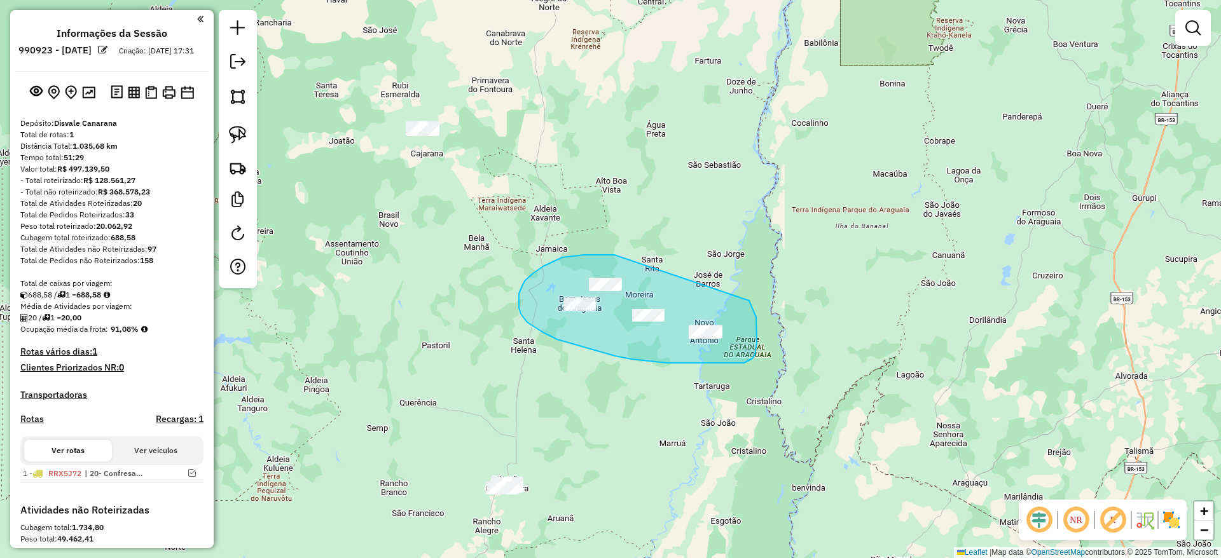
drag, startPoint x: 612, startPoint y: 255, endPoint x: 737, endPoint y: 292, distance: 130.6
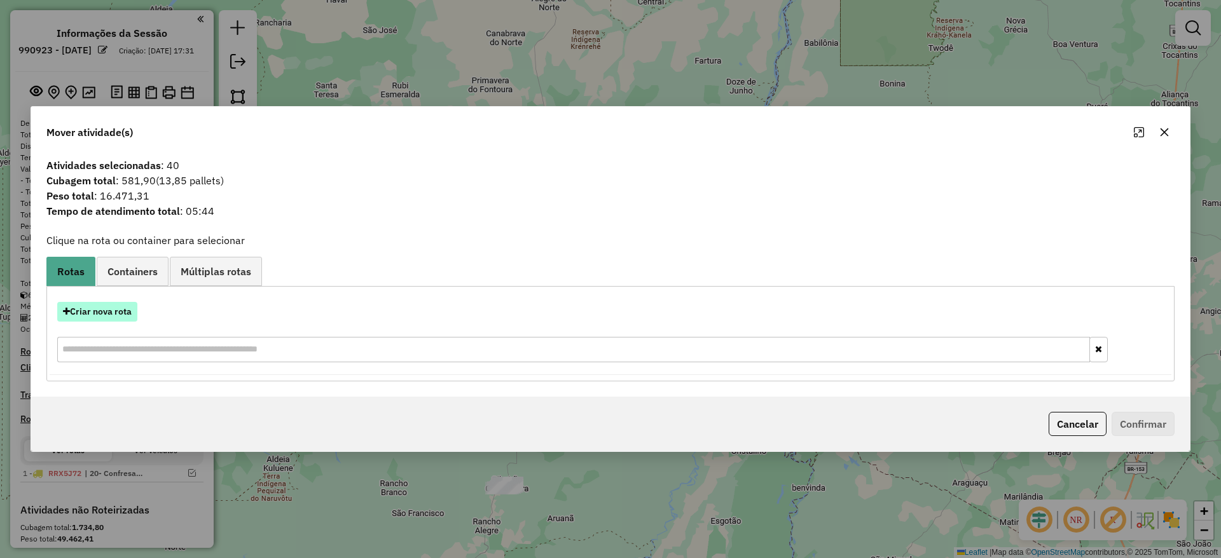
click at [106, 309] on button "Criar nova rota" at bounding box center [97, 312] width 80 height 20
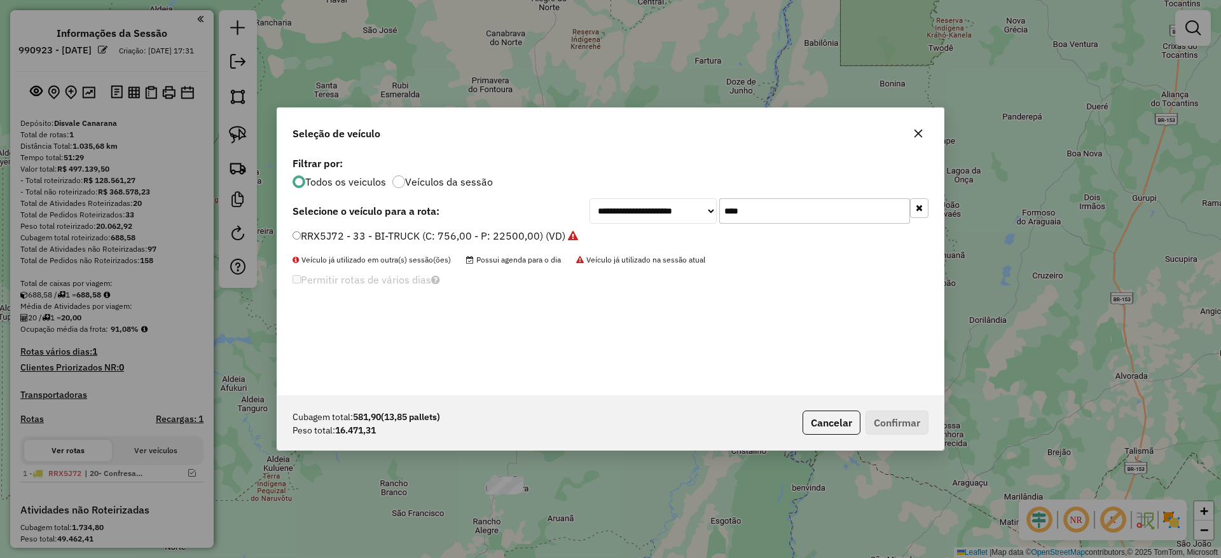
drag, startPoint x: 752, startPoint y: 209, endPoint x: 719, endPoint y: 211, distance: 32.5
click at [719, 211] on input "****" at bounding box center [814, 210] width 191 height 25
type input "****"
click at [296, 230] on label "NPJ0G03 - TRUCK (C: 672,00 - P: 16500,00) (VD)" at bounding box center [412, 235] width 238 height 15
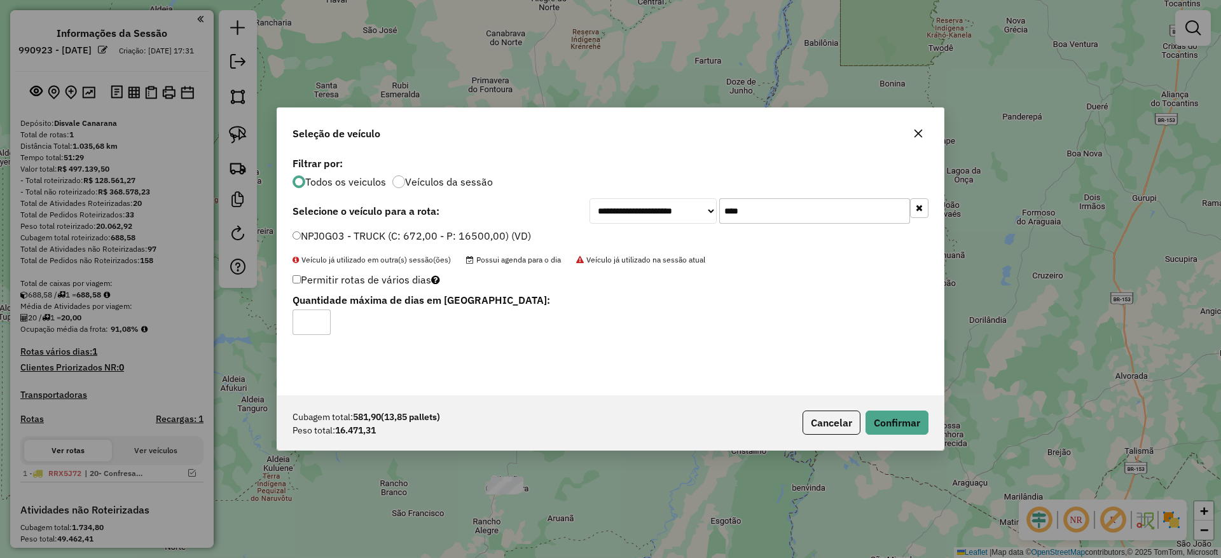
drag, startPoint x: 300, startPoint y: 336, endPoint x: 301, endPoint y: 326, distance: 9.6
click at [301, 326] on div "**********" at bounding box center [610, 275] width 666 height 242
drag, startPoint x: 302, startPoint y: 324, endPoint x: 293, endPoint y: 324, distance: 9.5
click at [293, 324] on input "*" at bounding box center [312, 322] width 38 height 25
type input "*"
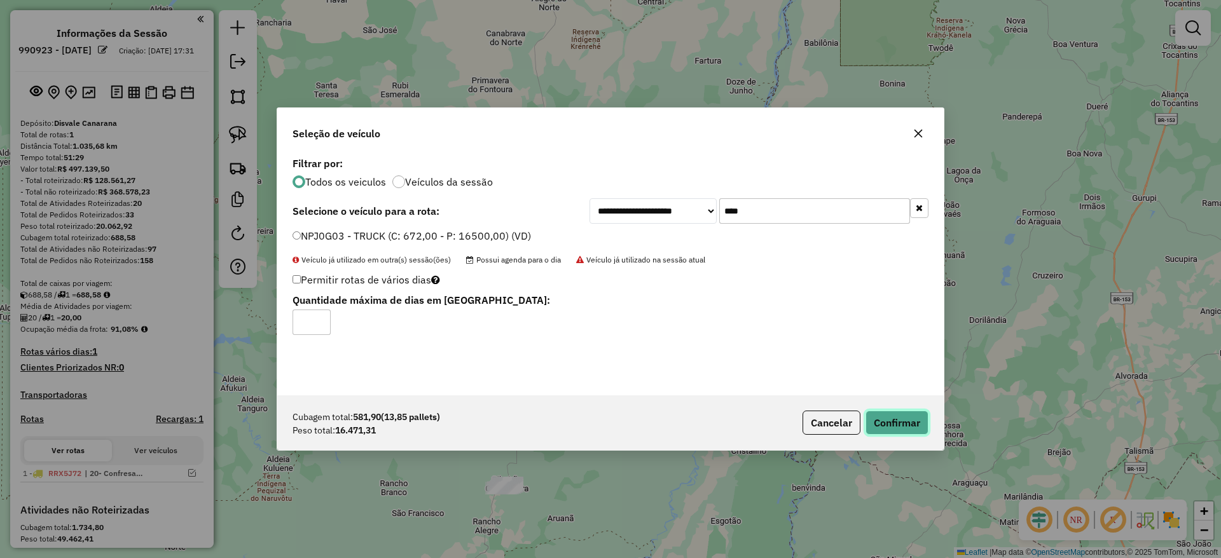
drag, startPoint x: 895, startPoint y: 429, endPoint x: 886, endPoint y: 423, distance: 10.8
click at [895, 428] on button "Confirmar" at bounding box center [896, 423] width 63 height 24
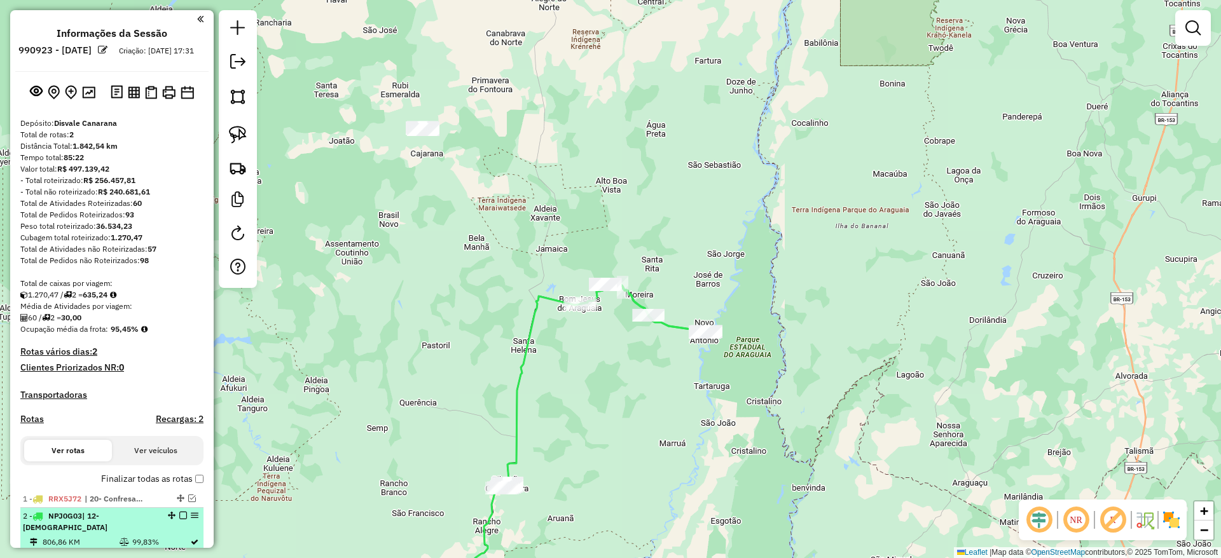
click at [179, 520] on em at bounding box center [183, 516] width 8 height 8
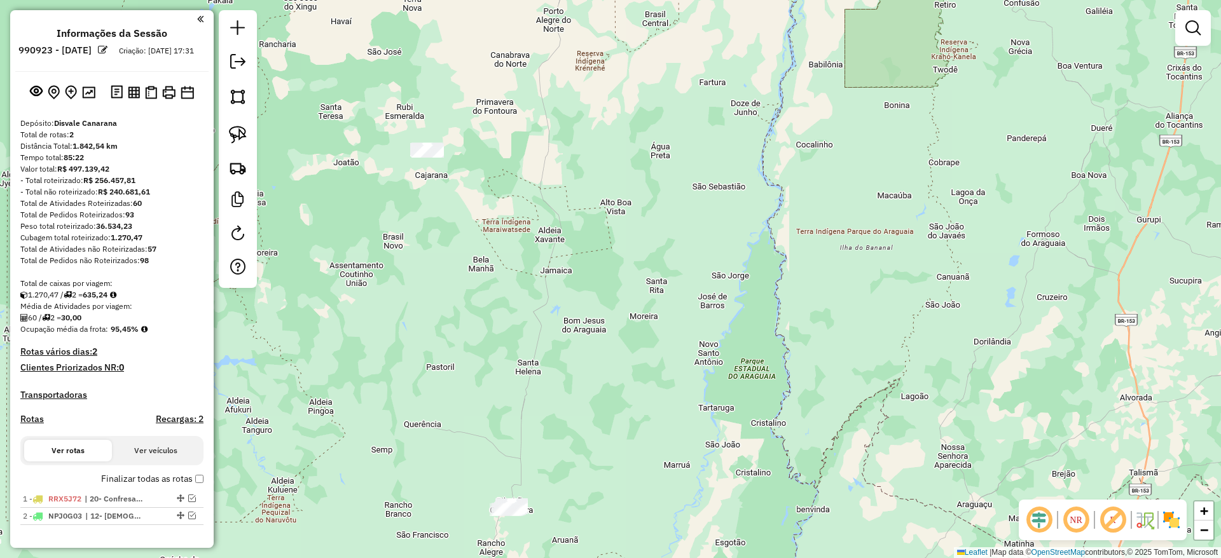
drag, startPoint x: 562, startPoint y: 249, endPoint x: 589, endPoint y: 266, distance: 31.4
click at [588, 266] on div "Janela de atendimento Grade de atendimento Capacidade Transportadoras Veículos …" at bounding box center [610, 279] width 1221 height 558
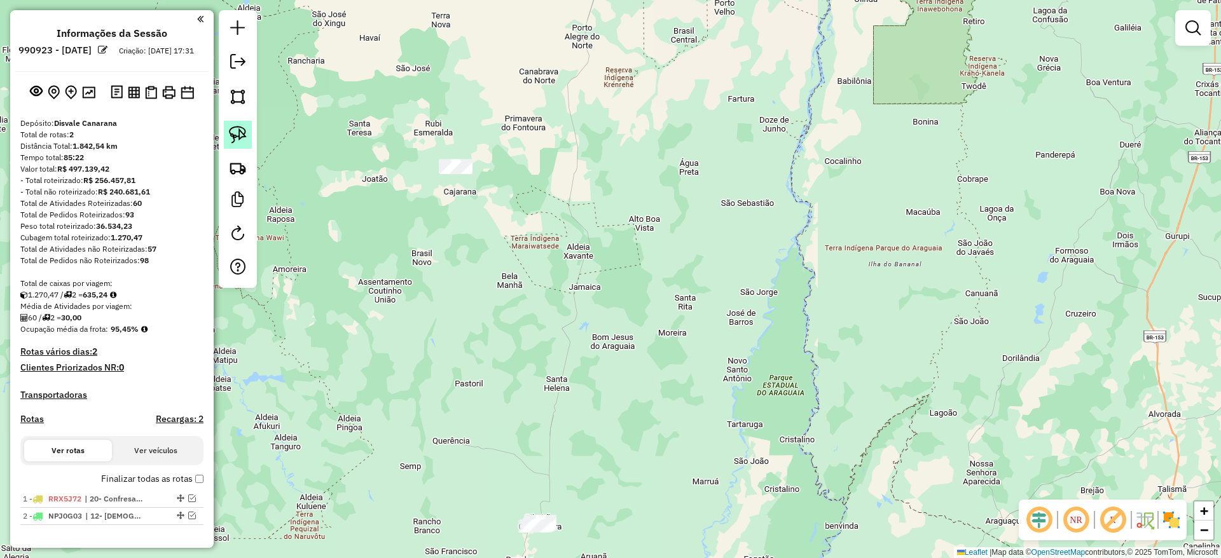
click at [229, 135] on img at bounding box center [238, 135] width 18 height 18
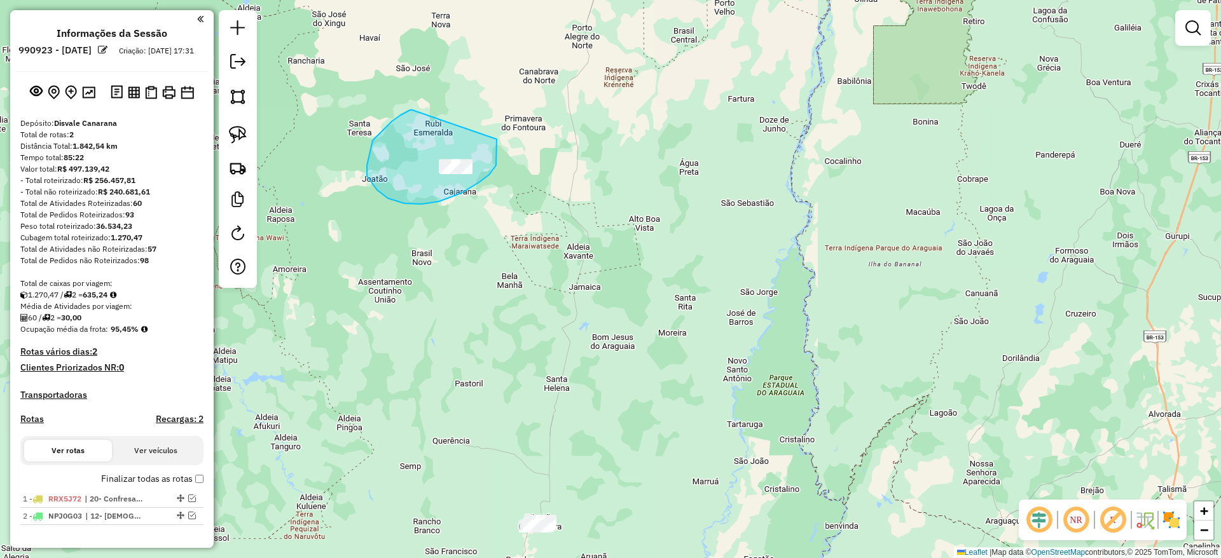
drag, startPoint x: 392, startPoint y: 121, endPoint x: 488, endPoint y: 141, distance: 98.5
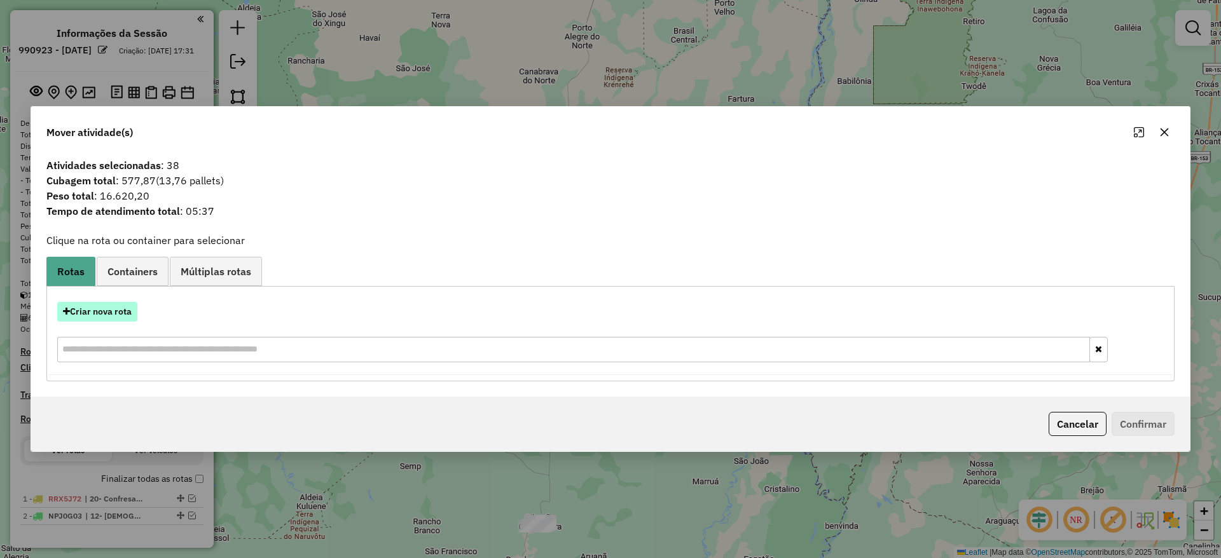
click at [97, 313] on button "Criar nova rota" at bounding box center [97, 312] width 80 height 20
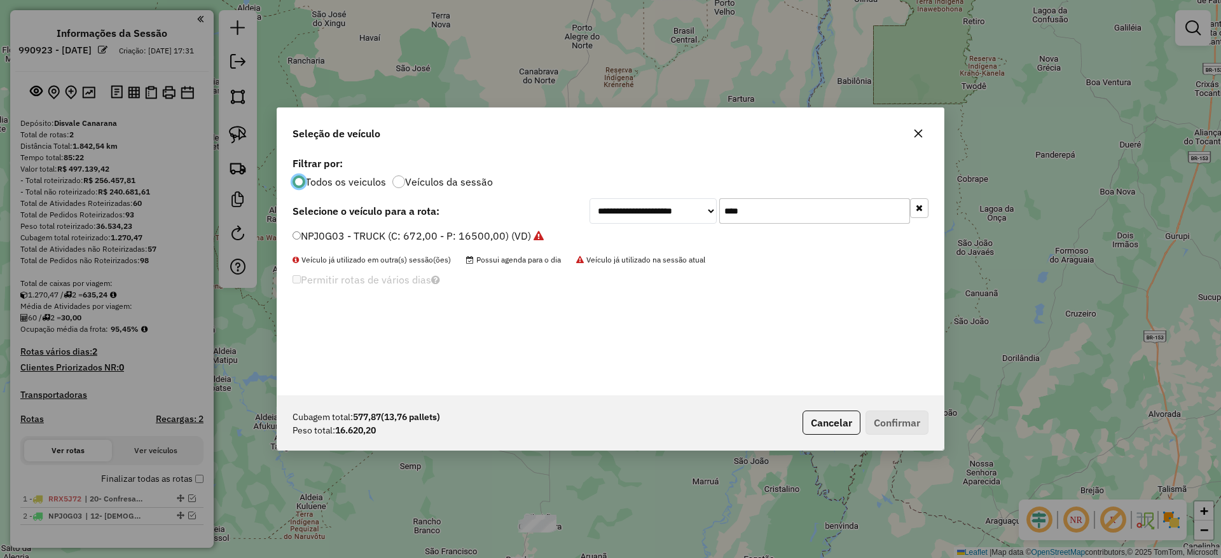
click at [696, 205] on div "**********" at bounding box center [758, 210] width 339 height 25
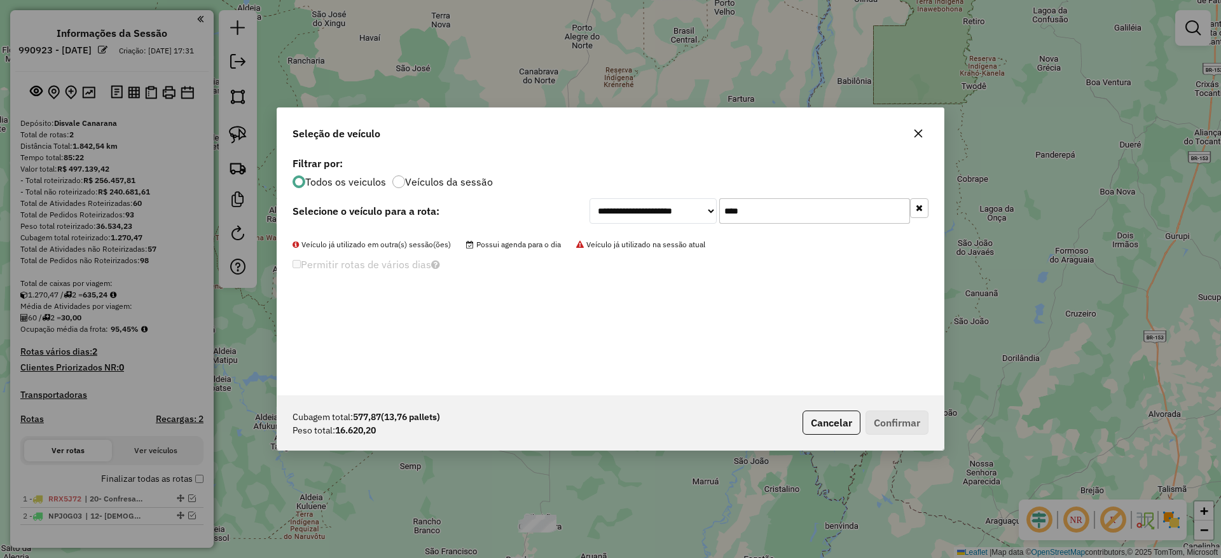
drag, startPoint x: 750, startPoint y: 215, endPoint x: 698, endPoint y: 215, distance: 52.1
click at [698, 215] on div "**********" at bounding box center [758, 210] width 339 height 25
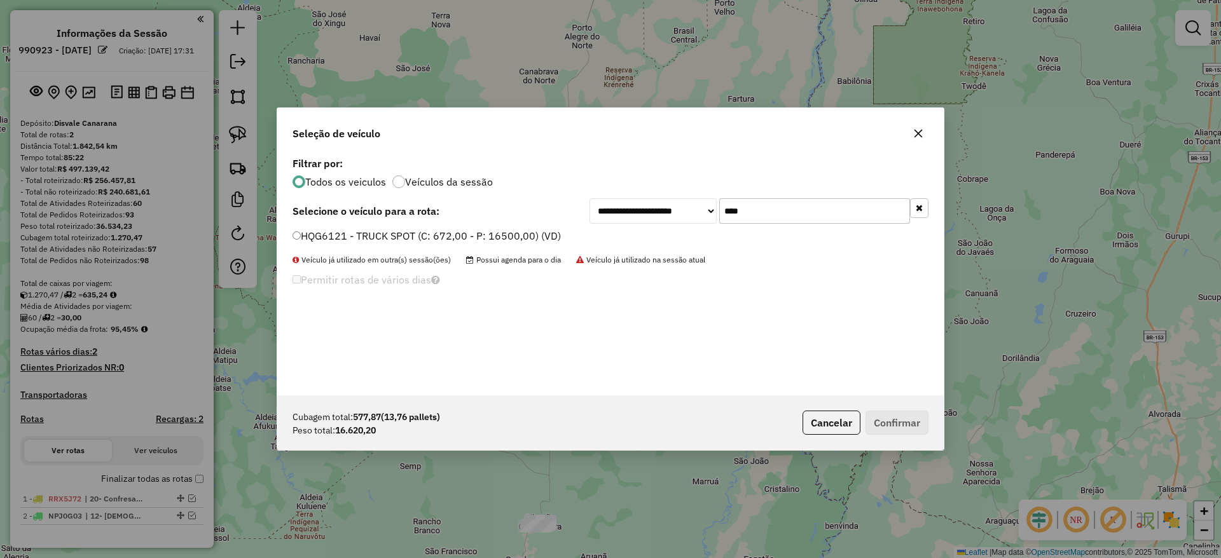
type input "****"
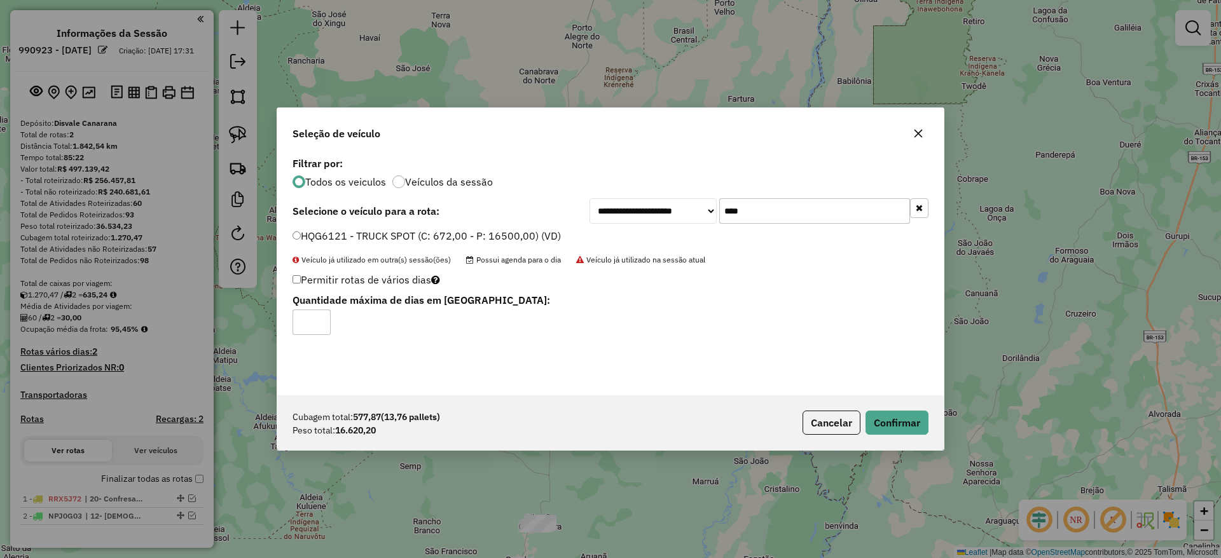
drag, startPoint x: 297, startPoint y: 324, endPoint x: 290, endPoint y: 326, distance: 7.3
click at [291, 325] on div "Permitir rotas de vários dias Quantidade máxima de dias em [GEOGRAPHIC_DATA]: *" at bounding box center [502, 303] width 434 height 64
type input "*"
click at [902, 417] on button "Confirmar" at bounding box center [896, 423] width 63 height 24
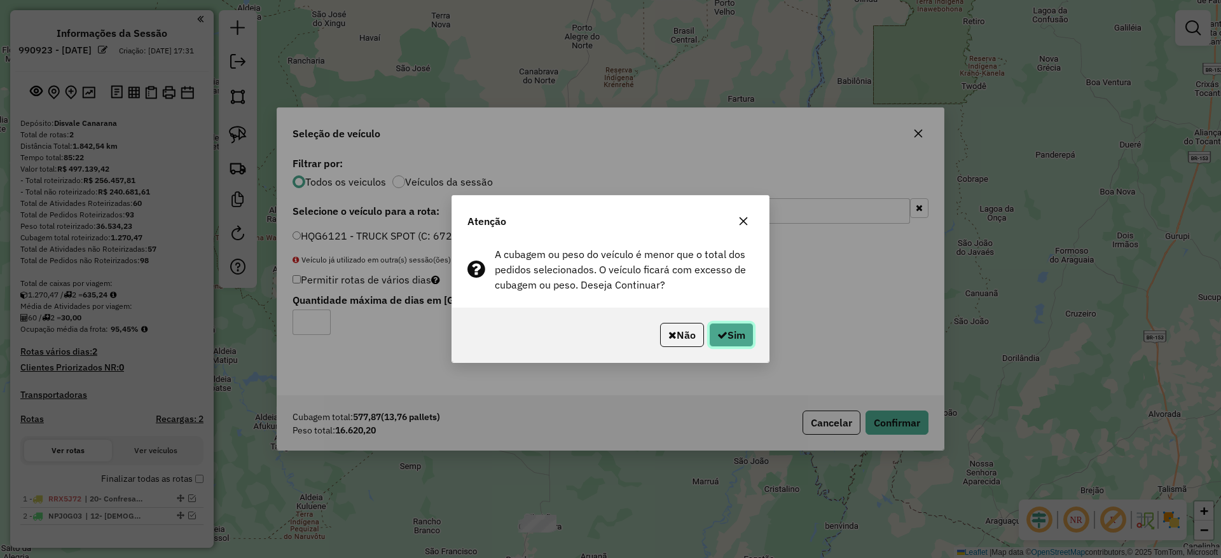
click at [719, 333] on icon "button" at bounding box center [722, 335] width 10 height 10
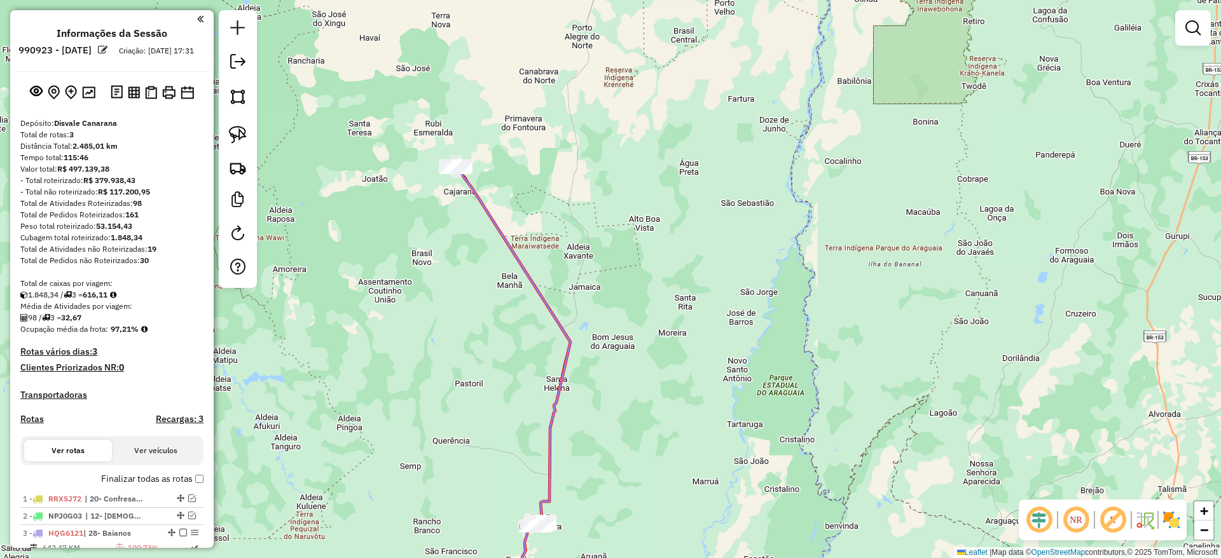
drag, startPoint x: 177, startPoint y: 546, endPoint x: 207, endPoint y: 542, distance: 30.2
click at [179, 537] on em at bounding box center [183, 533] width 8 height 8
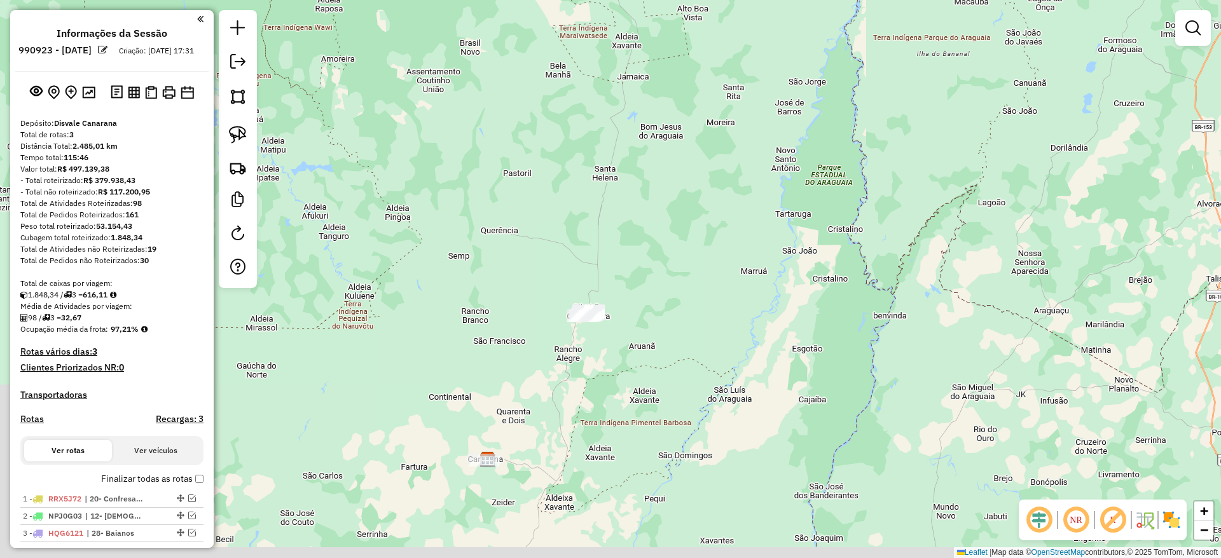
drag, startPoint x: 396, startPoint y: 297, endPoint x: 400, endPoint y: 278, distance: 19.6
click at [398, 279] on div "Janela de atendimento Grade de atendimento Capacidade Transportadoras Veículos …" at bounding box center [610, 279] width 1221 height 558
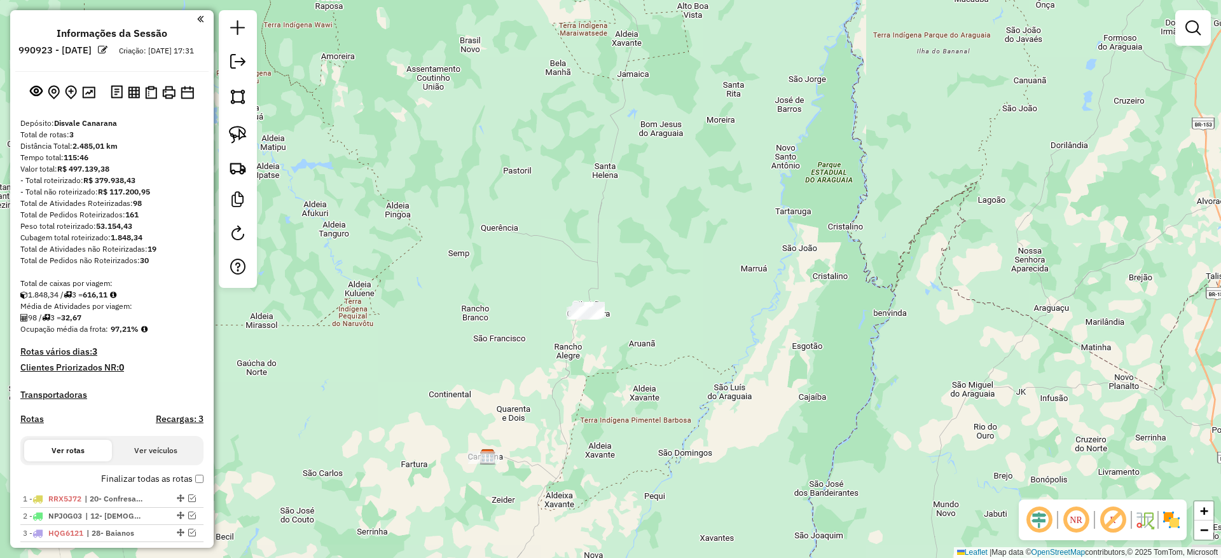
click at [506, 305] on div "Janela de atendimento Grade de atendimento Capacidade Transportadoras Veículos …" at bounding box center [610, 279] width 1221 height 558
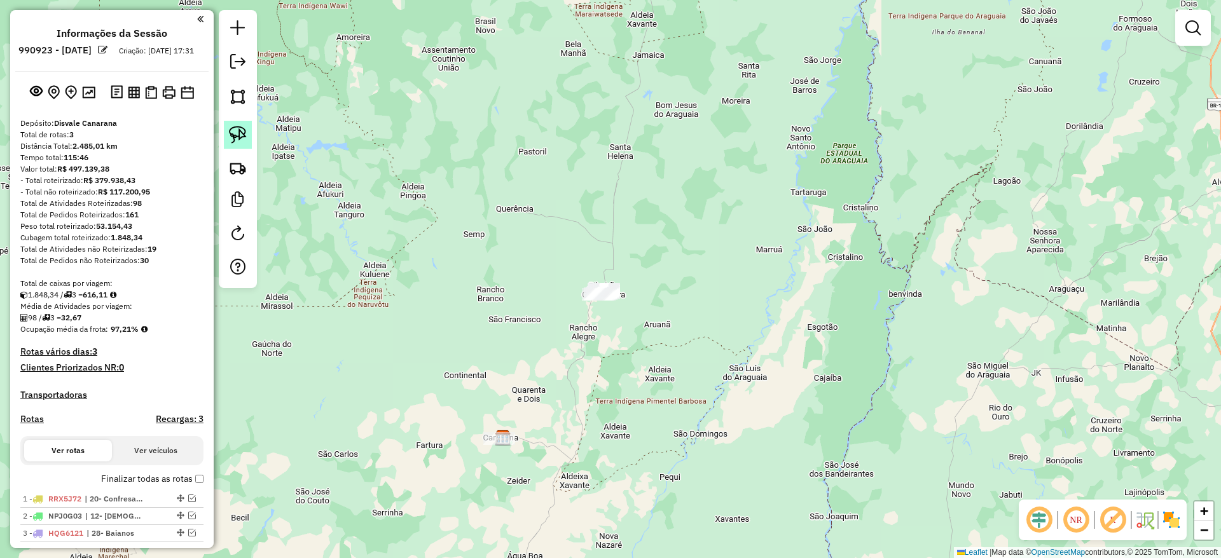
click at [235, 133] on img at bounding box center [238, 135] width 18 height 18
drag, startPoint x: 554, startPoint y: 261, endPoint x: 666, endPoint y: 273, distance: 113.2
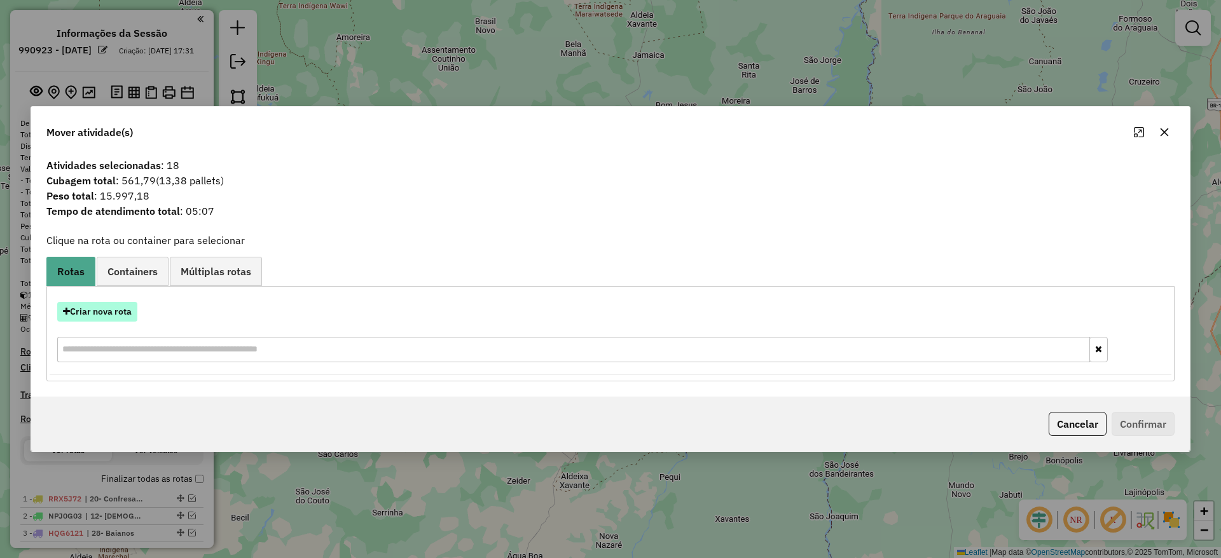
click at [117, 312] on button "Criar nova rota" at bounding box center [97, 312] width 80 height 20
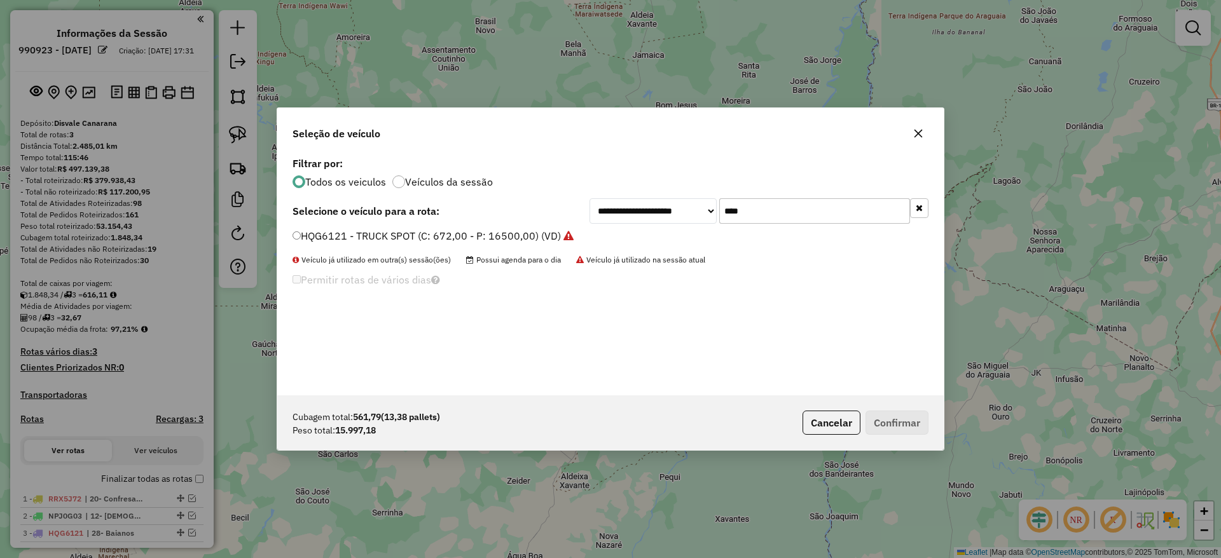
drag, startPoint x: 734, startPoint y: 215, endPoint x: 723, endPoint y: 212, distance: 11.3
click at [698, 210] on div "**********" at bounding box center [758, 210] width 339 height 25
drag, startPoint x: 738, startPoint y: 210, endPoint x: 694, endPoint y: 210, distance: 43.2
click at [693, 210] on div "**********" at bounding box center [758, 210] width 339 height 25
drag, startPoint x: 708, startPoint y: 204, endPoint x: 701, endPoint y: 204, distance: 7.0
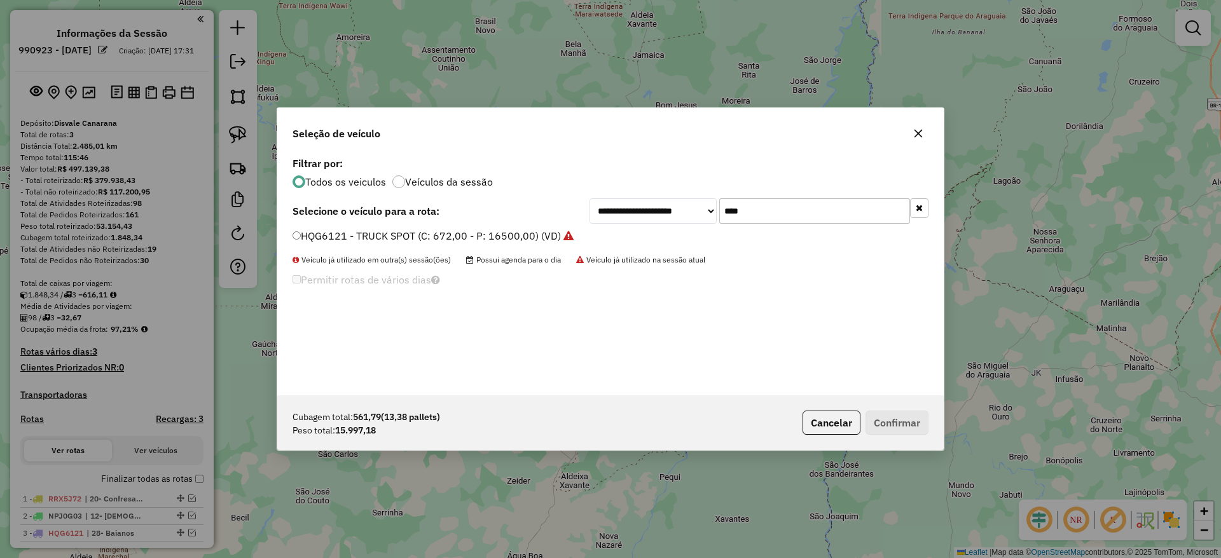
click at [701, 204] on div "**********" at bounding box center [758, 210] width 339 height 25
type input "****"
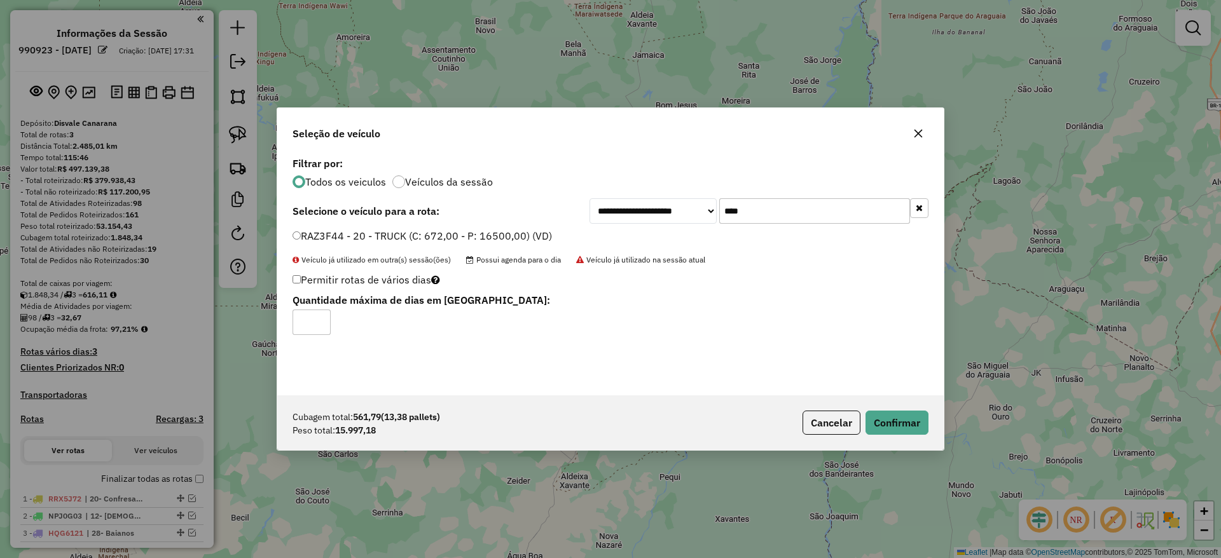
drag, startPoint x: 308, startPoint y: 328, endPoint x: 294, endPoint y: 333, distance: 15.3
click at [292, 331] on div "Permitir rotas de vários dias Quantidade máxima de dias em [GEOGRAPHIC_DATA]: *" at bounding box center [502, 303] width 434 height 64
type input "*"
click at [897, 420] on button "Confirmar" at bounding box center [896, 423] width 63 height 24
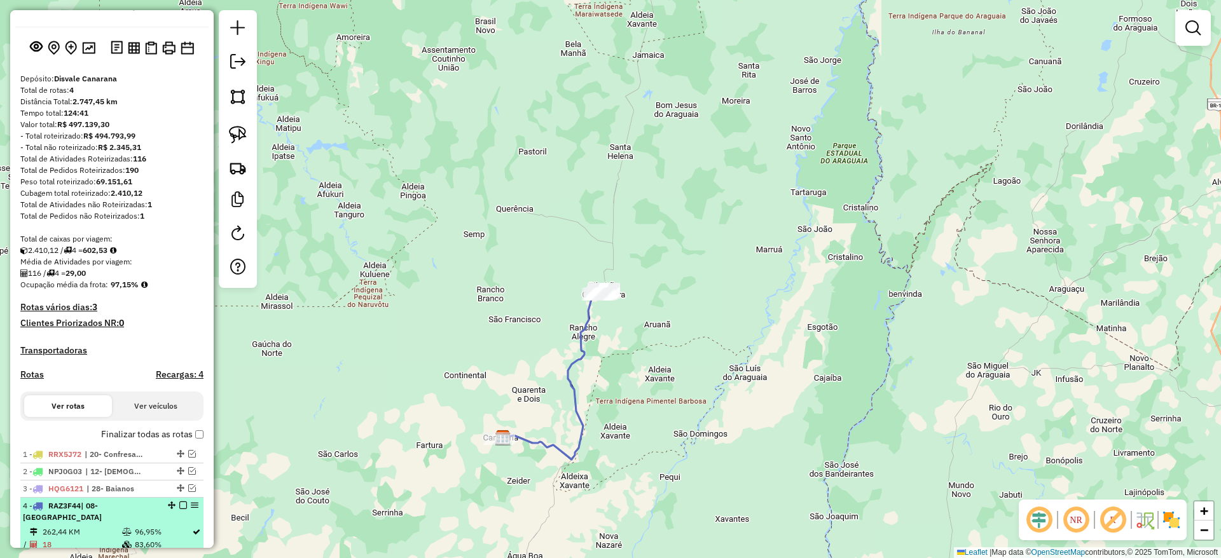
scroll to position [64, 0]
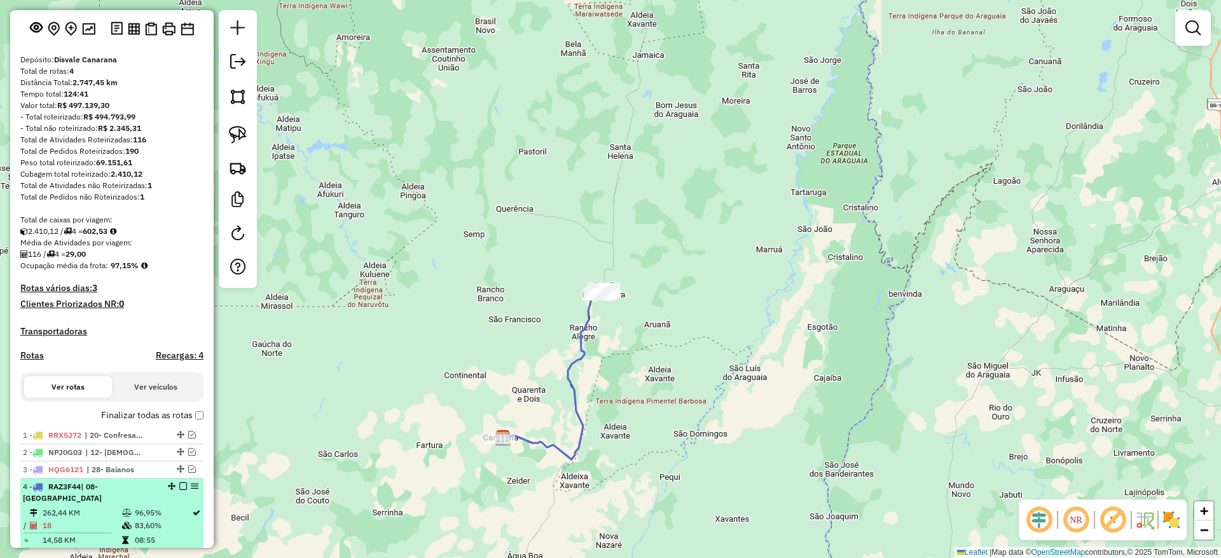
click at [182, 490] on div at bounding box center [179, 487] width 38 height 8
select select "**********"
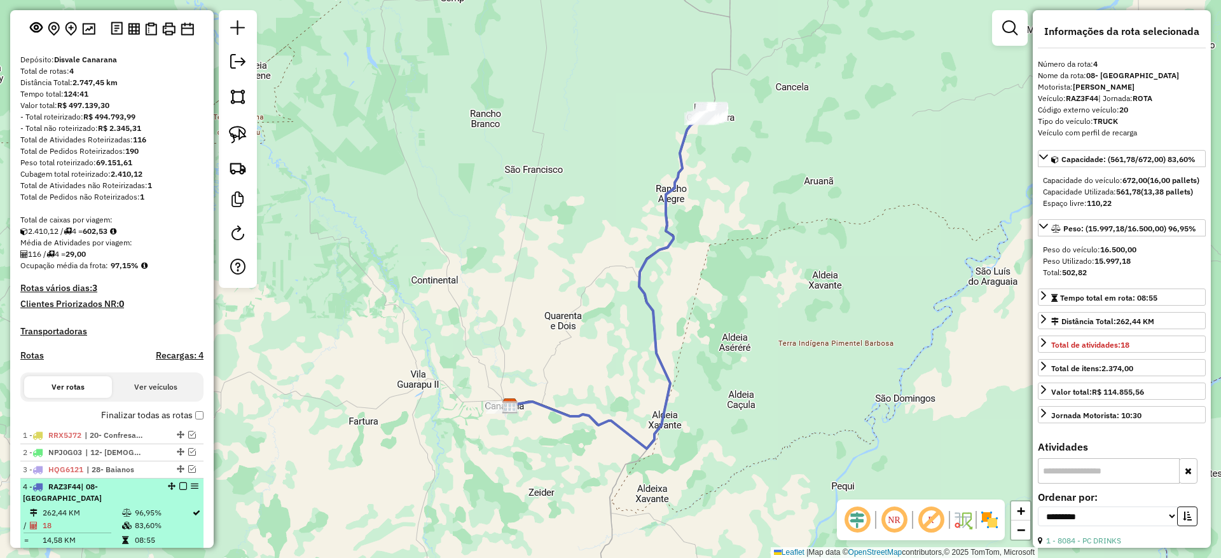
click at [179, 490] on em at bounding box center [183, 487] width 8 height 8
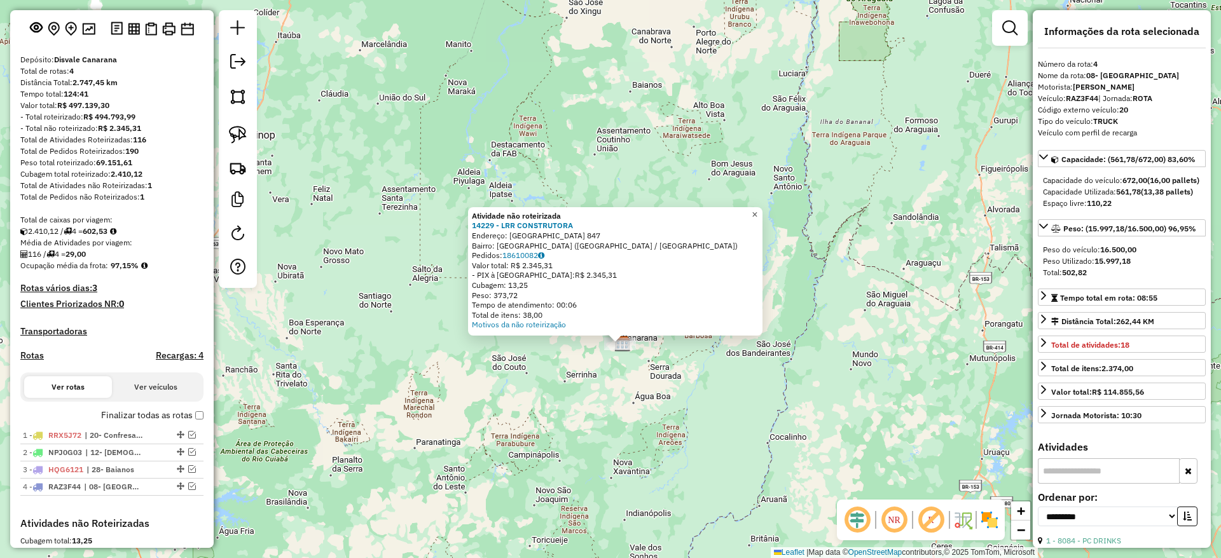
click at [762, 212] on link "×" at bounding box center [754, 214] width 15 height 15
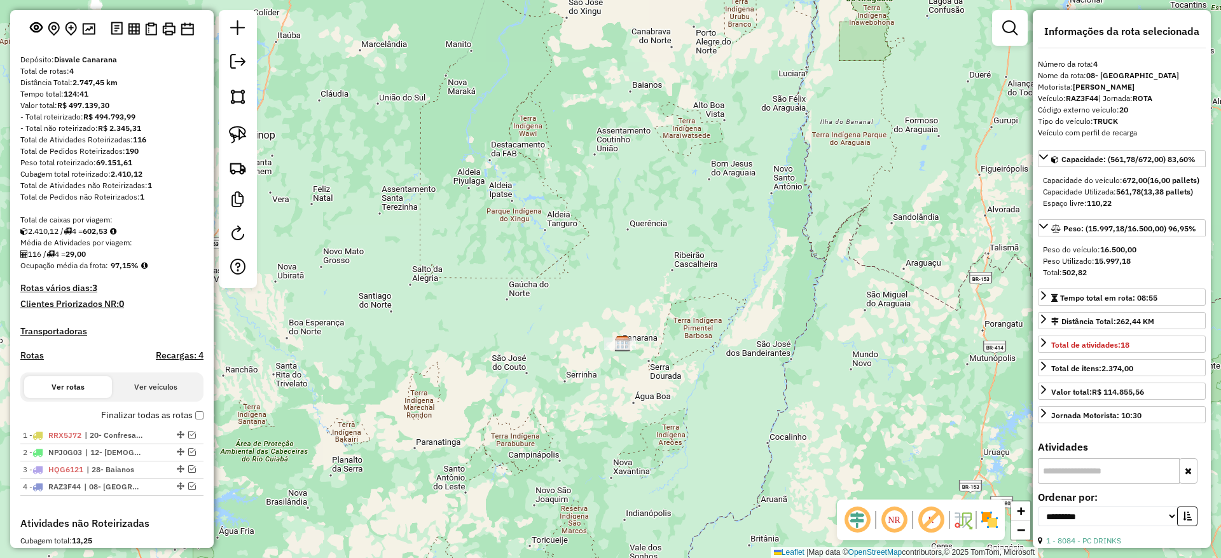
drag, startPoint x: 685, startPoint y: 357, endPoint x: 663, endPoint y: 357, distance: 22.3
click at [684, 357] on div "Janela de atendimento Grade de atendimento Capacidade Transportadoras Veículos …" at bounding box center [610, 279] width 1221 height 558
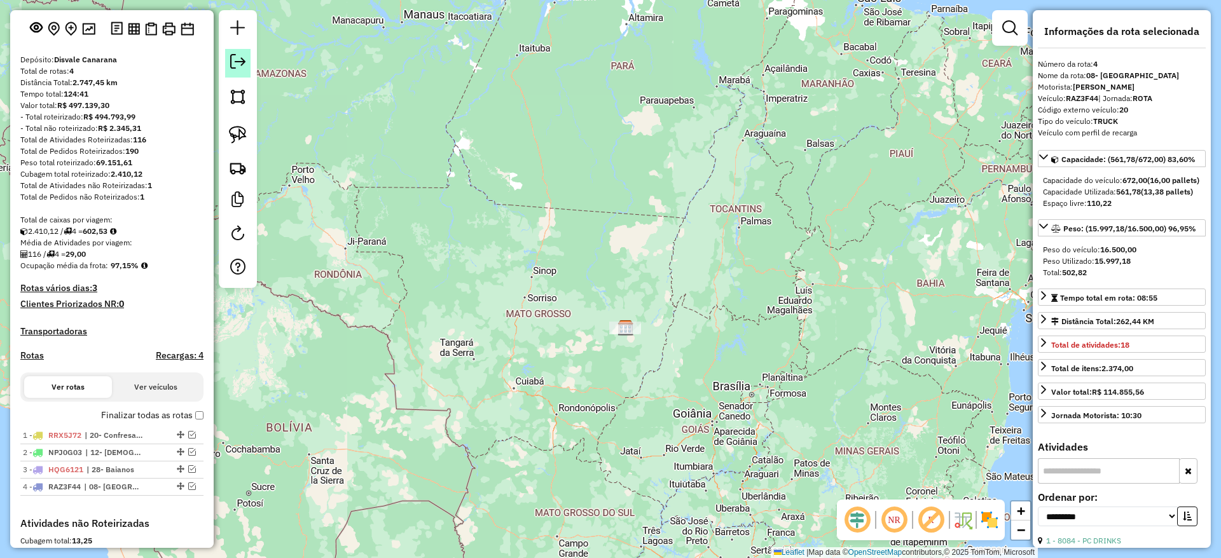
click at [237, 58] on em at bounding box center [237, 61] width 15 height 15
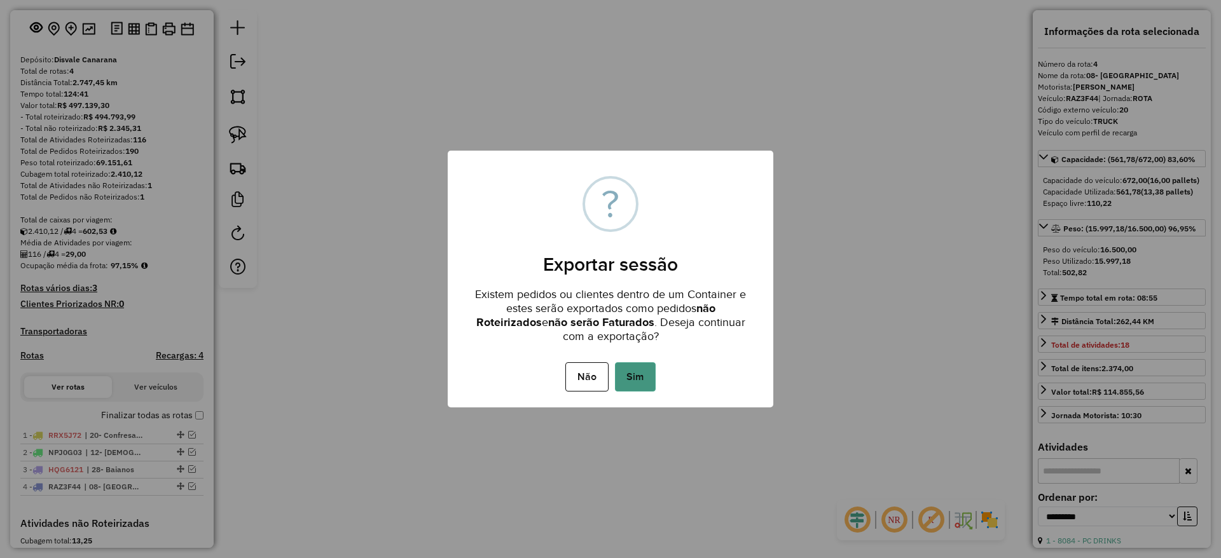
click at [633, 380] on button "Sim" at bounding box center [635, 376] width 41 height 29
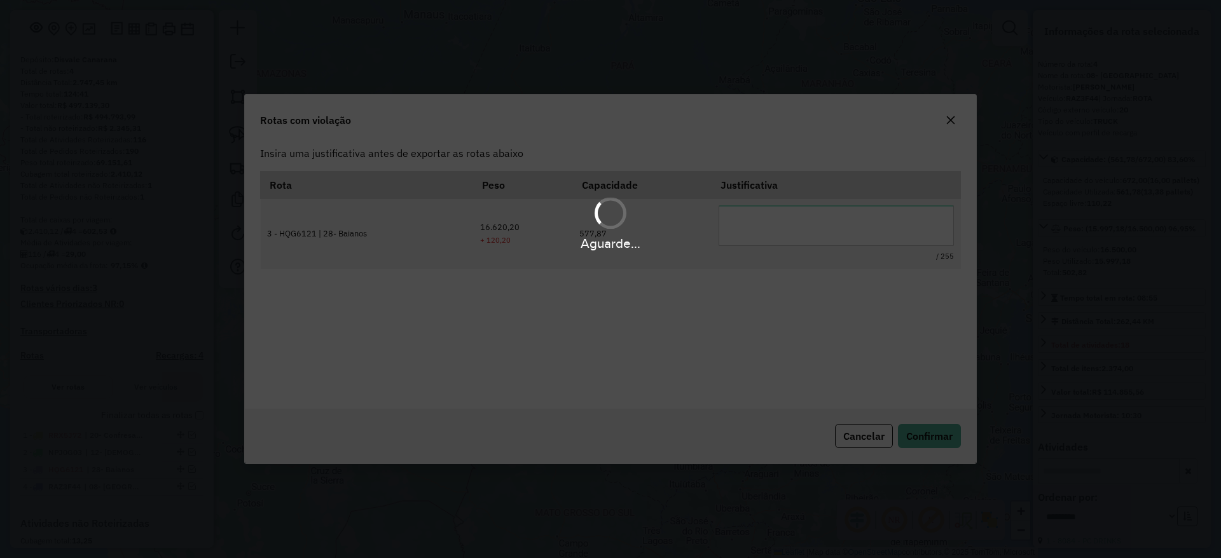
scroll to position [0, 0]
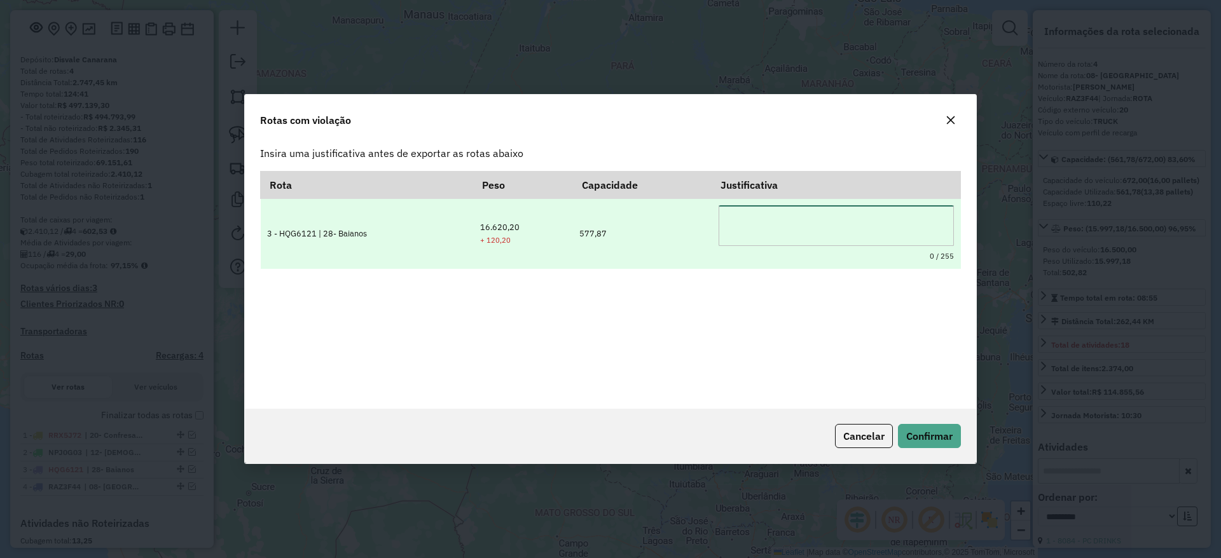
click at [794, 225] on textarea at bounding box center [836, 225] width 235 height 41
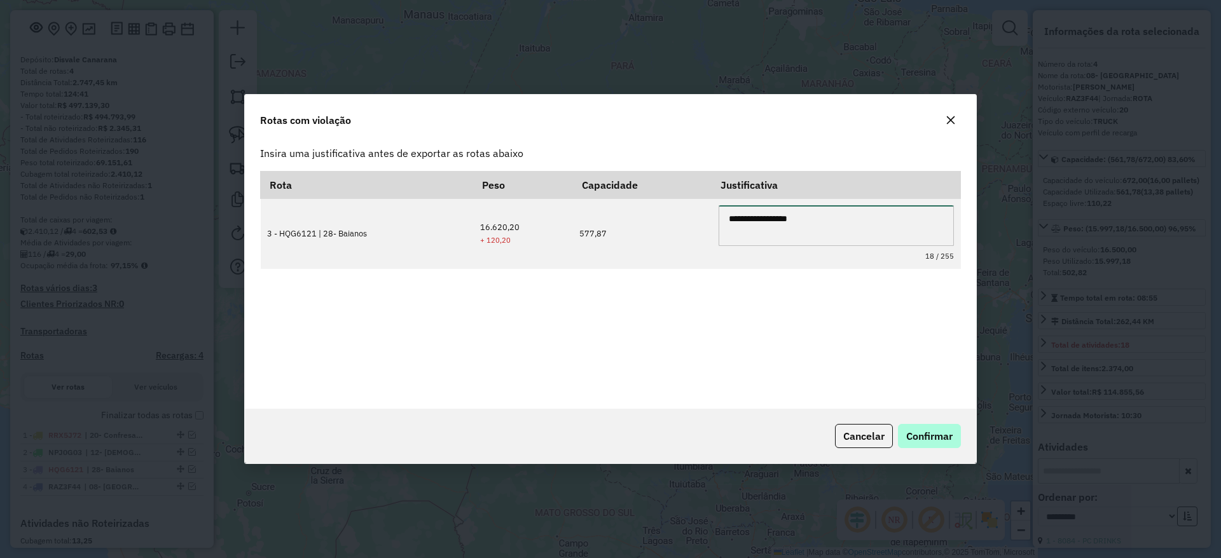
type textarea "**********"
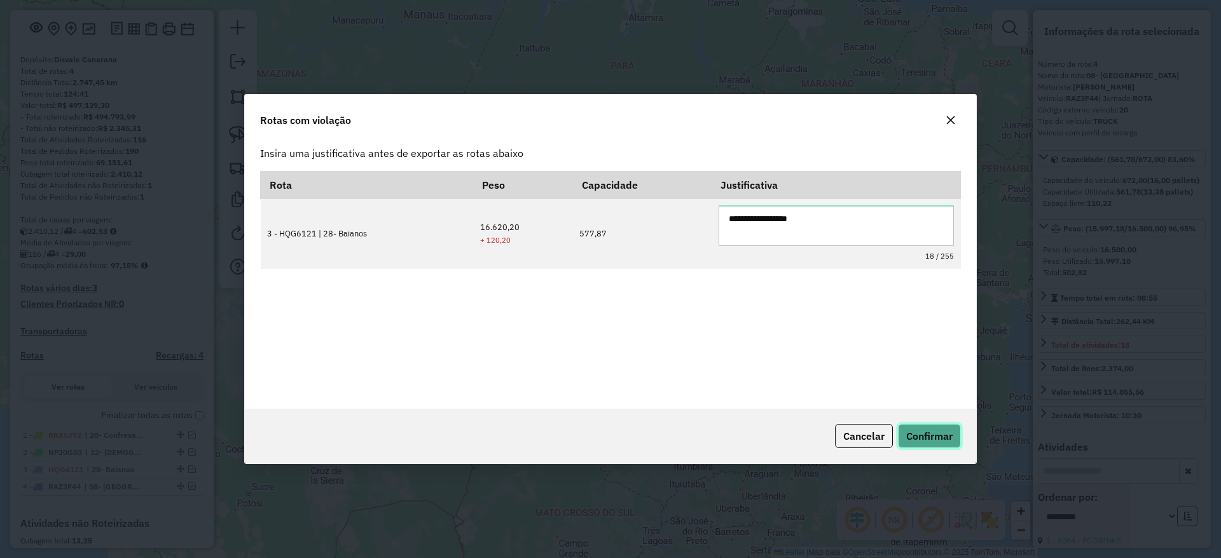
click at [945, 428] on button "Confirmar" at bounding box center [929, 436] width 63 height 24
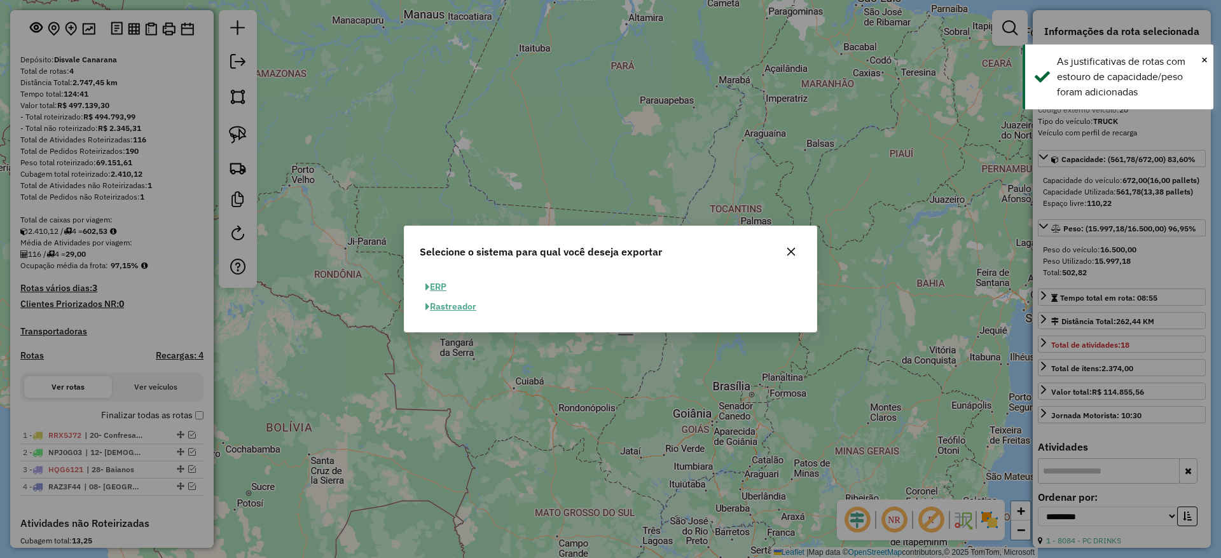
click at [429, 286] on span "button" at bounding box center [427, 287] width 4 height 9
select select "**"
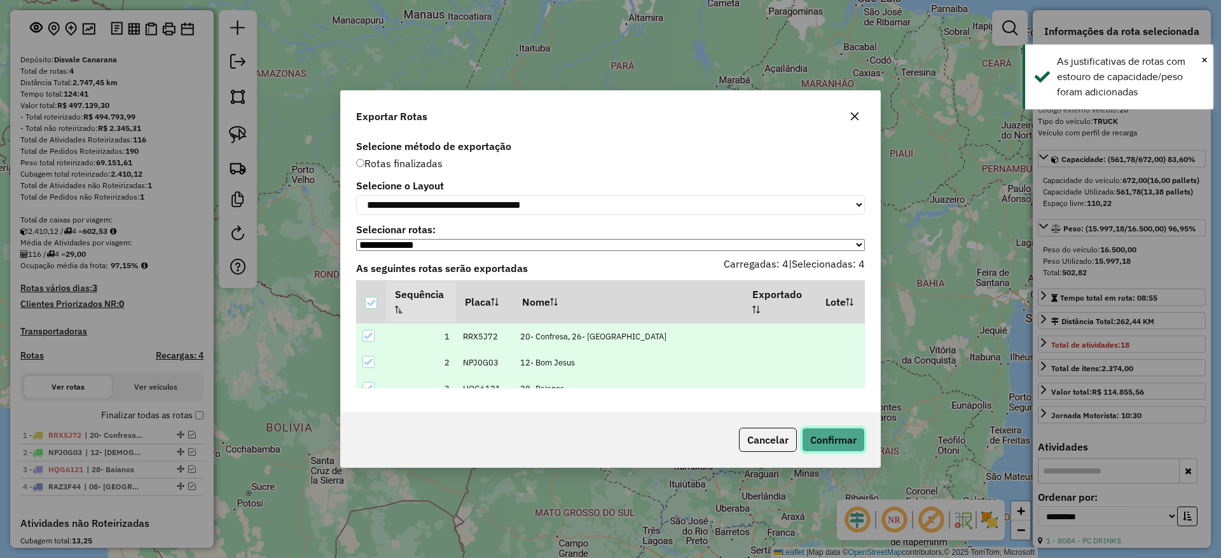
click at [831, 444] on button "Confirmar" at bounding box center [833, 440] width 63 height 24
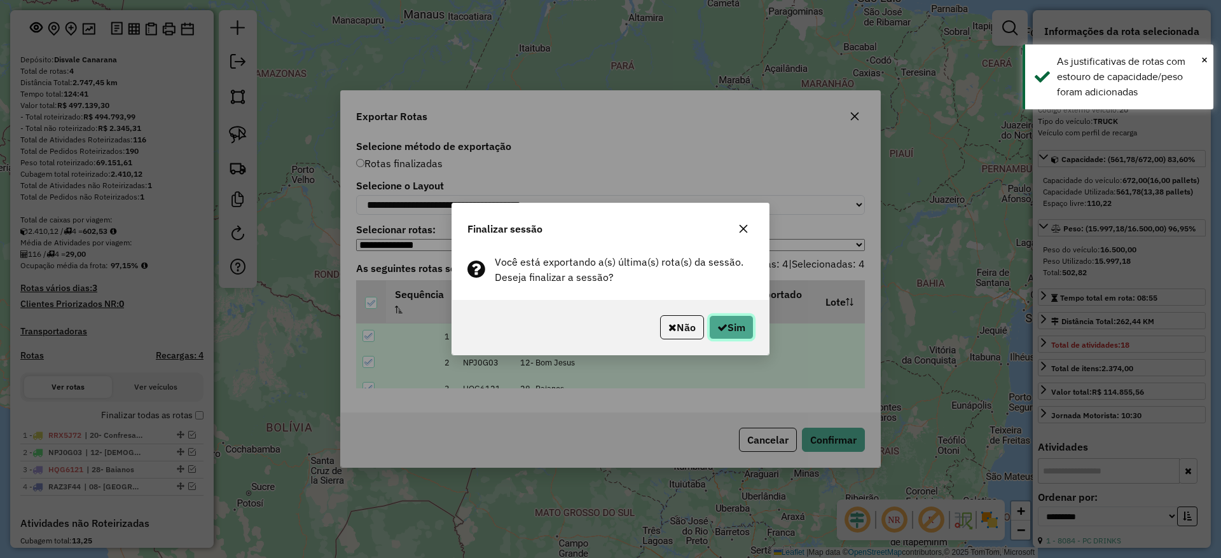
click at [740, 334] on button "Sim" at bounding box center [731, 327] width 45 height 24
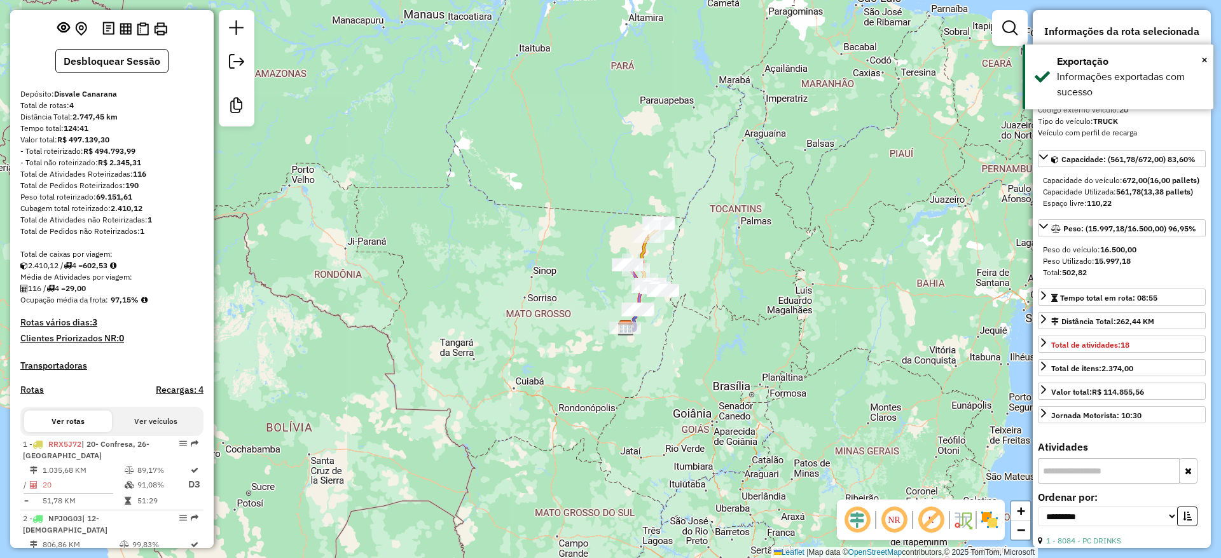
scroll to position [456, 0]
